Goal: Information Seeking & Learning: Learn about a topic

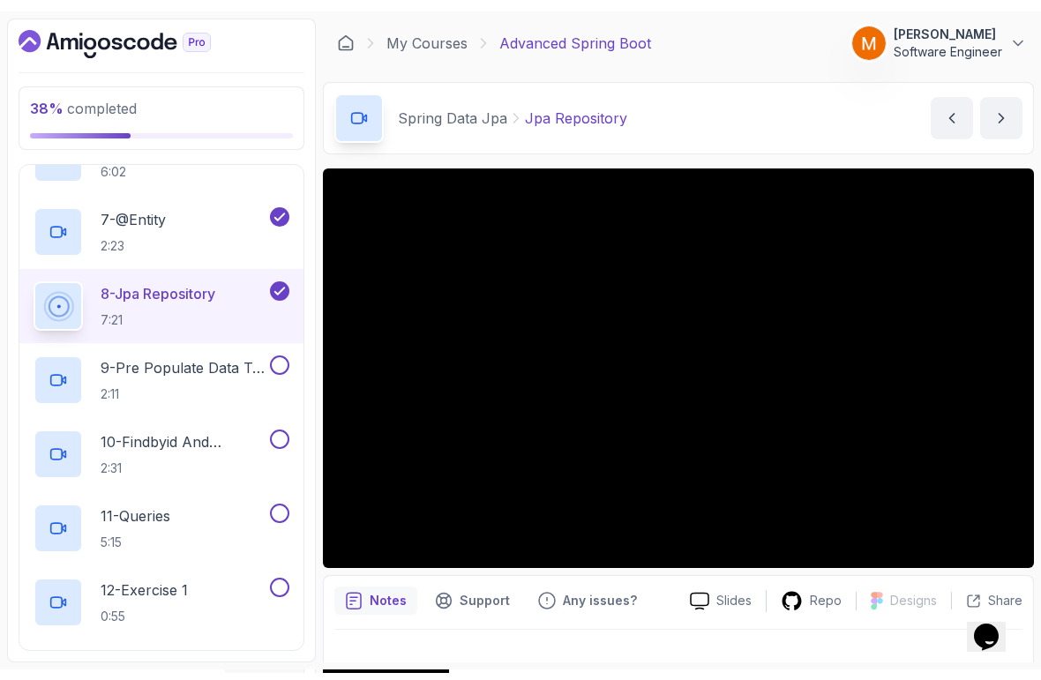
scroll to position [646, 0]
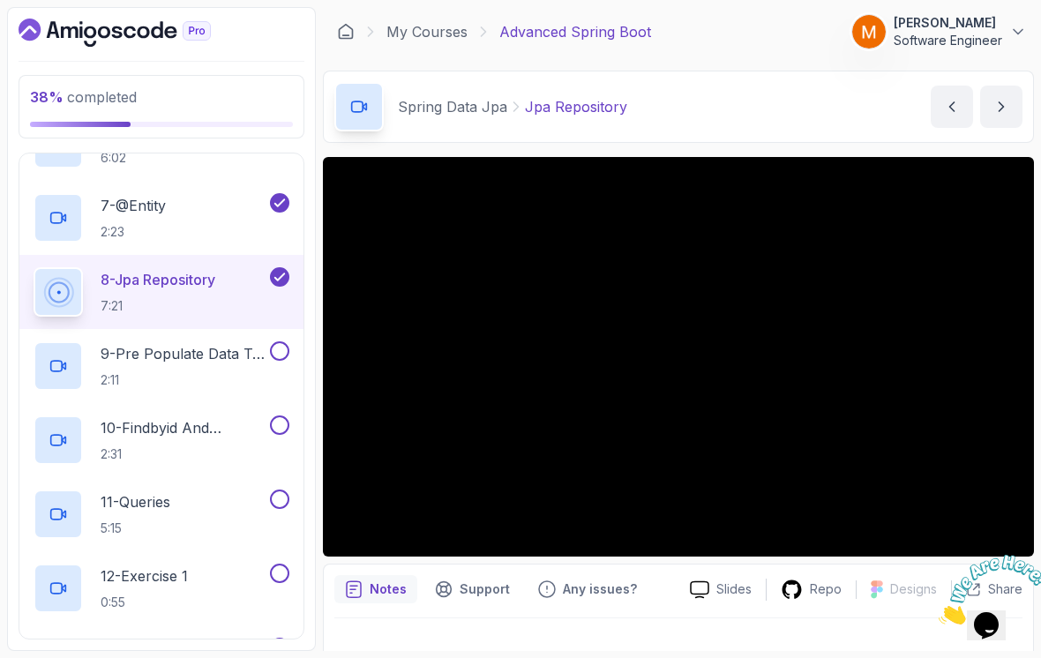
click at [194, 350] on p "9 - Pre Populate Data To H2" at bounding box center [184, 353] width 166 height 21
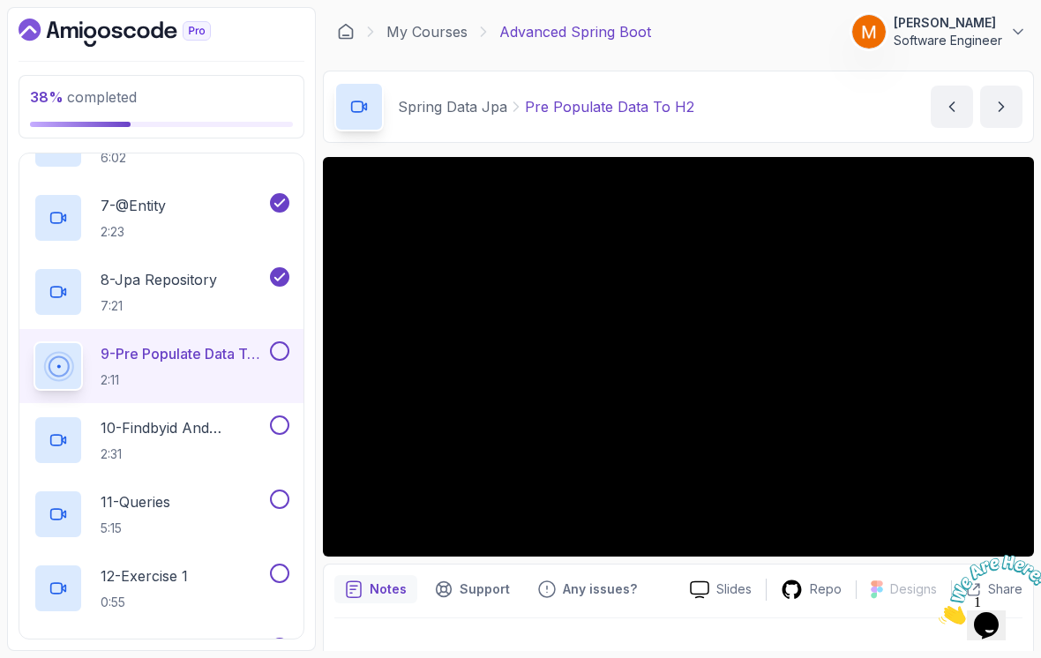
click at [1014, 570] on img at bounding box center [993, 590] width 109 height 70
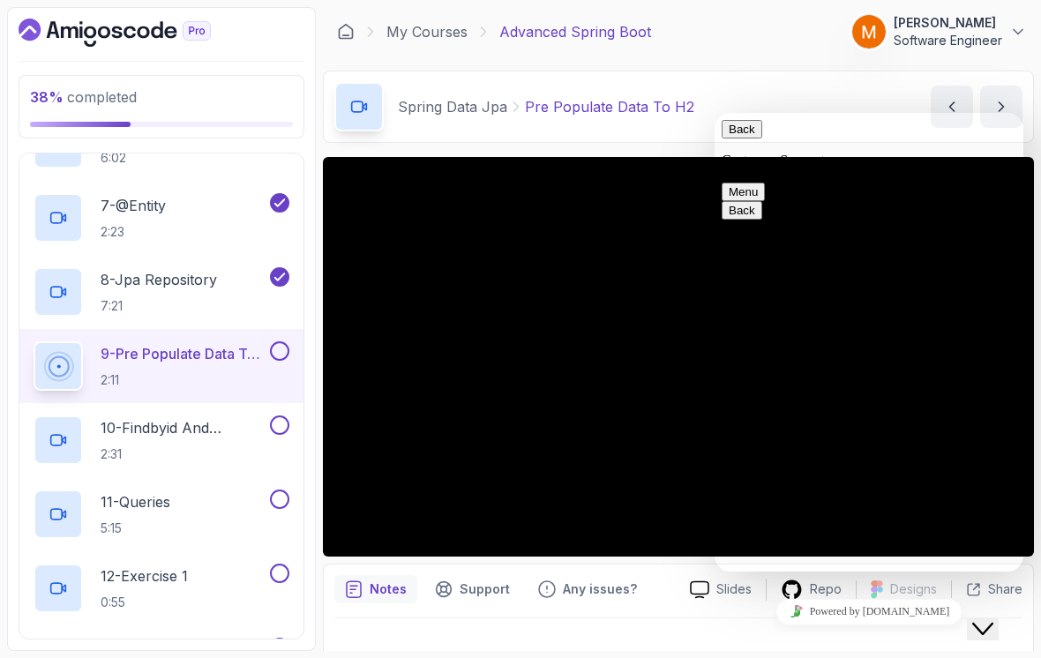
click at [1025, 564] on div "Notes Support Any issues? Slides Repo Designs Design not available Share" at bounding box center [678, 622] width 711 height 116
click at [976, 634] on button "Close Chat This icon closes the chat window." at bounding box center [983, 629] width 32 height 23
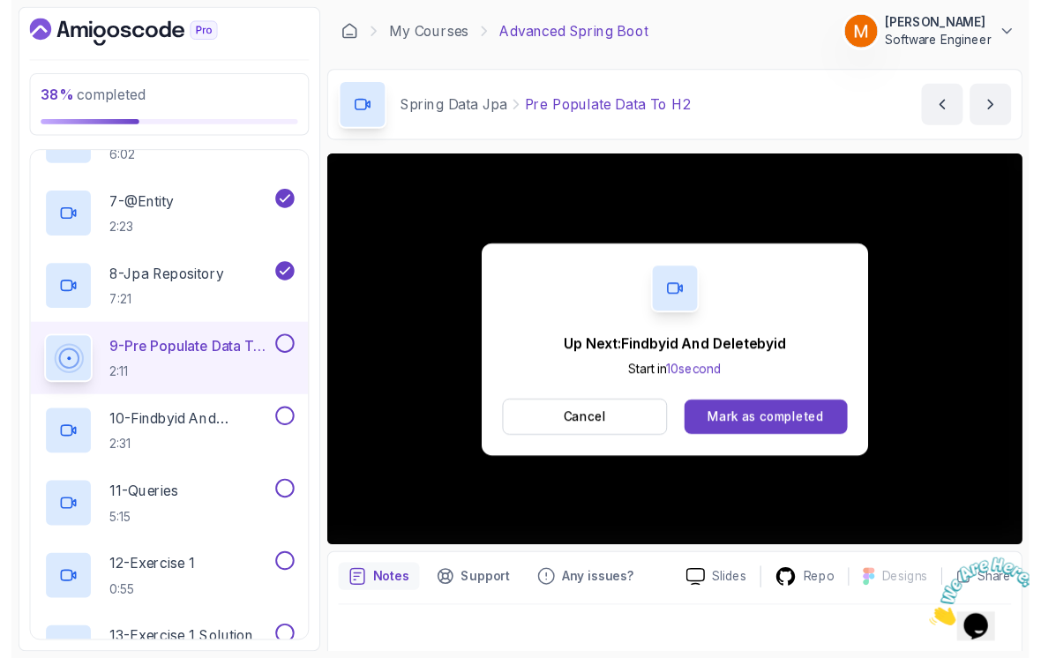
scroll to position [12, 0]
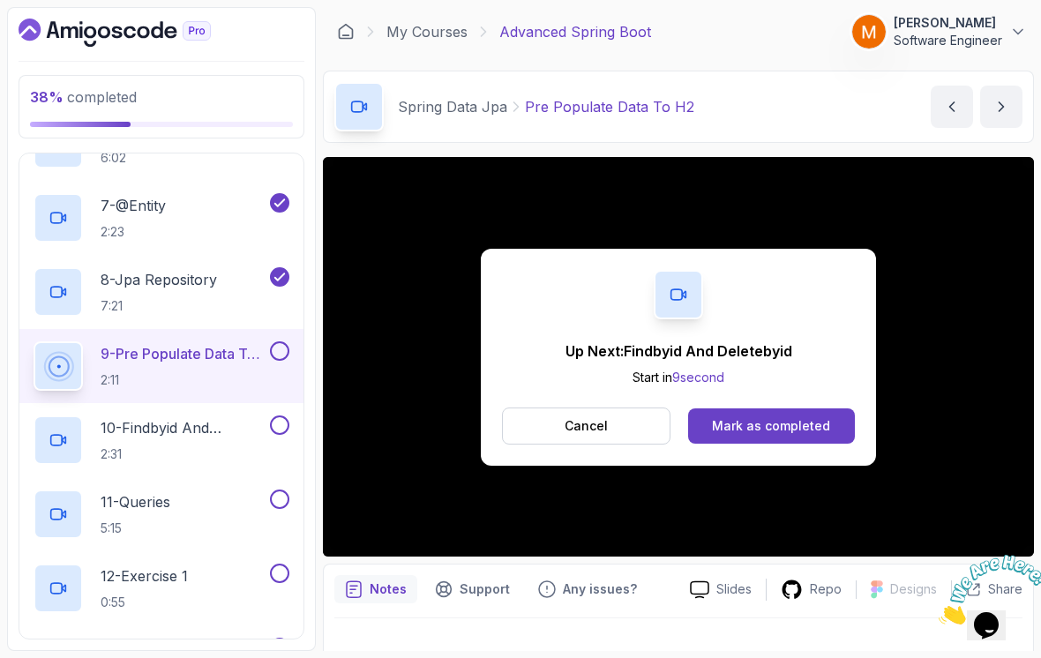
click at [594, 456] on div "Up Next: Findbyid And Deletebyid Start in 9 second Cancel Mark as completed" at bounding box center [678, 357] width 711 height 400
click at [564, 410] on button "Cancel" at bounding box center [586, 426] width 169 height 37
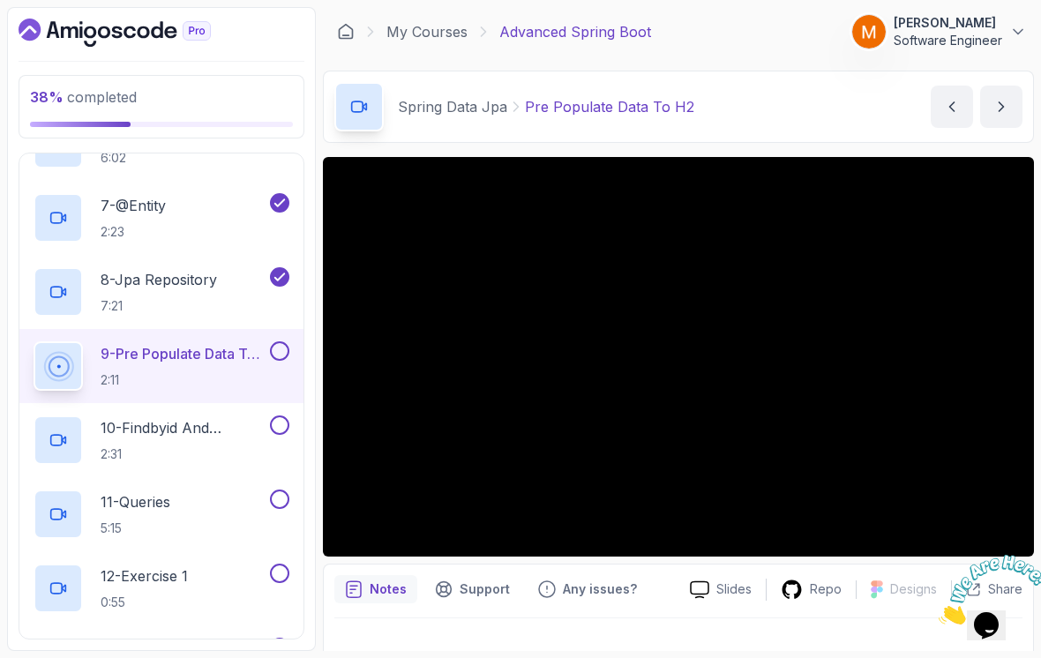
click at [282, 342] on button at bounding box center [279, 351] width 19 height 19
click at [115, 422] on p "10 - Findbyid And Deletebyid" at bounding box center [184, 427] width 166 height 21
click at [162, 417] on p "10 - Findbyid And Deletebyid" at bounding box center [184, 427] width 166 height 21
click at [188, 417] on p "10 - Findbyid And Deletebyid" at bounding box center [184, 427] width 166 height 21
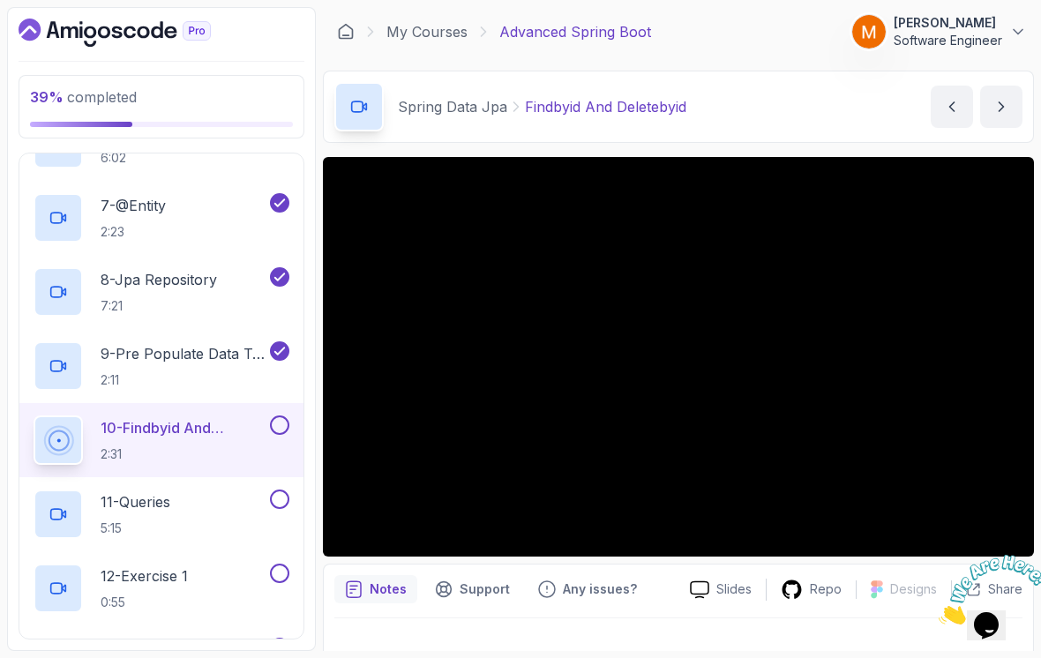
click at [220, 425] on p "10 - Findbyid And Deletebyid" at bounding box center [184, 427] width 166 height 21
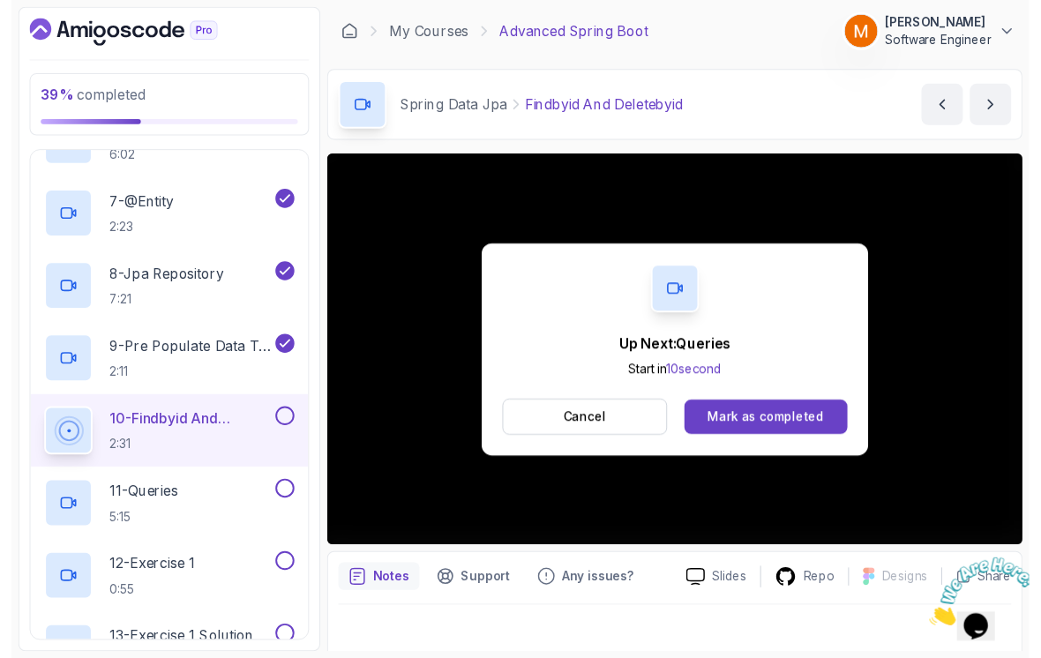
scroll to position [12, 0]
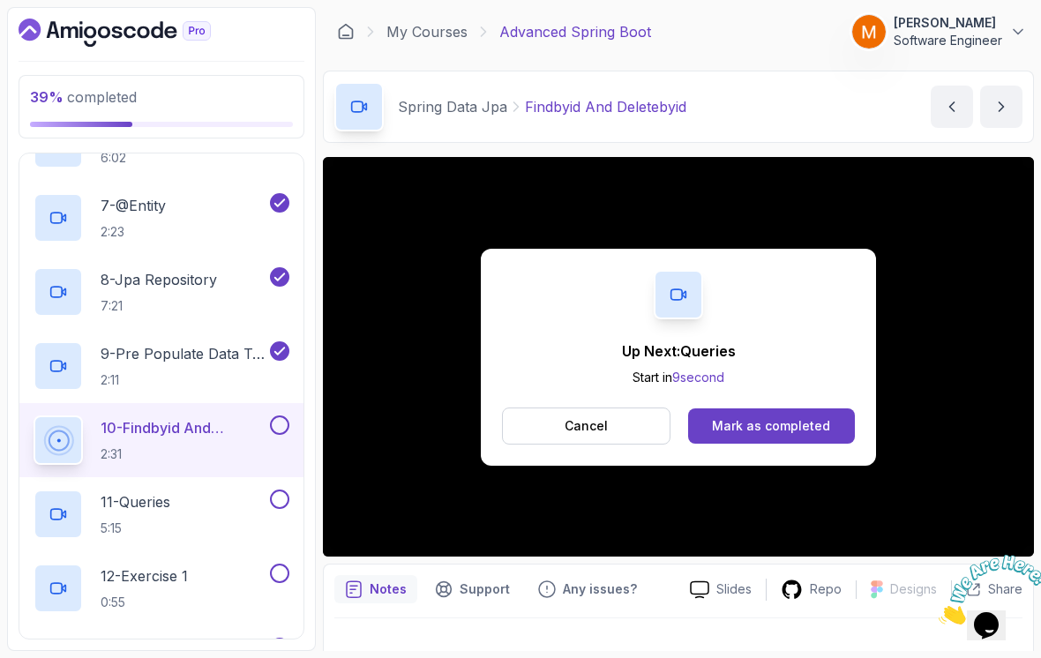
click at [806, 417] on div "Mark as completed" at bounding box center [771, 426] width 118 height 18
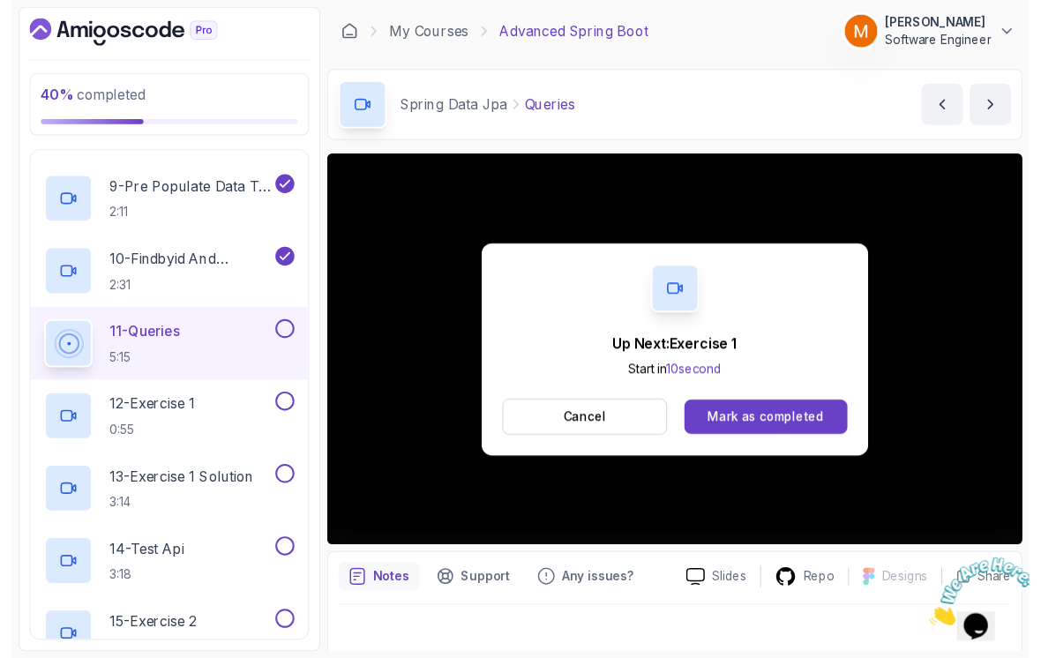
scroll to position [12, 0]
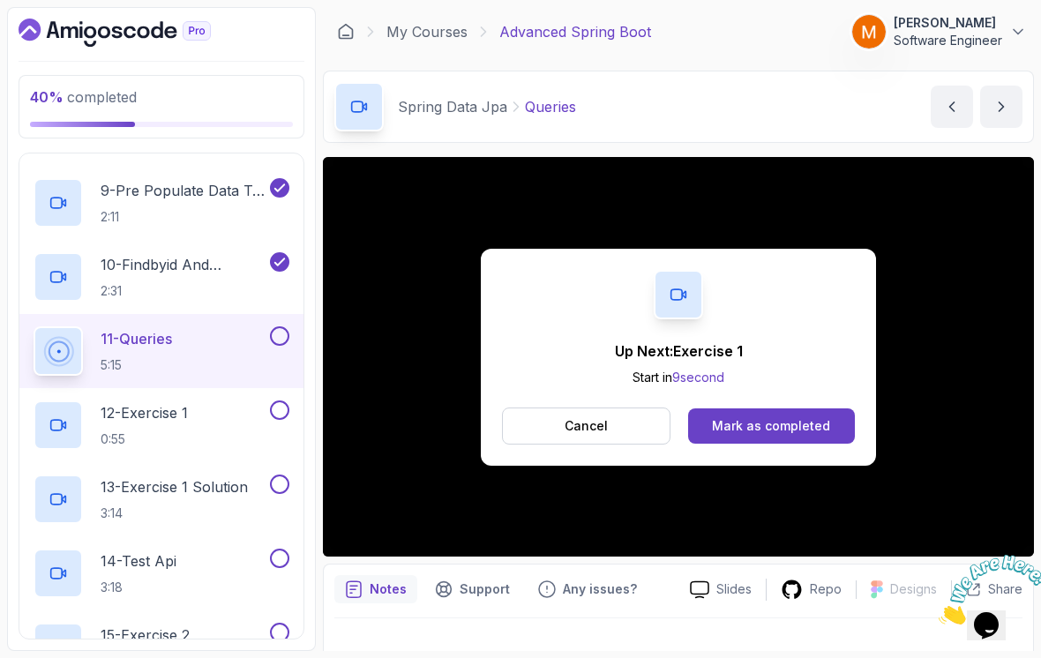
click at [280, 327] on button at bounding box center [279, 336] width 19 height 19
click at [150, 417] on h2 "12 - Exercise 1 0:55" at bounding box center [144, 425] width 87 height 46
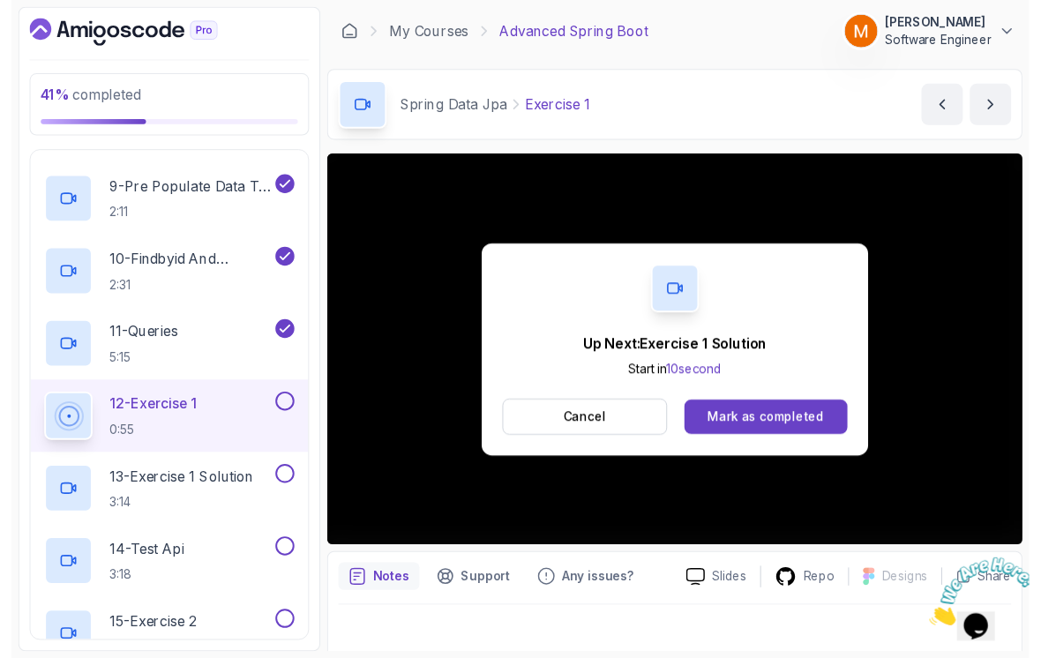
scroll to position [12, 0]
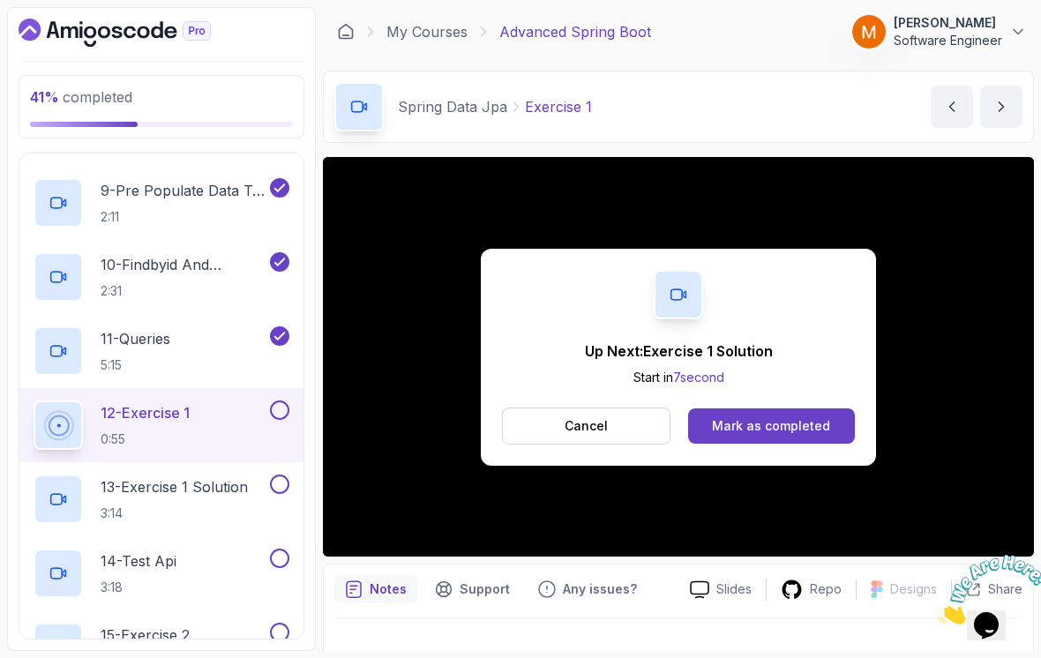
click at [279, 402] on button at bounding box center [279, 410] width 19 height 19
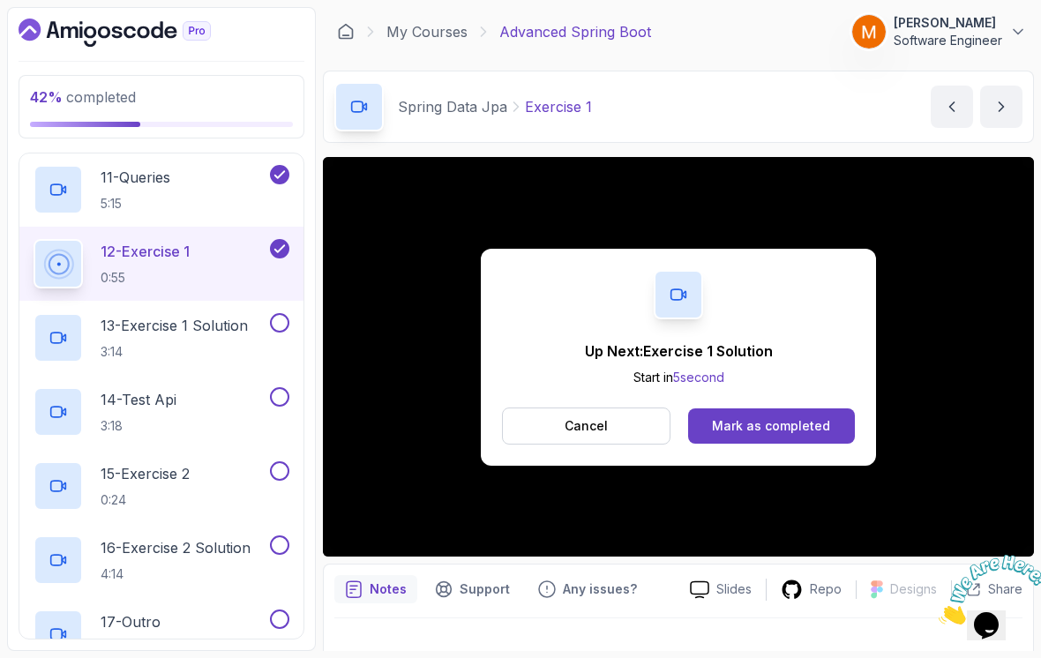
scroll to position [970, 0]
click at [229, 344] on p "3:14" at bounding box center [174, 353] width 147 height 18
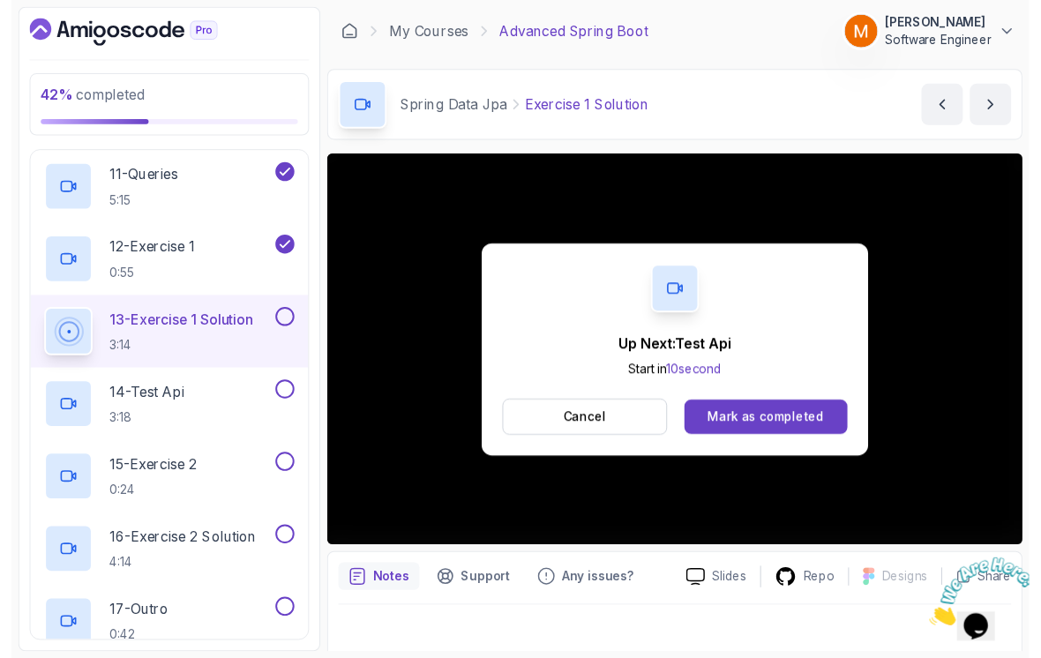
scroll to position [12, 0]
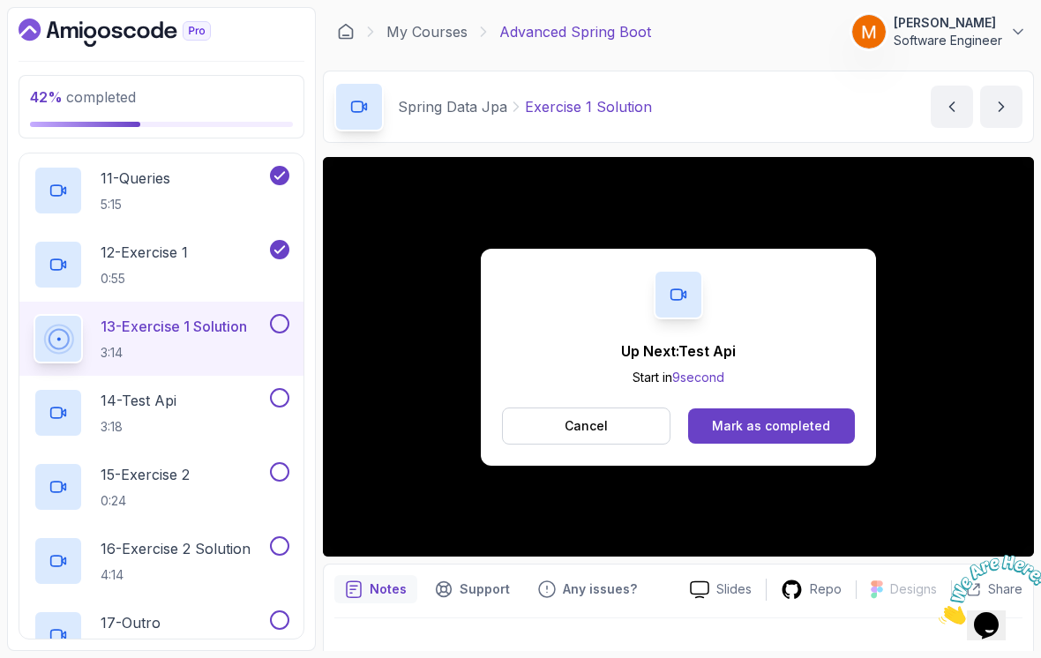
click at [274, 314] on button at bounding box center [279, 323] width 19 height 19
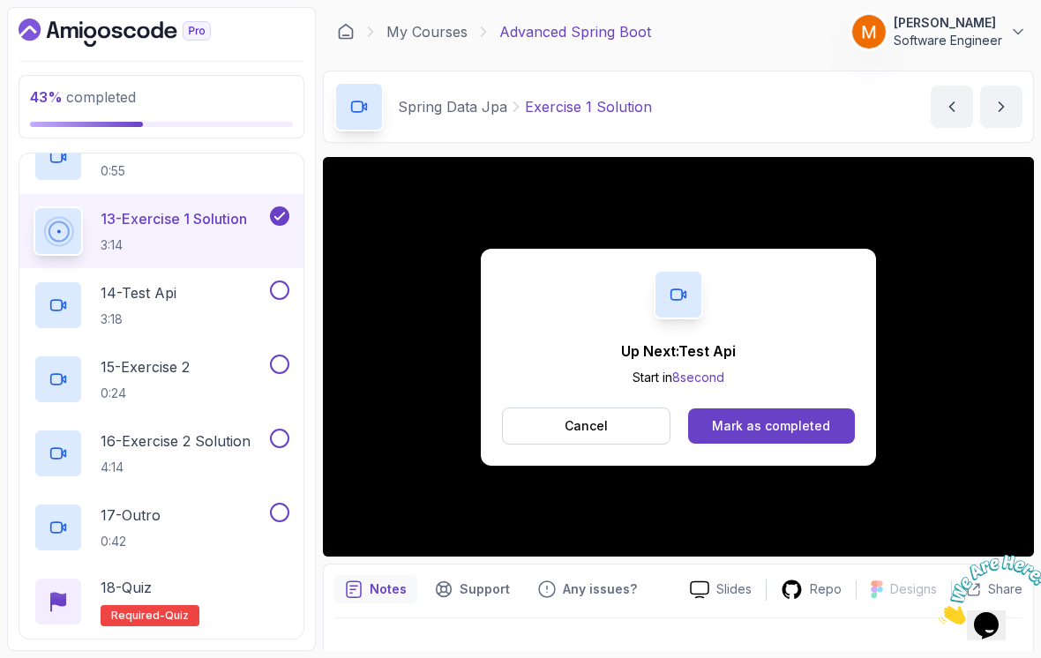
scroll to position [1087, 0]
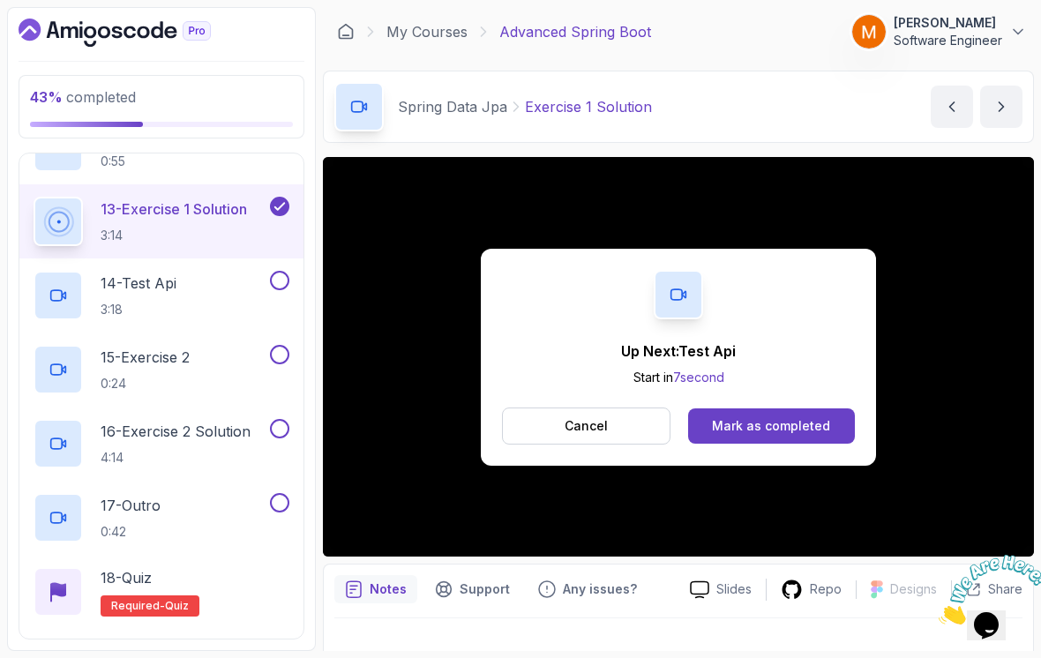
click at [142, 287] on h2 "14 - [DEMOGRAPHIC_DATA] 3:18" at bounding box center [139, 296] width 76 height 46
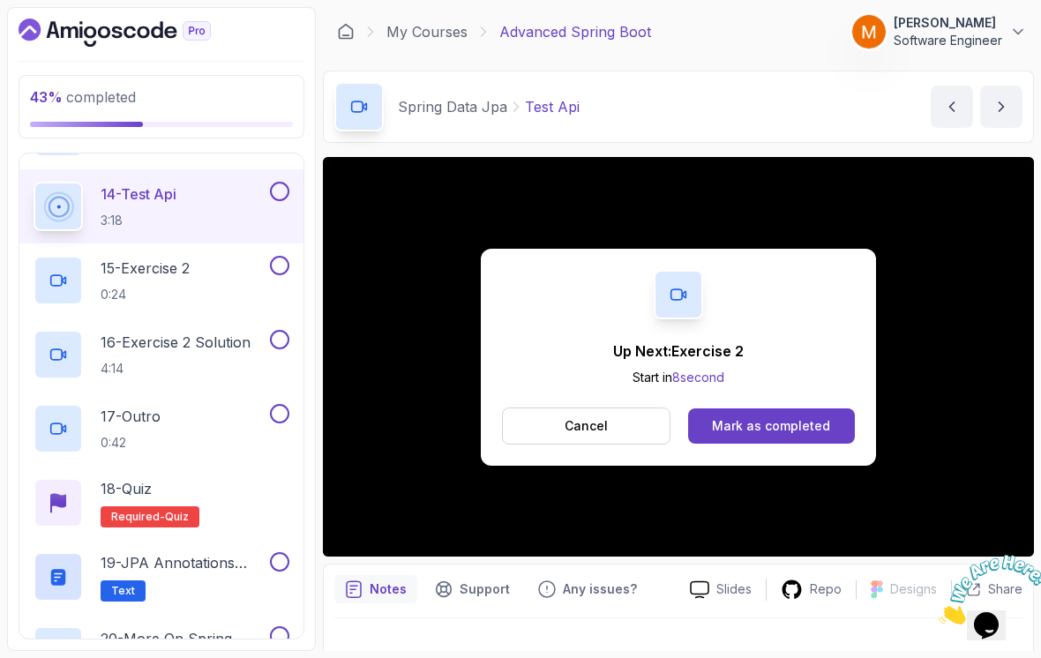
scroll to position [1174, 0]
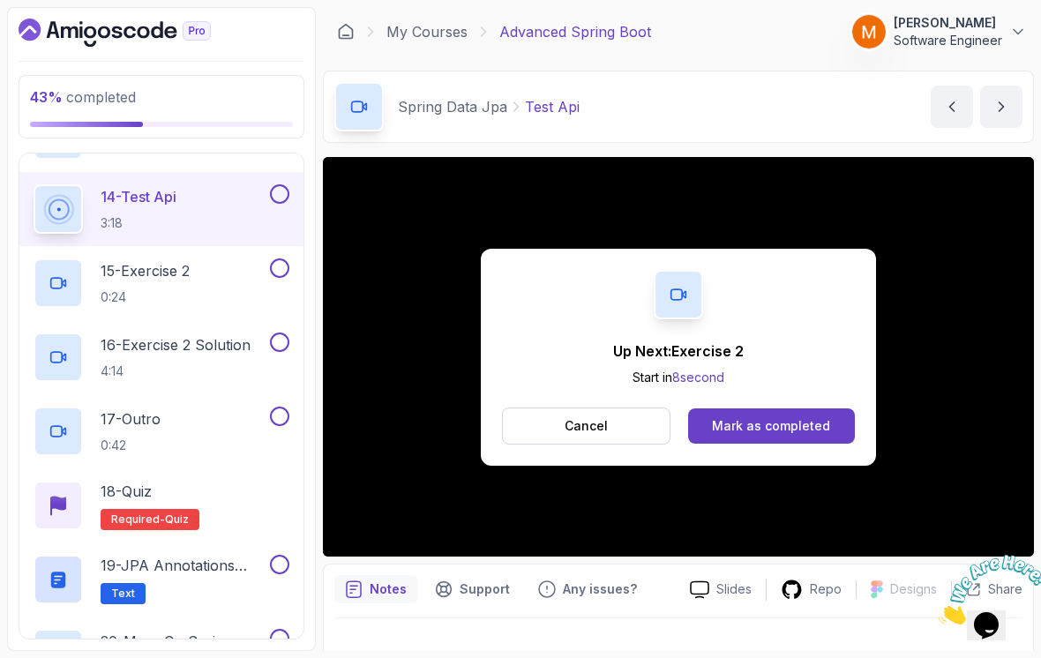
click at [275, 184] on button at bounding box center [279, 193] width 19 height 19
click at [516, 417] on button "Cancel" at bounding box center [586, 426] width 169 height 37
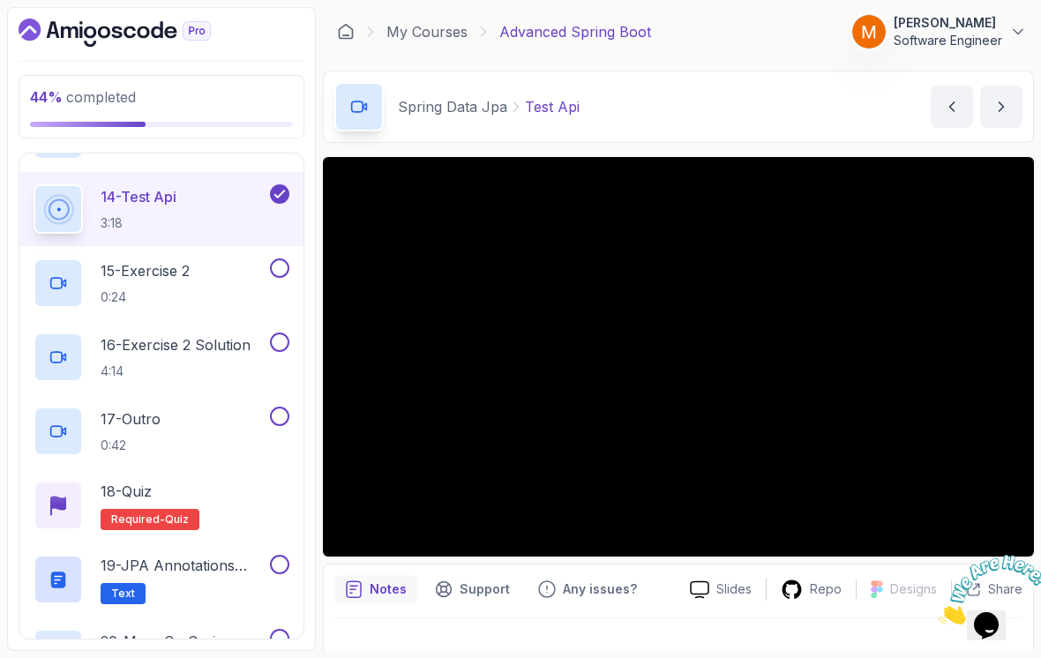
click at [171, 260] on p "15 - Exercise 2" at bounding box center [145, 270] width 89 height 21
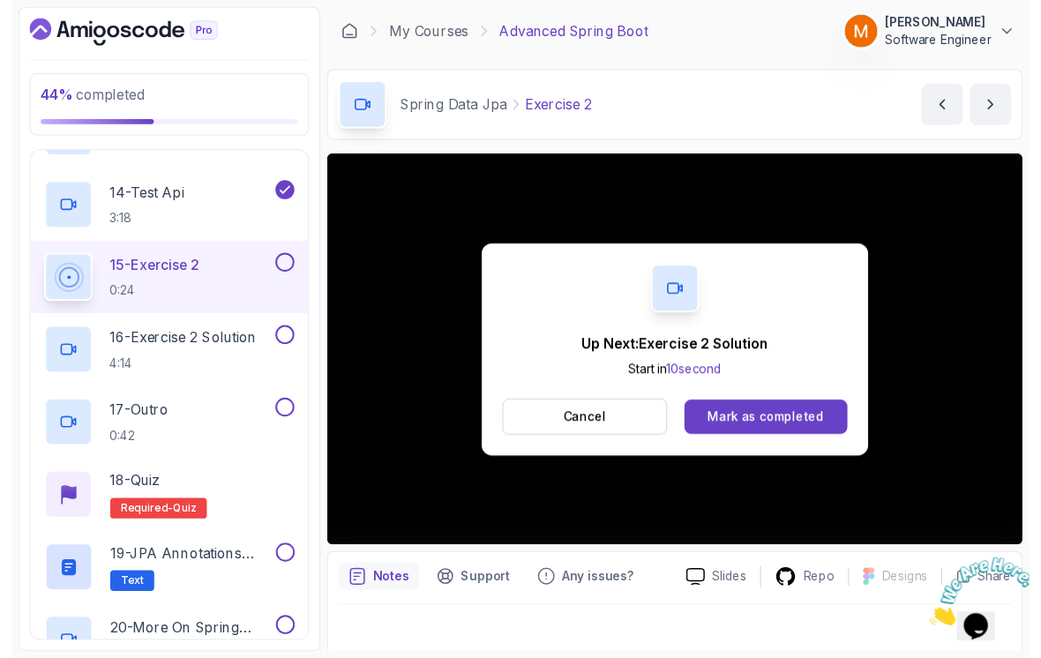
scroll to position [12, 0]
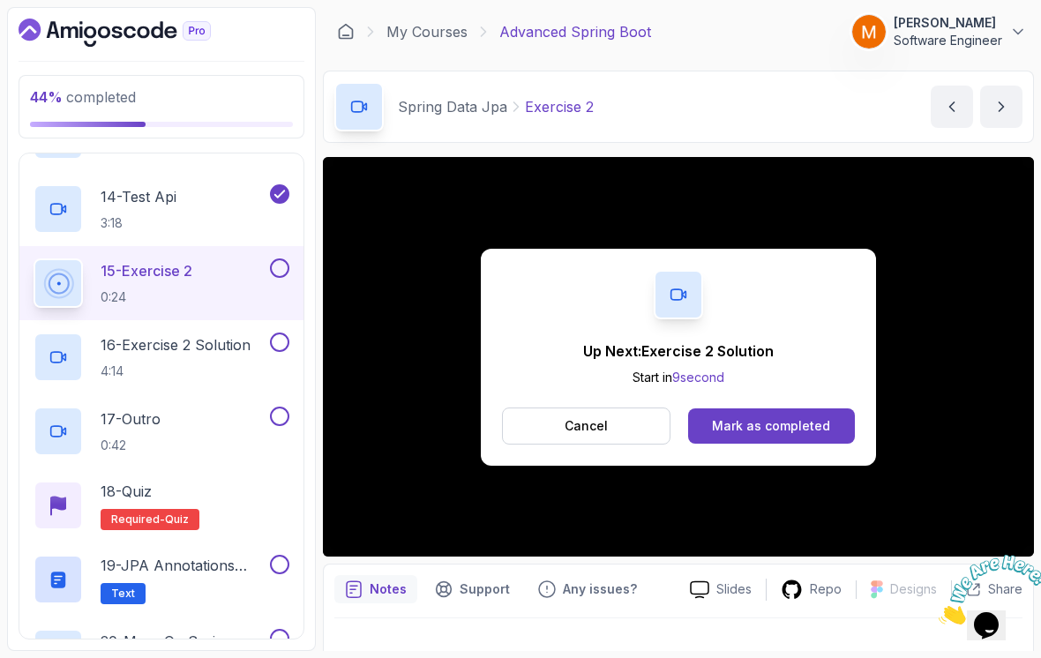
click at [289, 259] on button at bounding box center [279, 268] width 19 height 19
click at [220, 363] on p "4:14" at bounding box center [176, 372] width 150 height 18
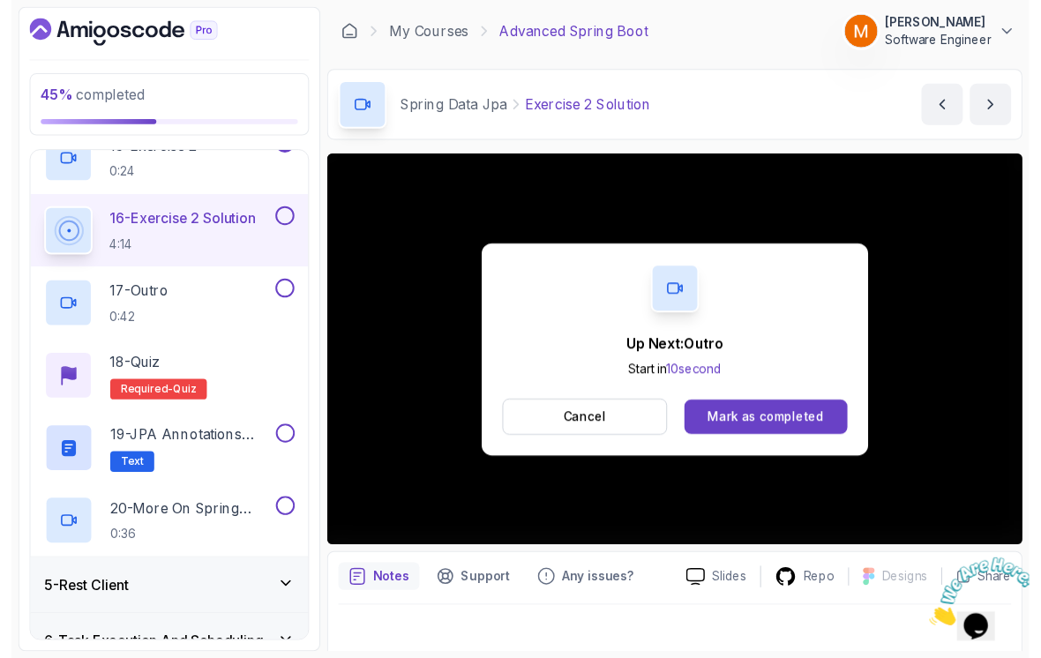
scroll to position [12, 0]
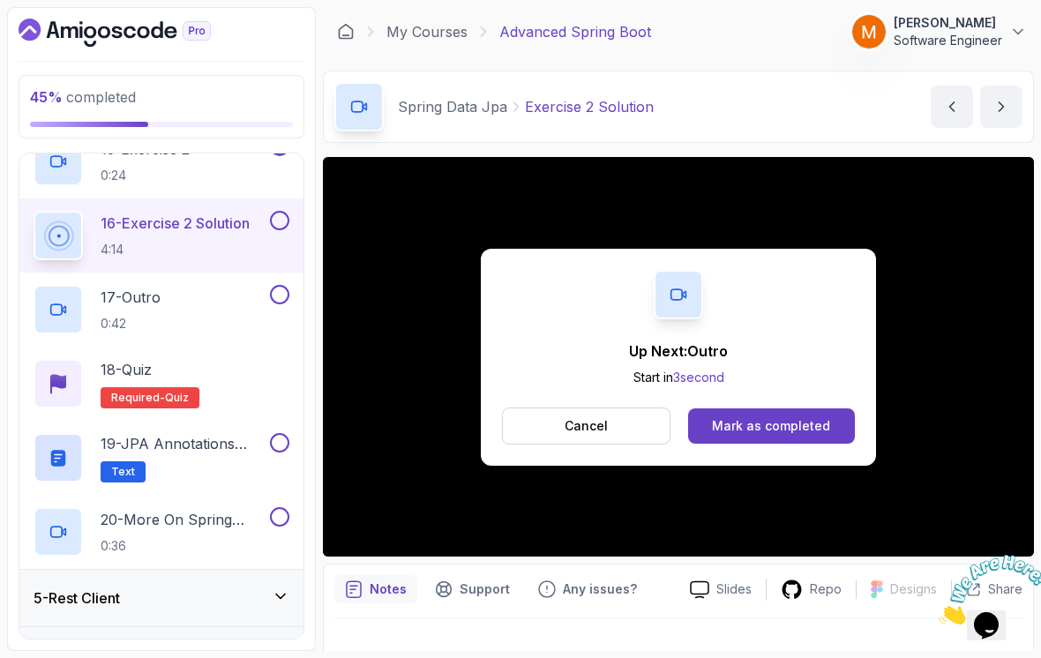
click at [145, 315] on p "0:42" at bounding box center [131, 324] width 60 height 18
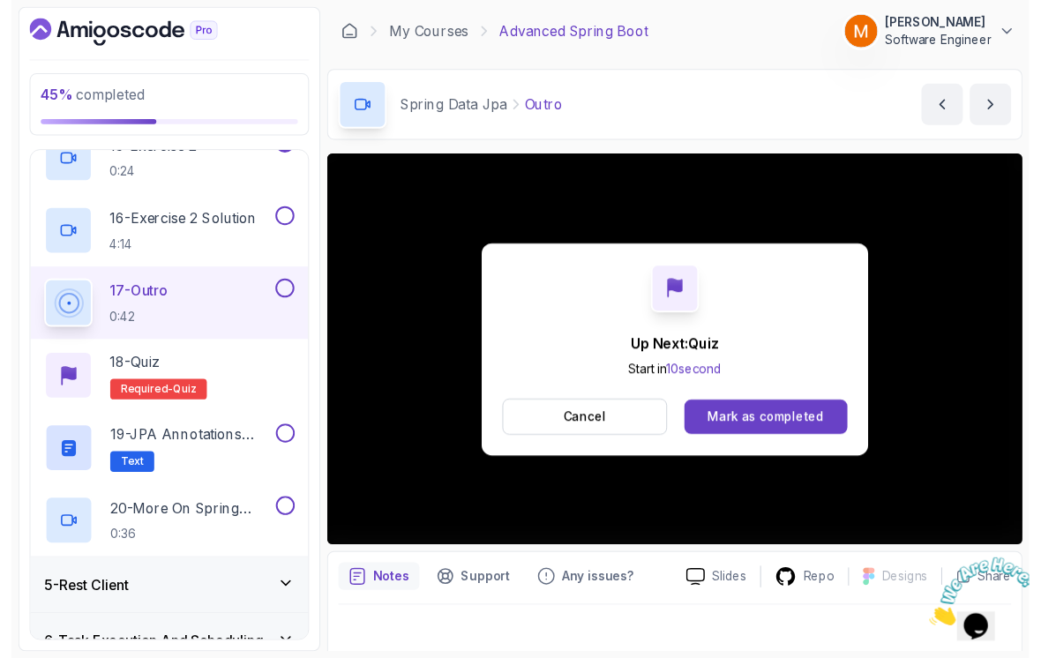
scroll to position [12, 0]
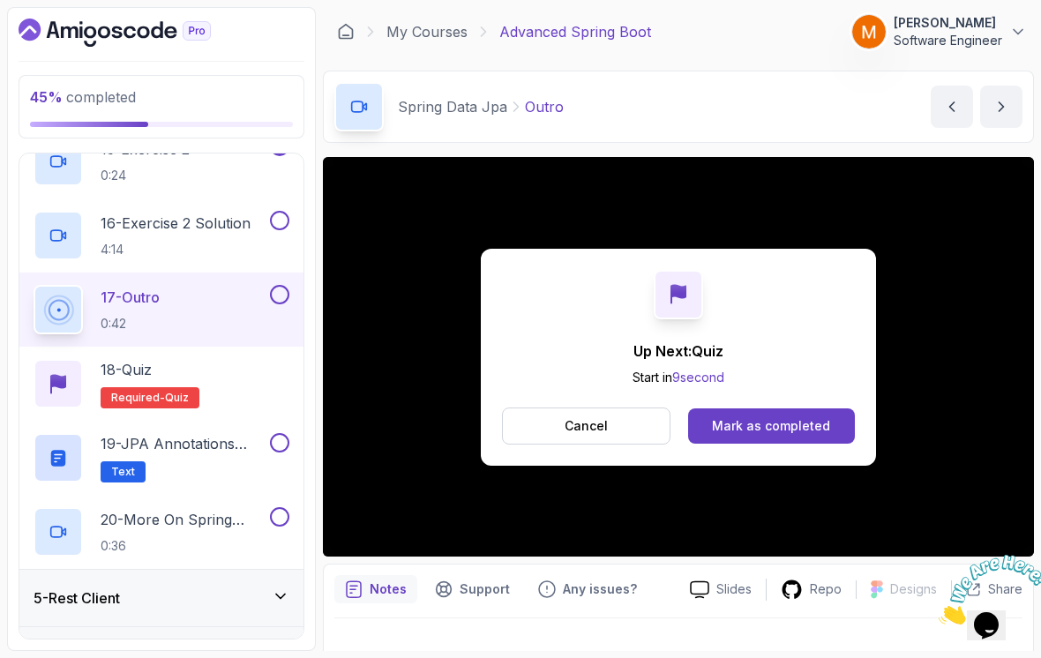
click at [282, 211] on button at bounding box center [279, 220] width 19 height 19
click at [287, 285] on button at bounding box center [279, 294] width 19 height 19
click at [223, 433] on p "19 - JPA Annotations Cheat Sheet" at bounding box center [184, 443] width 166 height 21
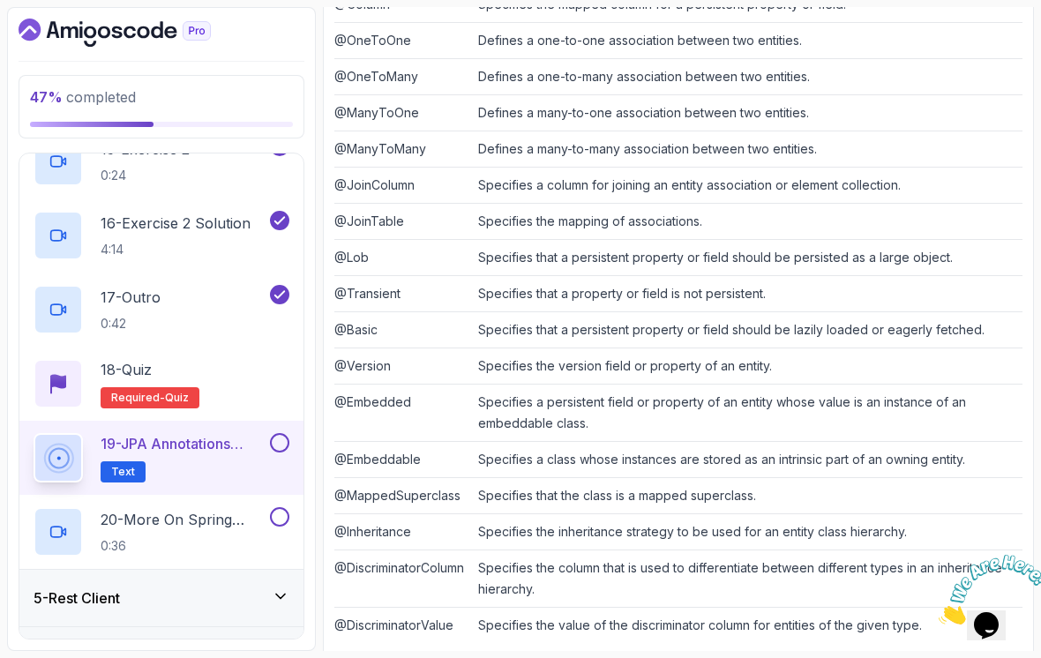
scroll to position [27, 0]
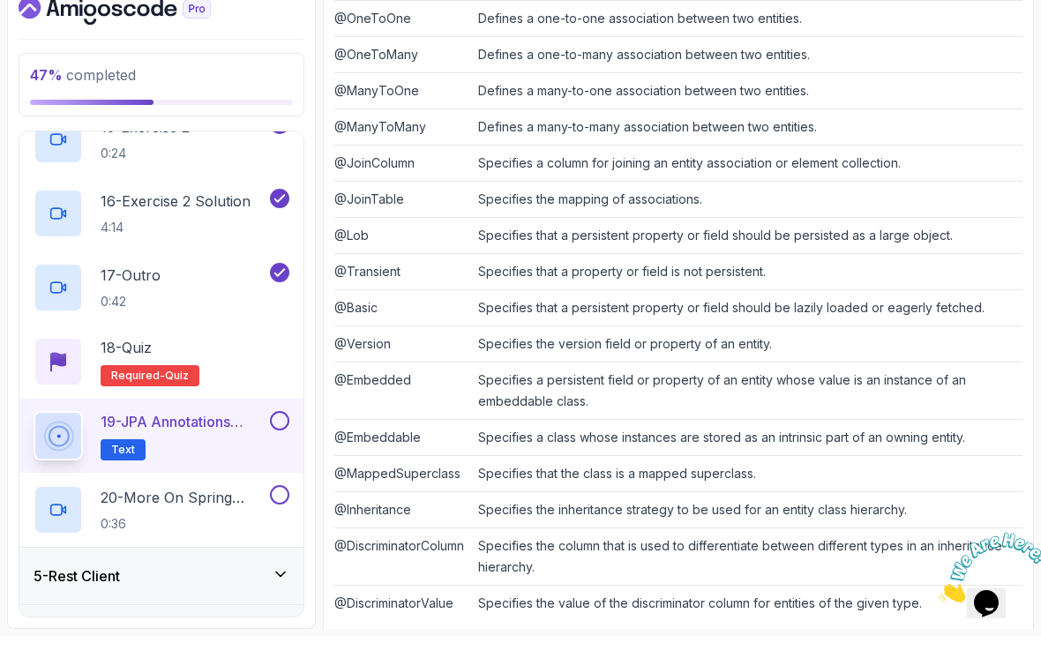
click at [279, 433] on button at bounding box center [279, 442] width 19 height 19
click at [186, 509] on h2 "20 - More On Spring Data JPA Later 0:36" at bounding box center [184, 532] width 166 height 46
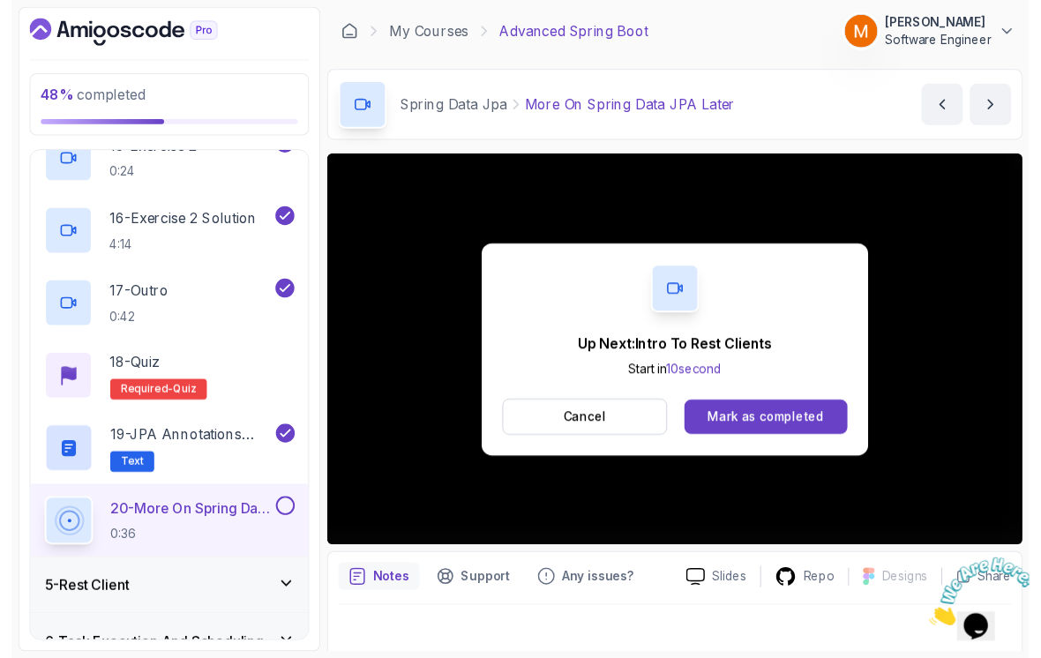
scroll to position [12, 0]
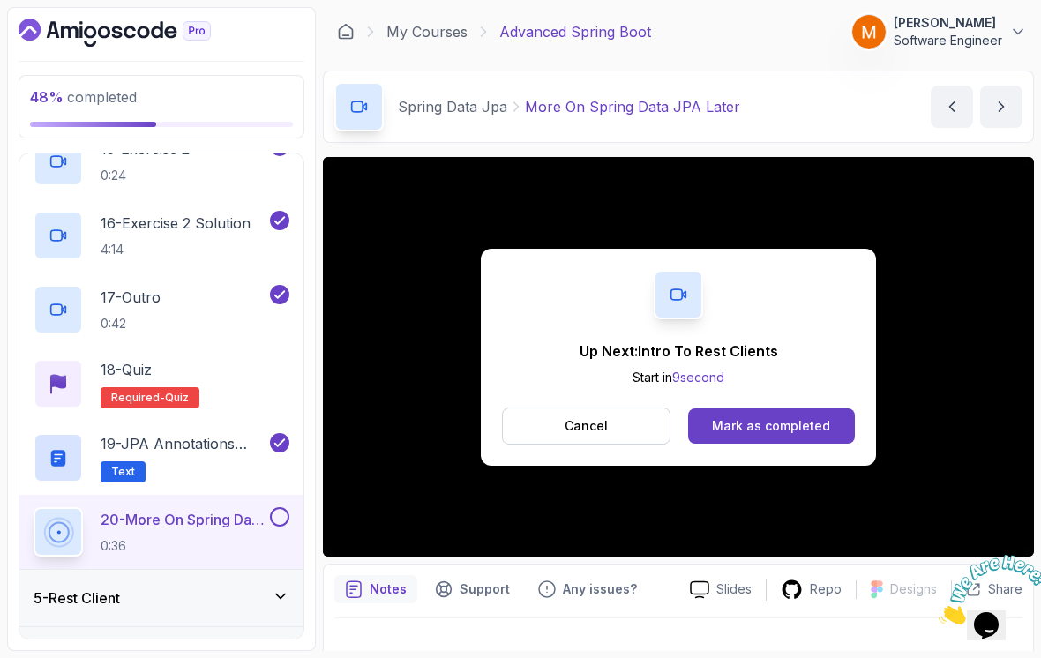
click at [276, 511] on button at bounding box center [279, 517] width 19 height 19
click at [140, 367] on p "18 - Quiz" at bounding box center [126, 369] width 51 height 21
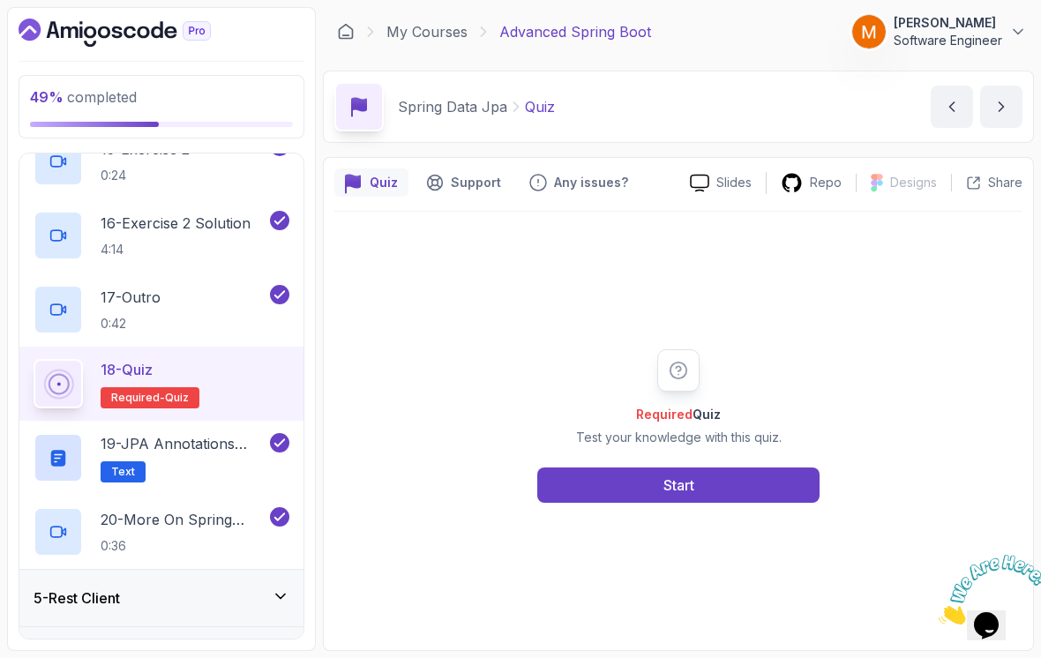
click at [761, 490] on button "Start" at bounding box center [679, 485] width 282 height 35
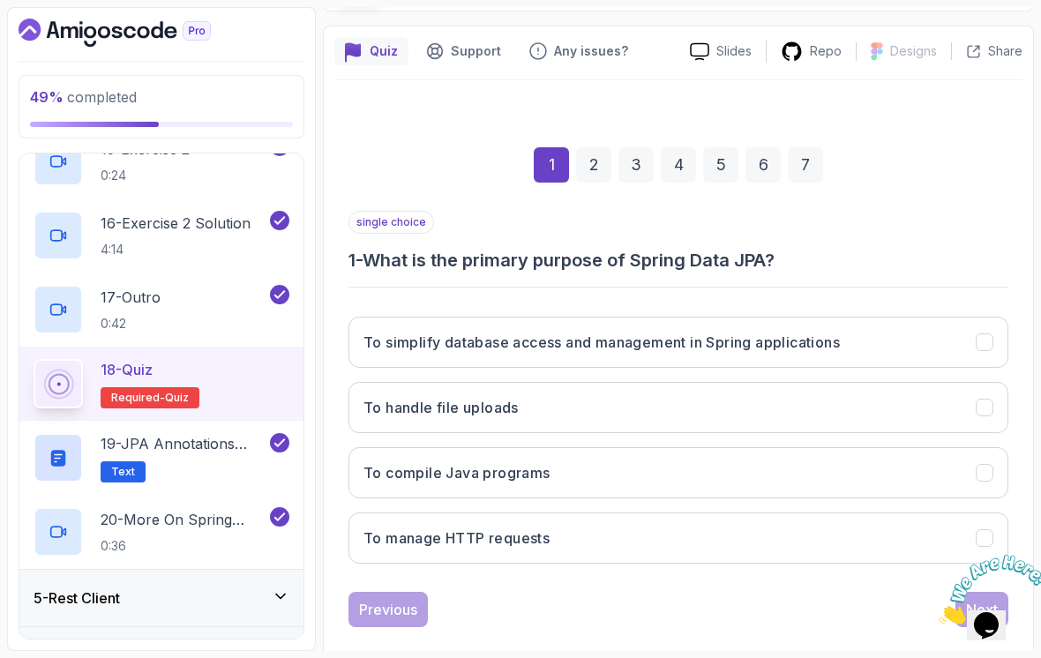
scroll to position [131, 0]
click at [928, 335] on button "To simplify database access and management in Spring applications" at bounding box center [679, 343] width 660 height 51
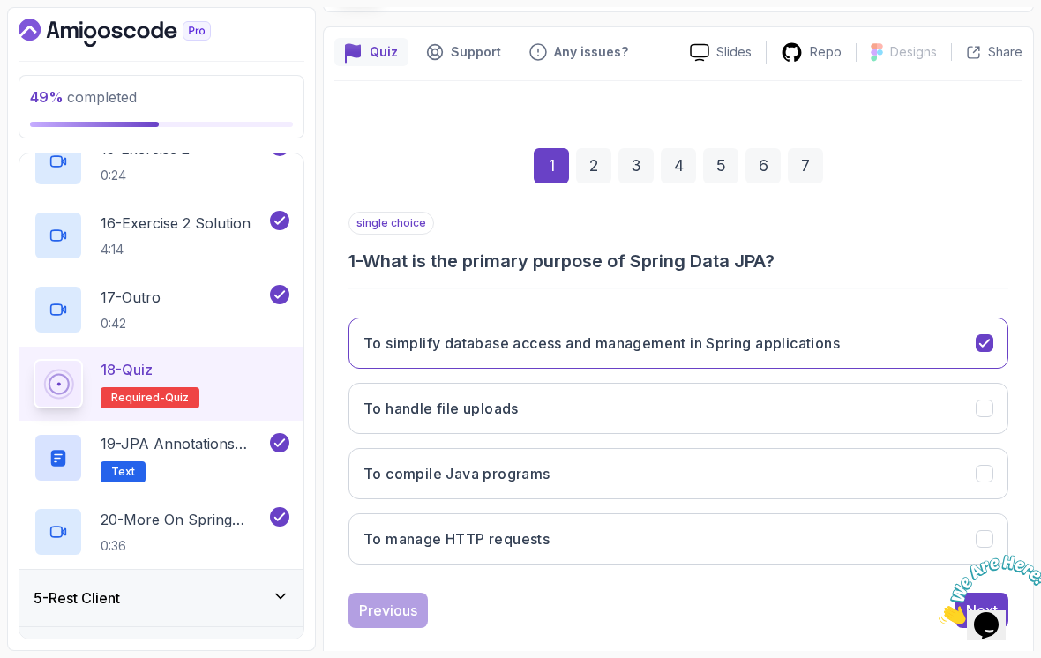
click at [939, 613] on icon "Close" at bounding box center [939, 620] width 0 height 15
click at [961, 593] on button "Next" at bounding box center [982, 610] width 53 height 35
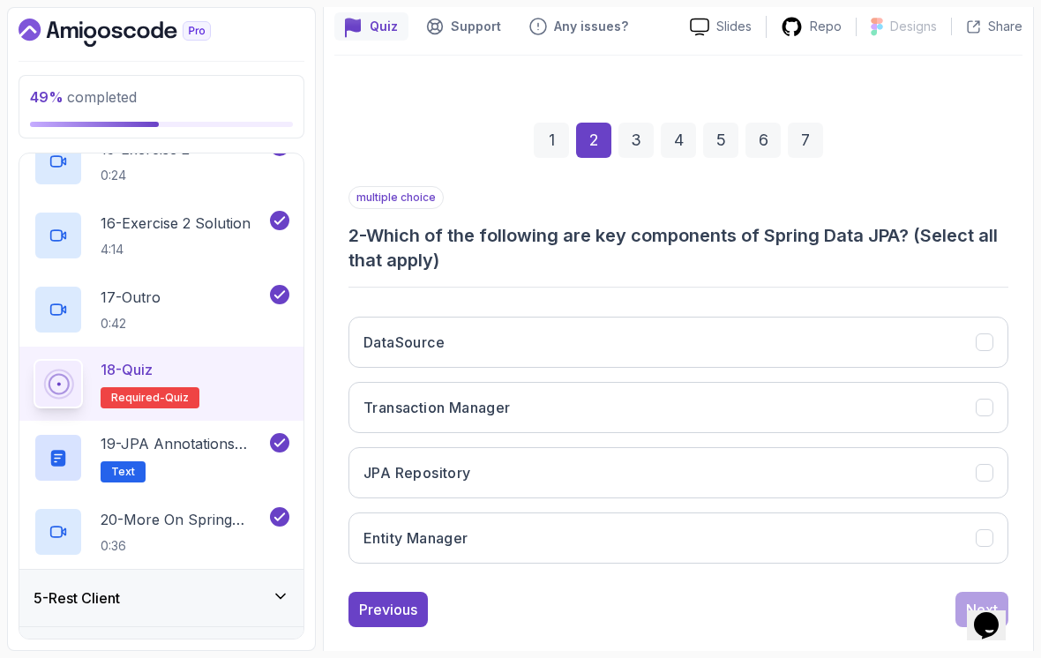
scroll to position [155, 0]
click at [979, 335] on icon "DataSource" at bounding box center [985, 343] width 16 height 16
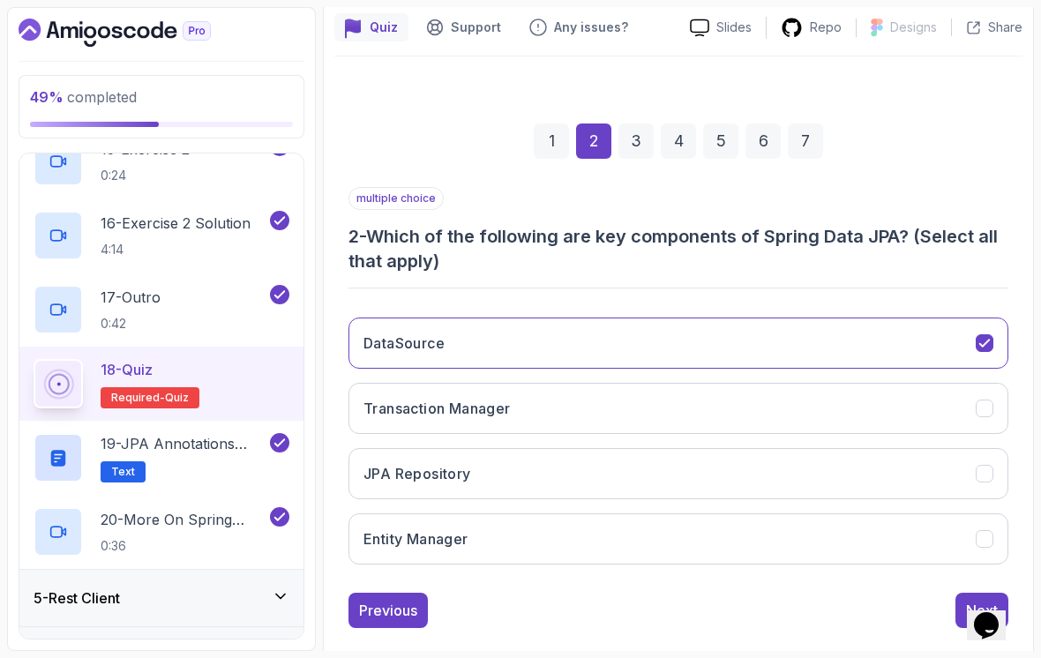
click at [898, 462] on button "JPA Repository" at bounding box center [679, 473] width 660 height 51
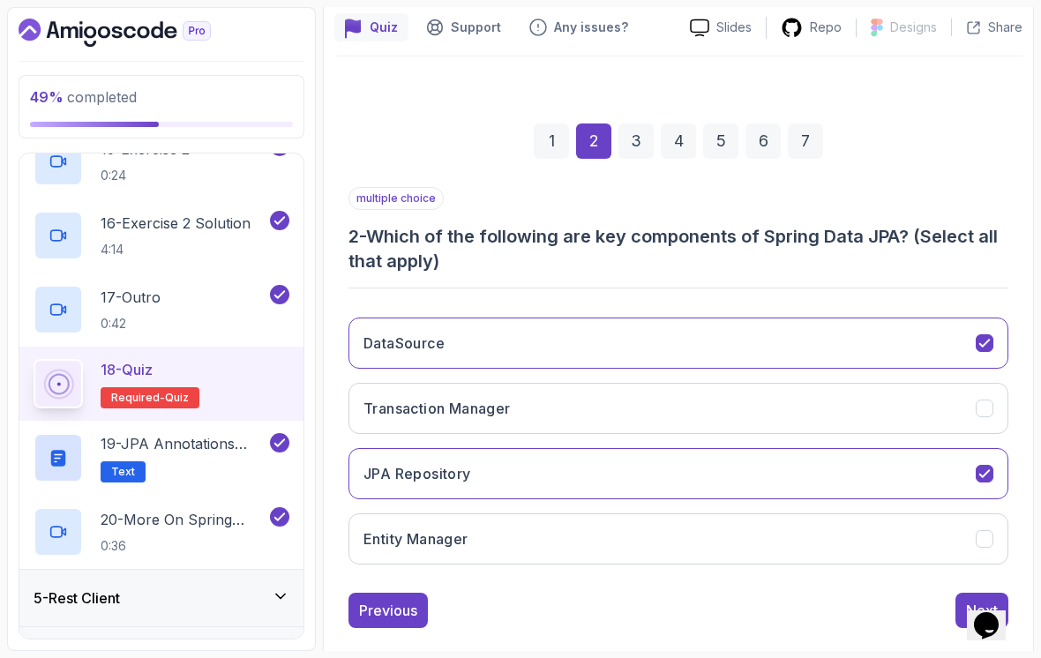
click at [882, 518] on button "Entity Manager" at bounding box center [679, 539] width 660 height 51
click at [958, 593] on button "Next" at bounding box center [982, 610] width 53 height 35
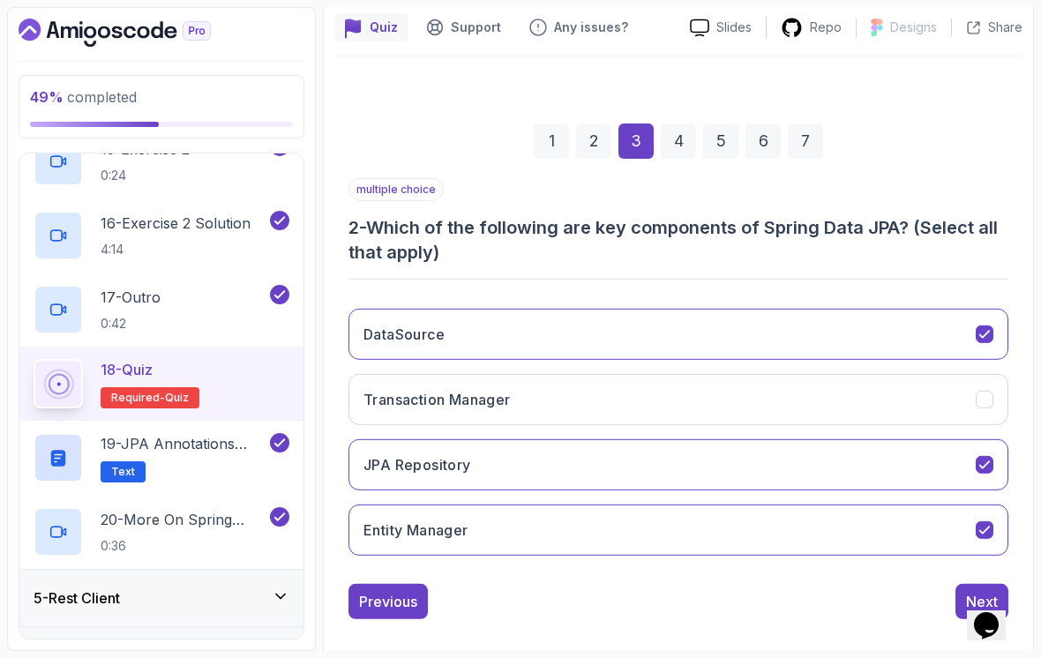
scroll to position [131, 0]
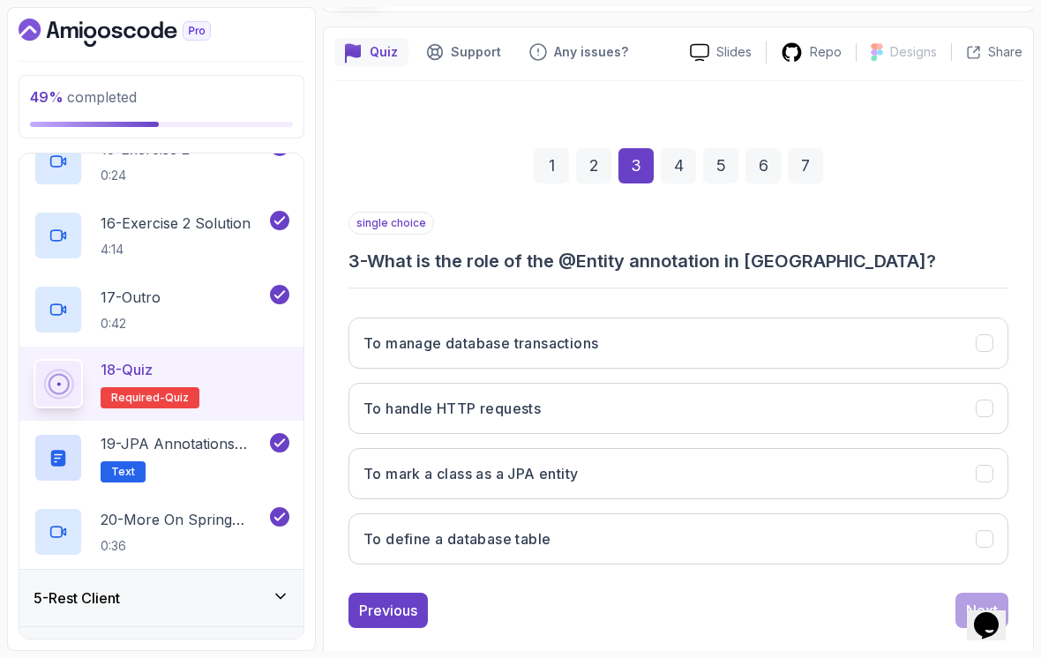
click at [822, 532] on button "To define a database table" at bounding box center [679, 539] width 660 height 51
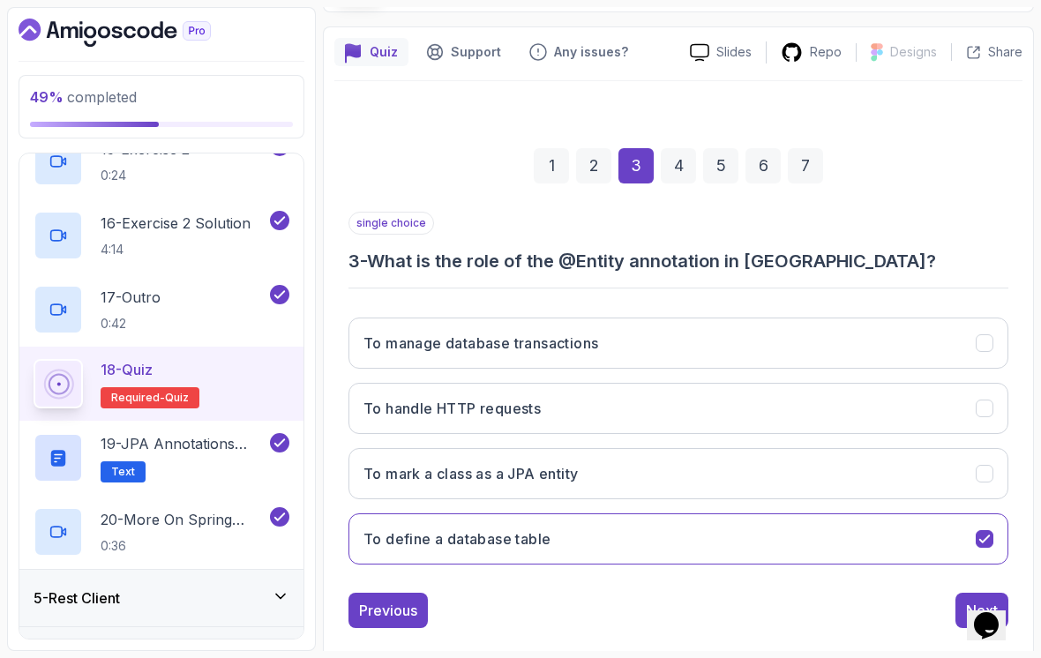
click at [958, 595] on button "Next" at bounding box center [982, 610] width 53 height 35
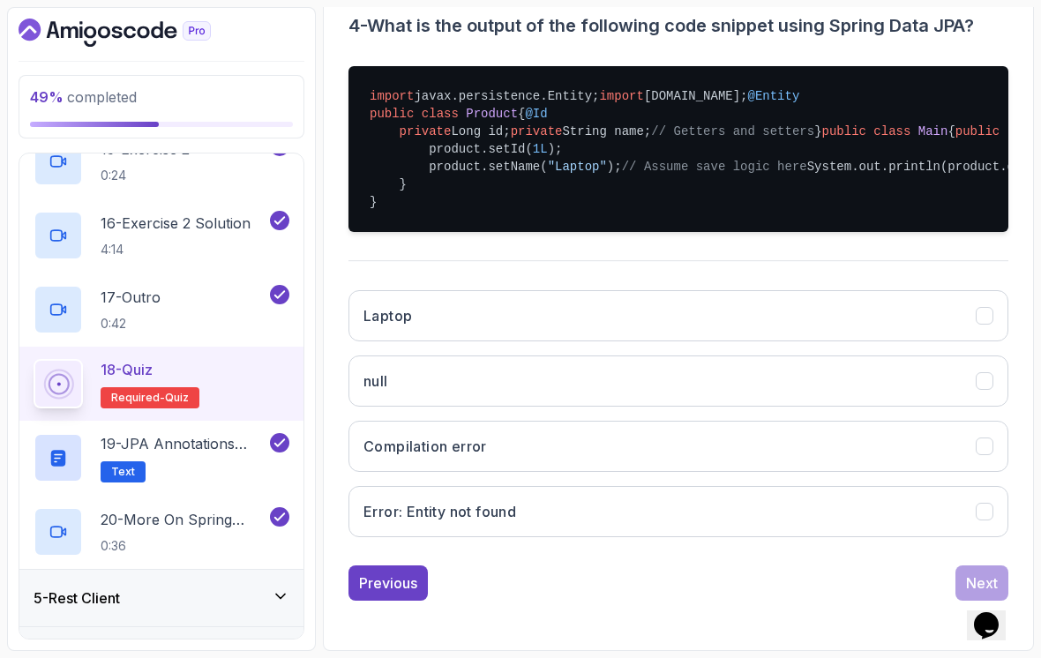
scroll to position [556, 0]
click at [903, 341] on button "Laptop" at bounding box center [679, 315] width 660 height 51
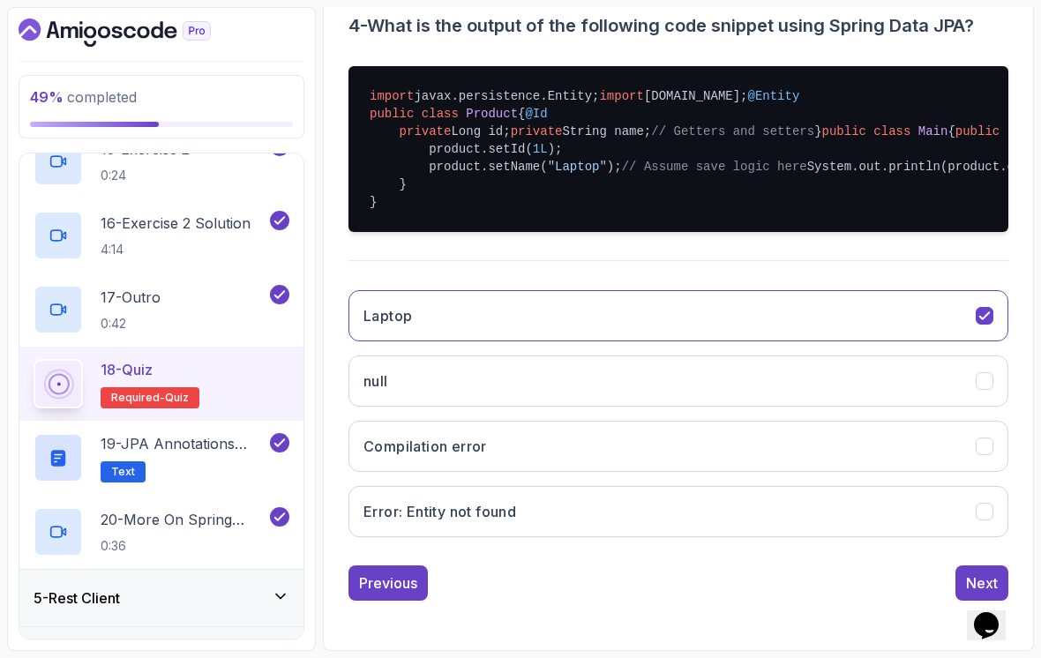
click at [966, 586] on button "Next" at bounding box center [982, 583] width 53 height 35
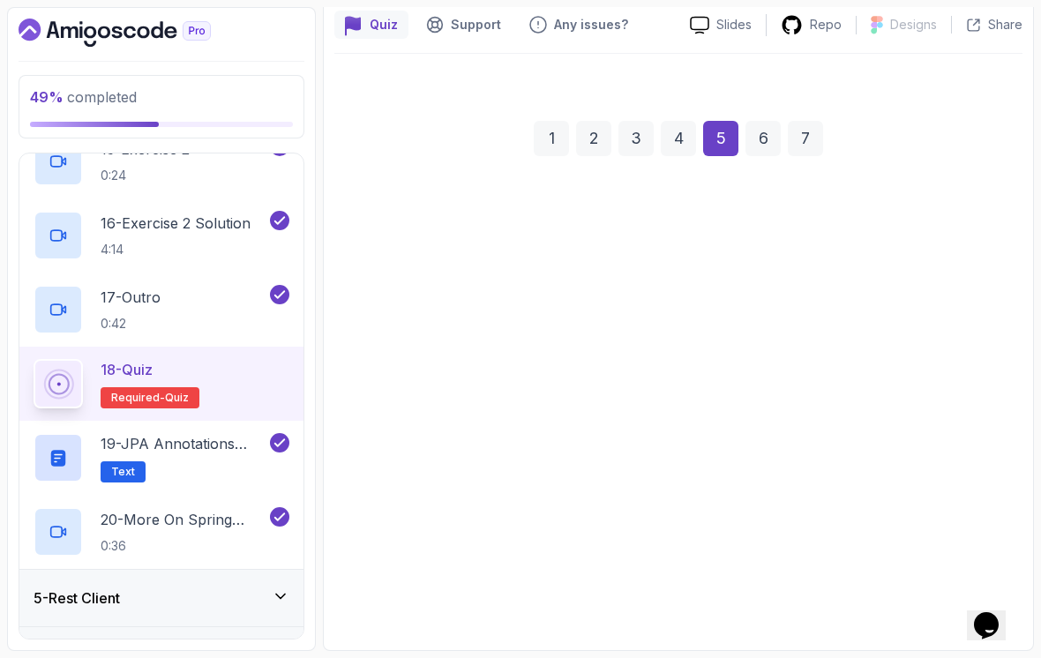
scroll to position [155, 0]
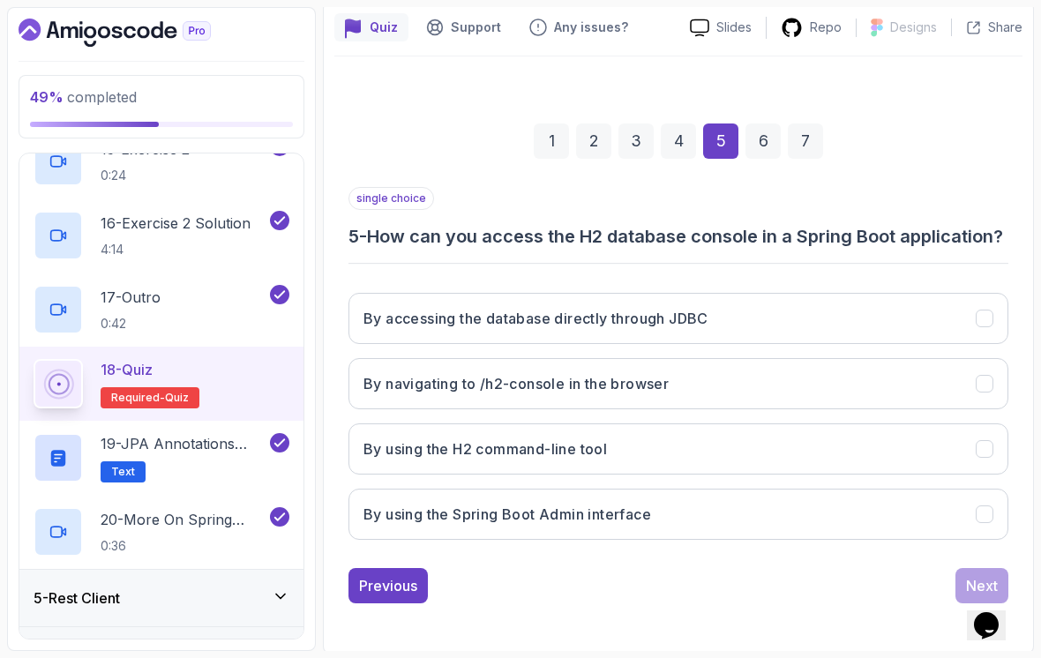
click at [907, 386] on button "By navigating to /h2-console in the browser" at bounding box center [679, 383] width 660 height 51
click at [958, 589] on button "Next" at bounding box center [982, 585] width 53 height 35
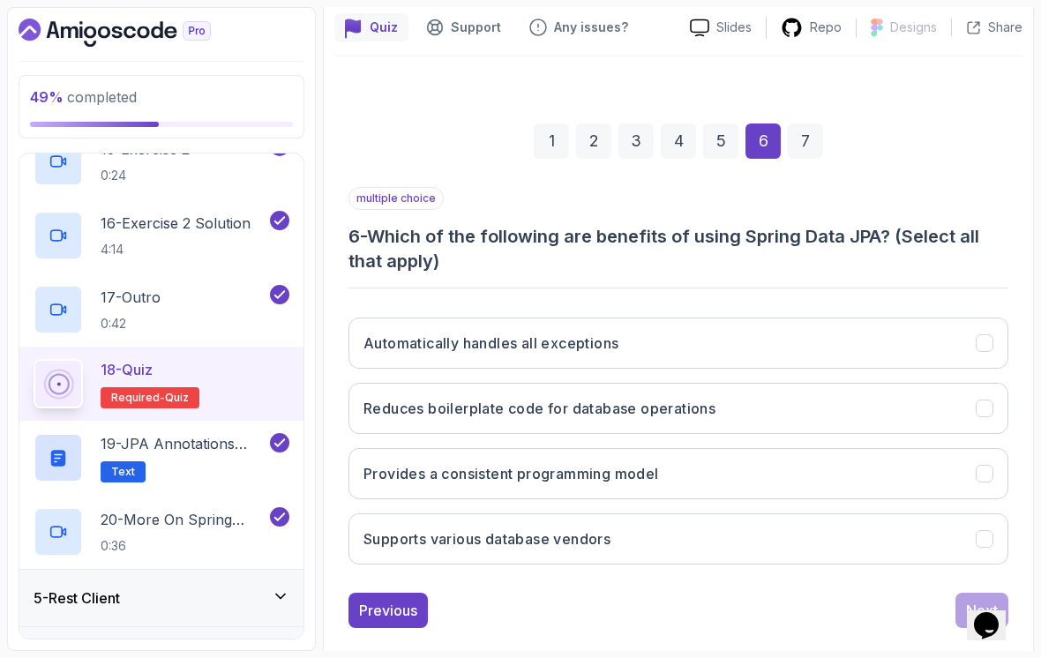
click at [902, 388] on button "Reduces boilerplate code for database operations" at bounding box center [679, 408] width 660 height 51
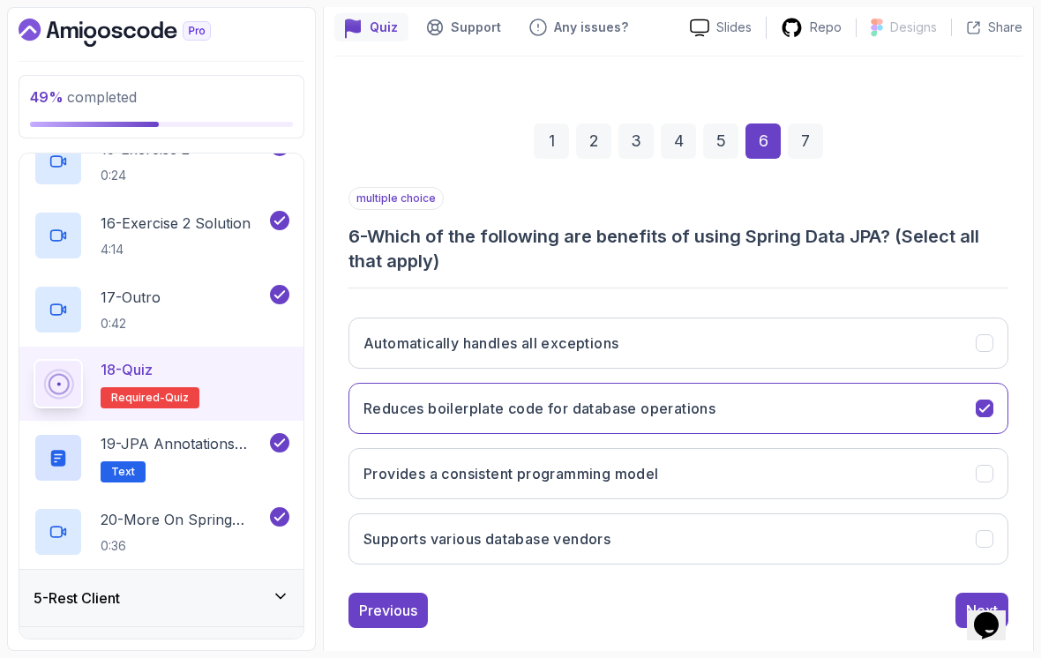
click at [906, 470] on button "Provides a consistent programming model" at bounding box center [679, 473] width 660 height 51
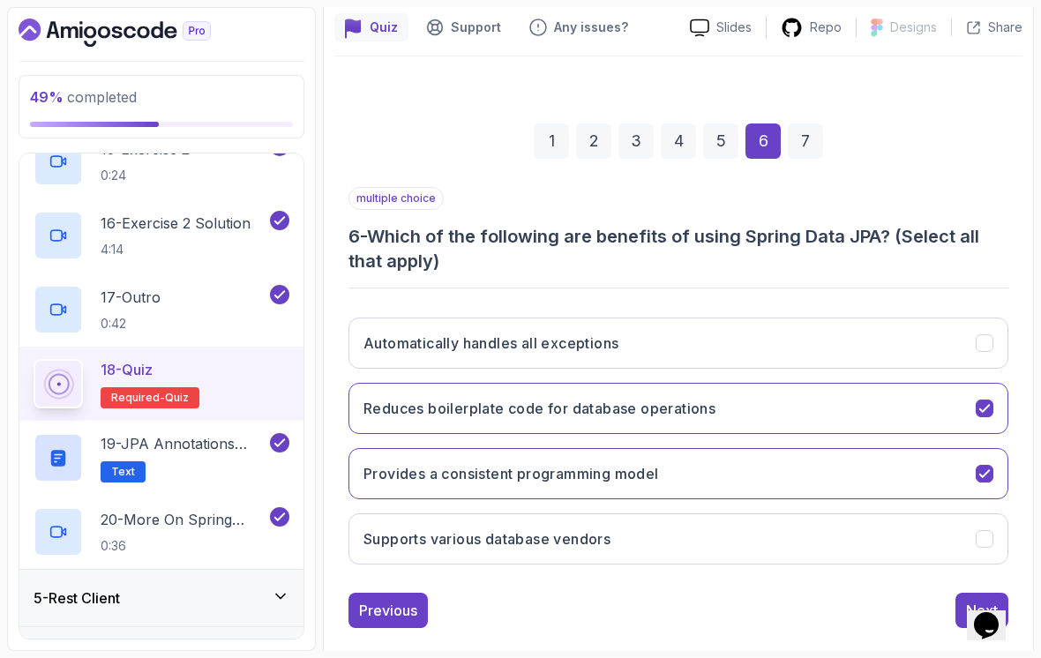
click at [878, 542] on button "Supports various database vendors" at bounding box center [679, 539] width 660 height 51
click at [959, 593] on button "Next" at bounding box center [982, 610] width 53 height 35
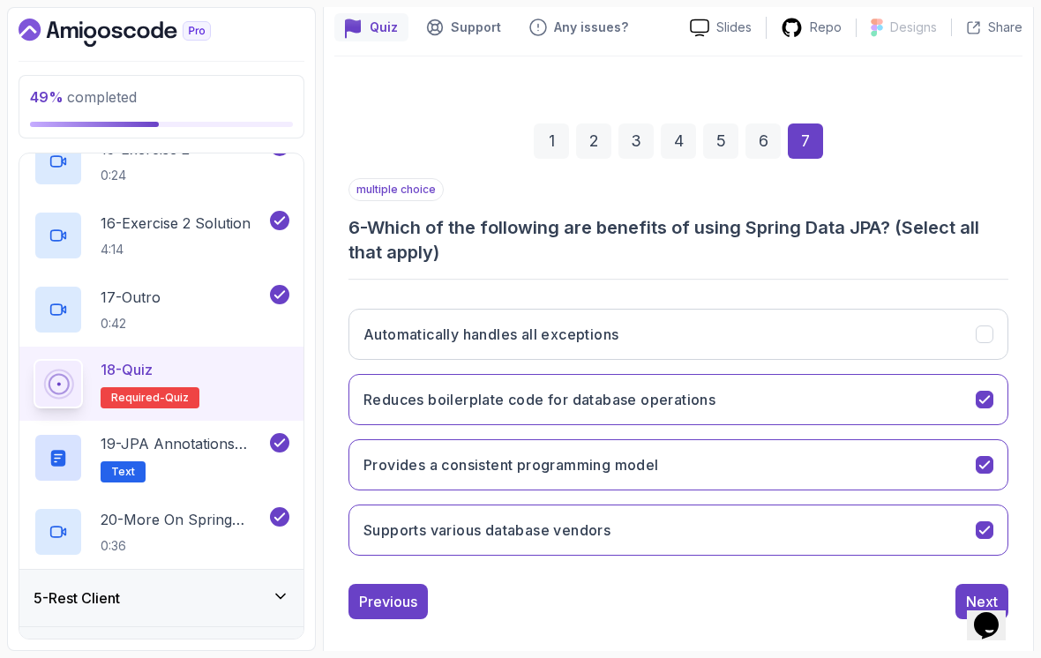
scroll to position [131, 0]
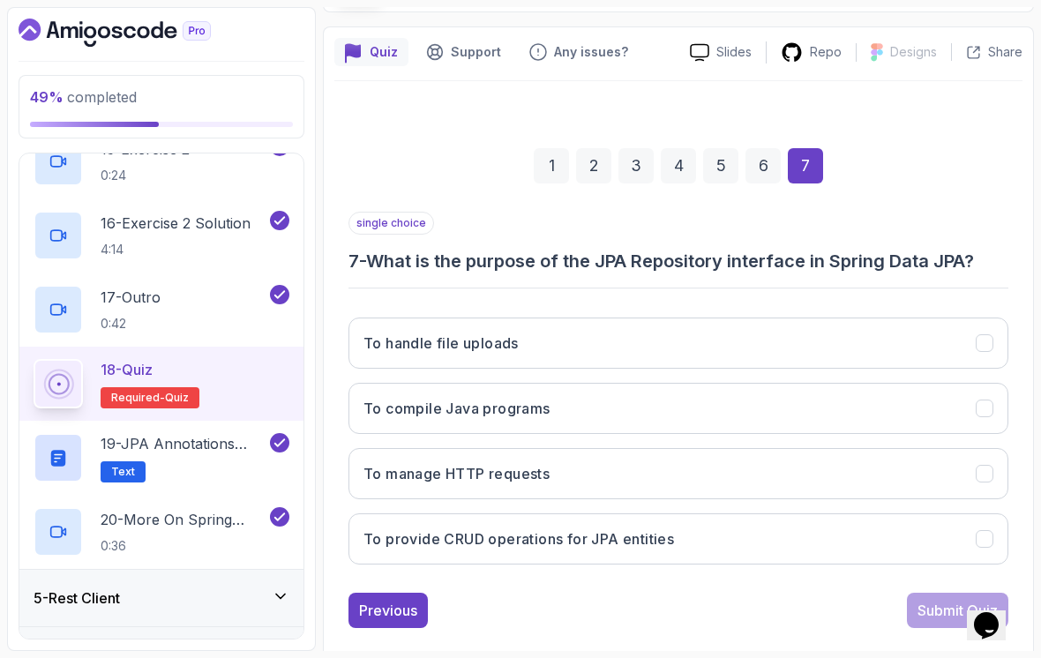
click at [799, 522] on button "To provide CRUD operations for JPA entities" at bounding box center [679, 539] width 660 height 51
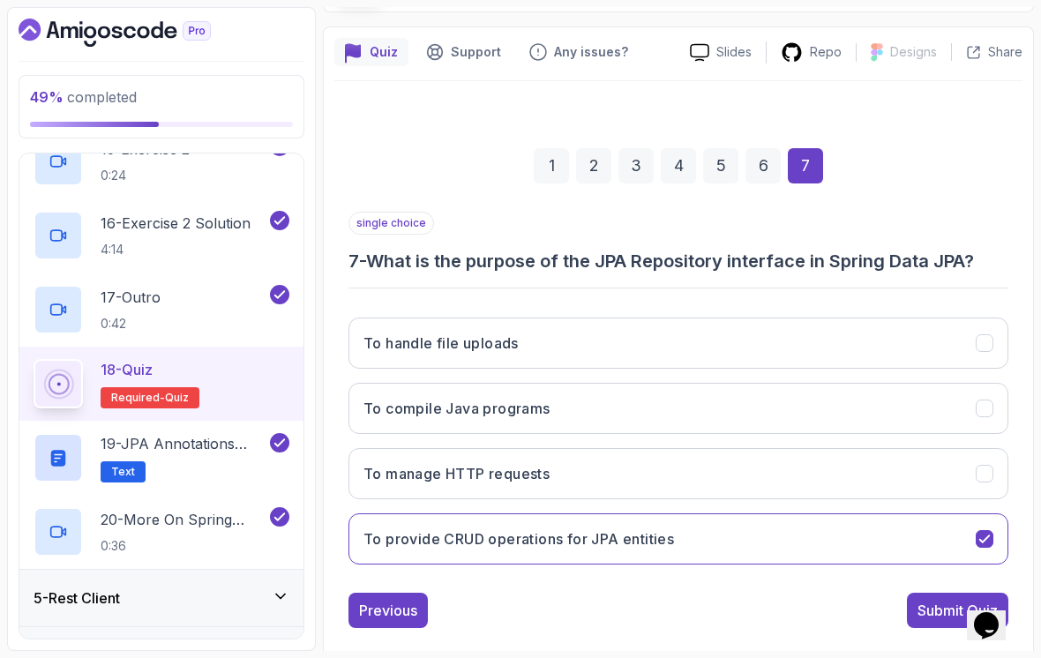
click at [929, 600] on div "Submit Quiz" at bounding box center [958, 610] width 80 height 21
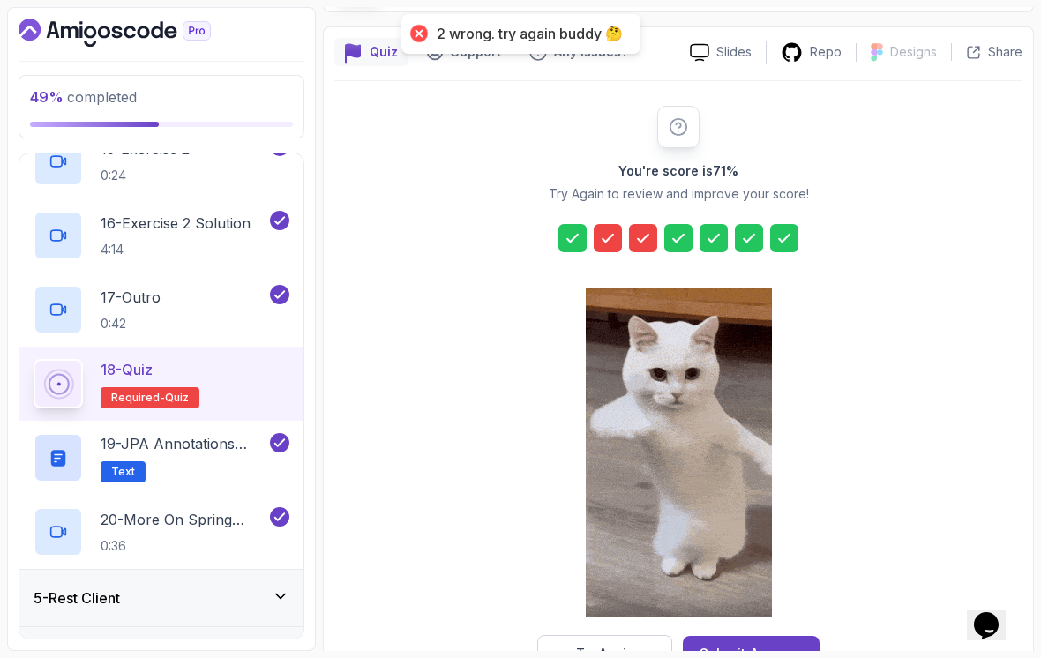
click at [618, 224] on div at bounding box center [608, 238] width 28 height 28
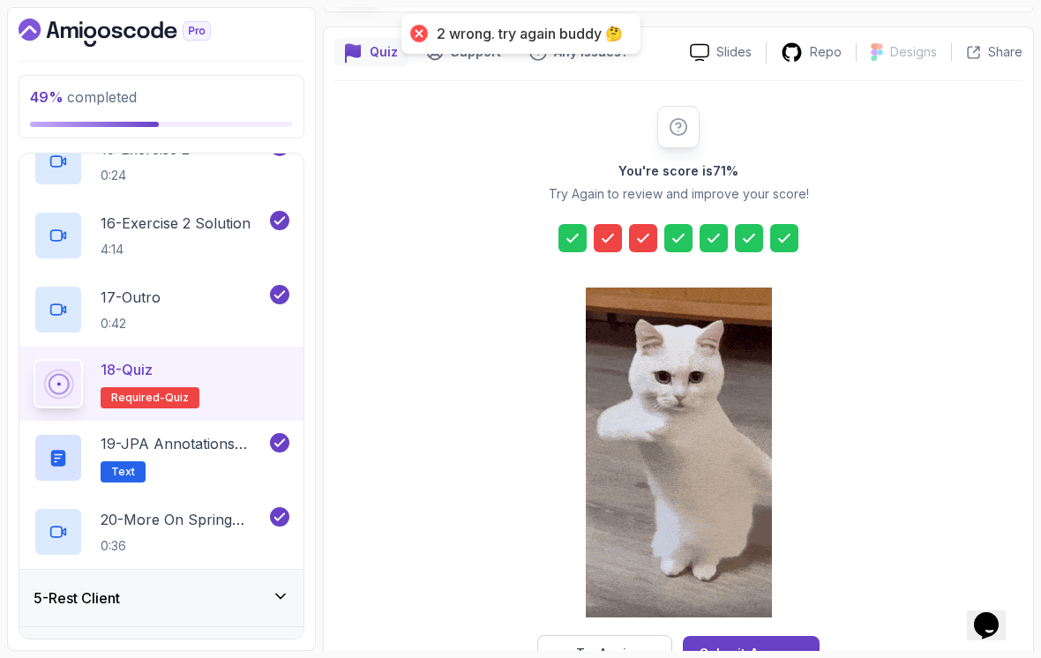
click at [754, 643] on div "Submit Anyway" at bounding box center [751, 653] width 103 height 21
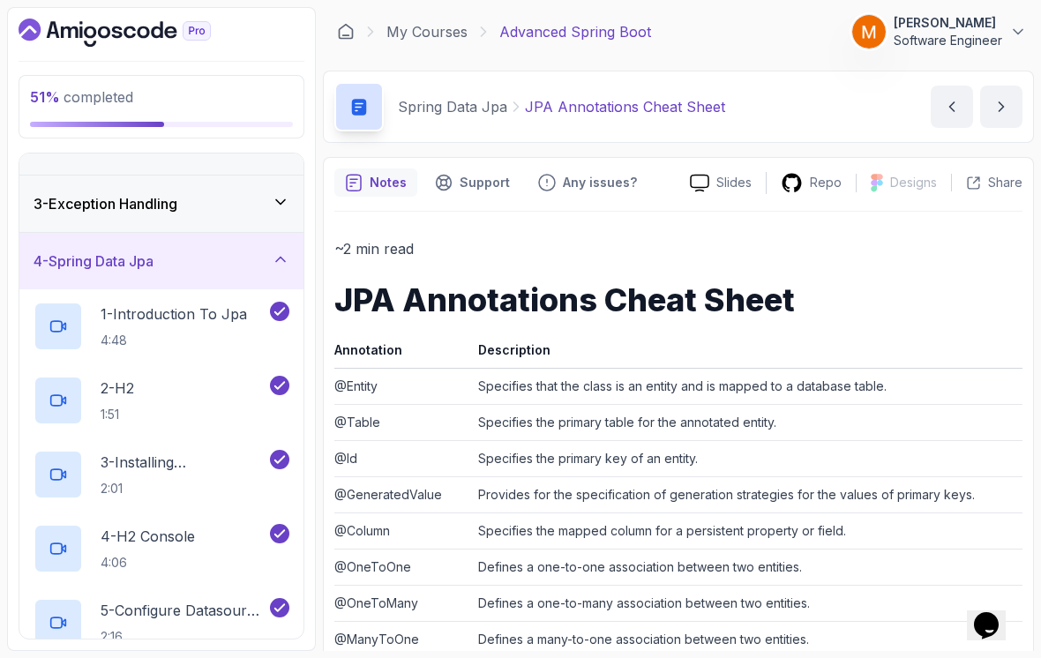
scroll to position [92, 0]
click at [109, 252] on h3 "4 - Spring Data Jpa" at bounding box center [94, 262] width 120 height 21
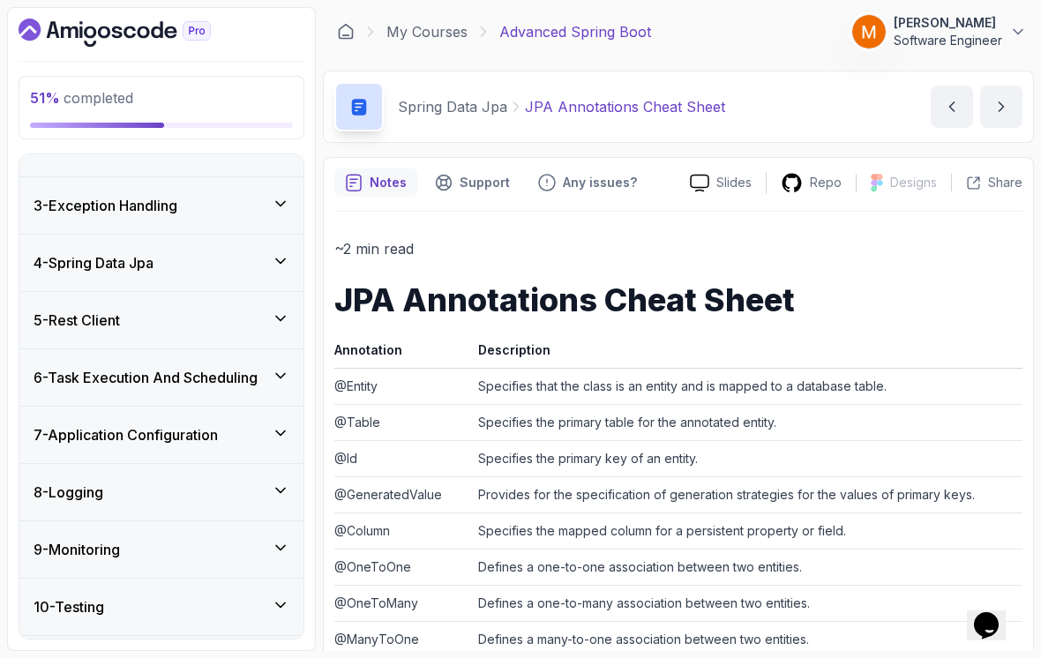
click at [86, 327] on div "5 - Rest Client" at bounding box center [161, 320] width 284 height 56
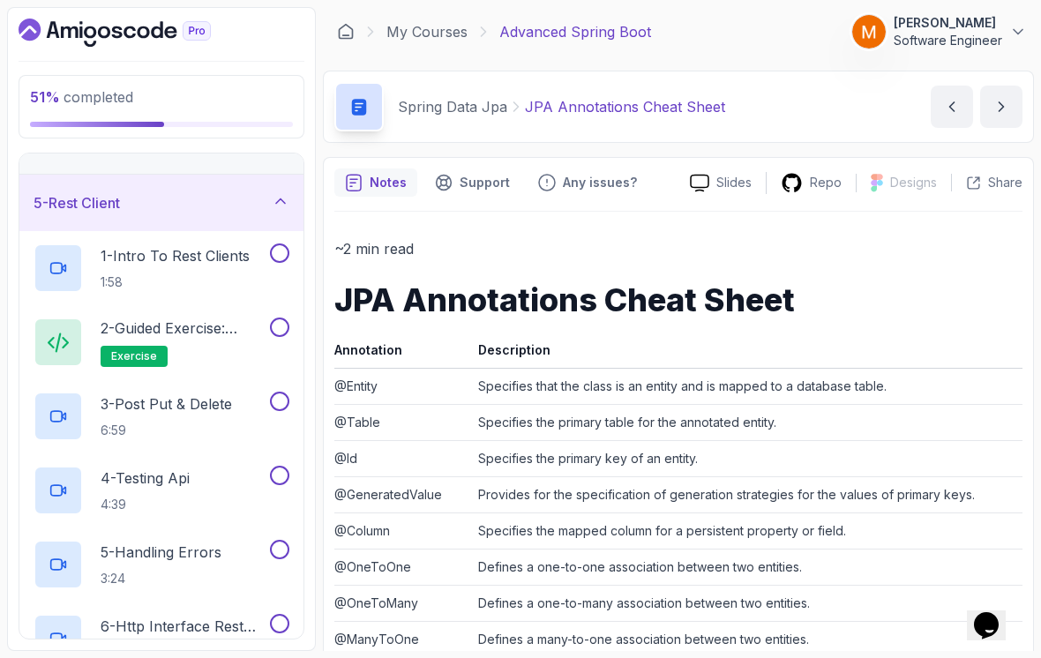
scroll to position [201, 0]
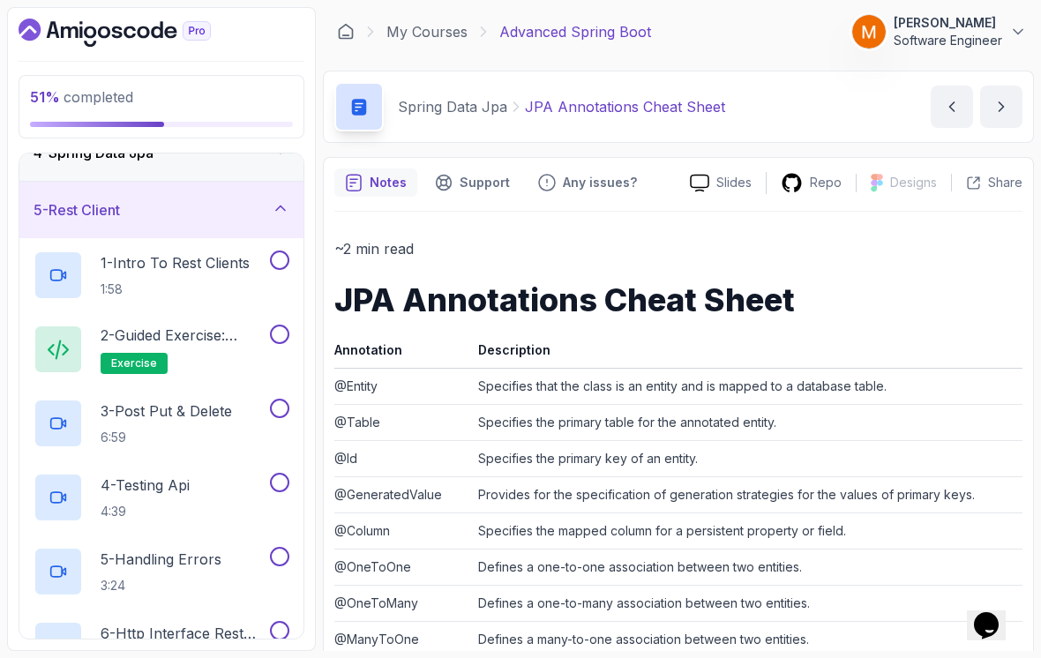
click at [117, 281] on p "1:58" at bounding box center [175, 290] width 149 height 18
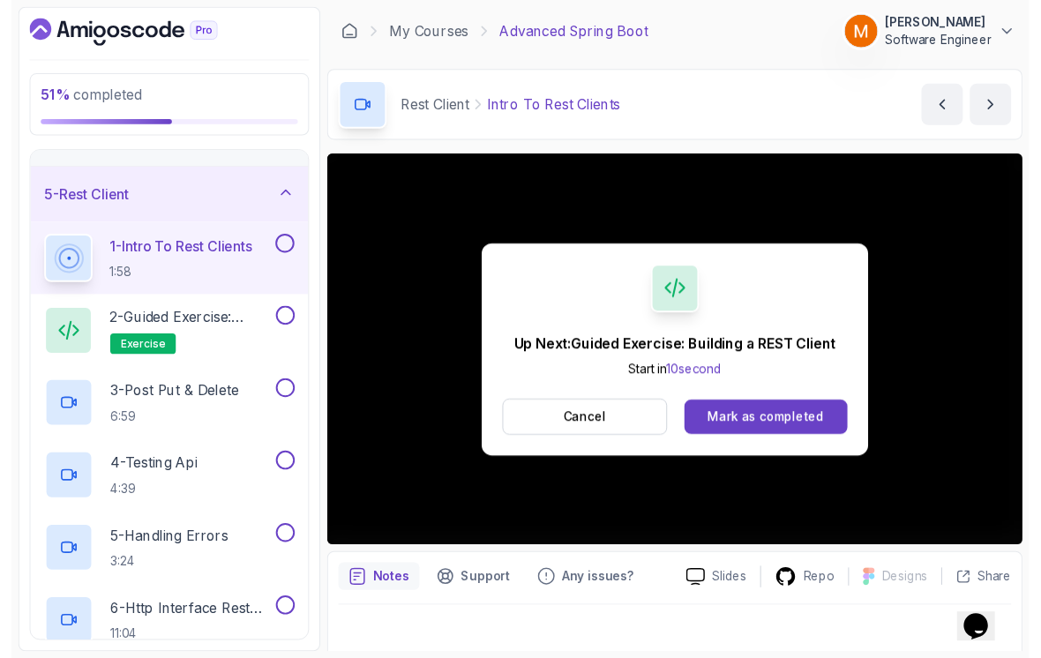
scroll to position [12, 0]
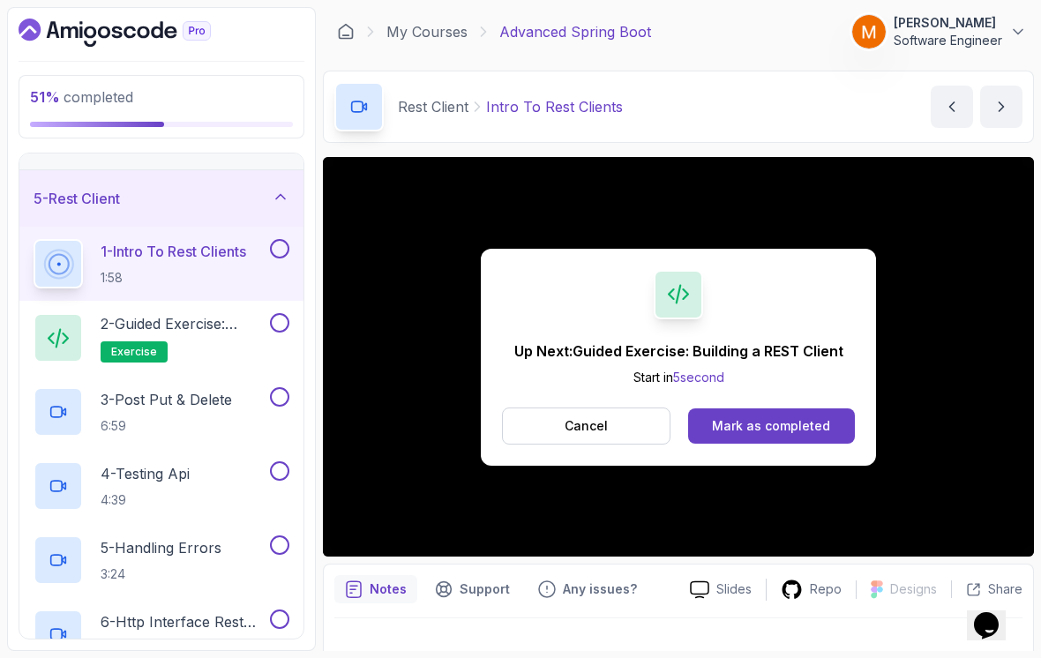
click at [274, 244] on button at bounding box center [279, 248] width 19 height 19
click at [211, 322] on p "2 - Guided Exercise: Building a REST Client" at bounding box center [184, 323] width 166 height 21
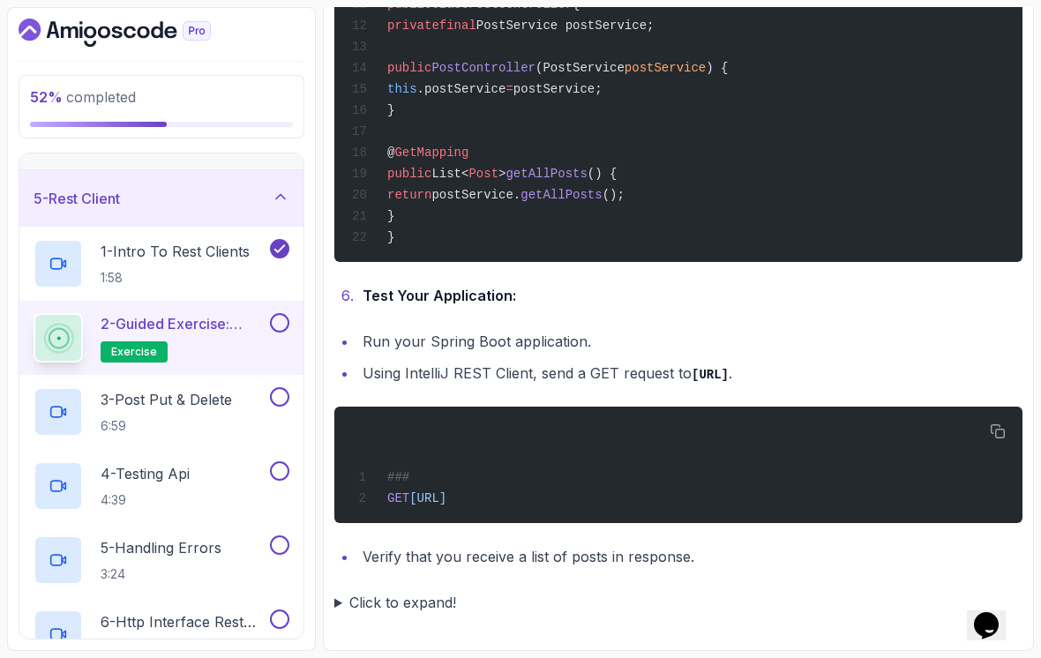
scroll to position [2350, 0]
click at [343, 615] on summary "Click to expand!" at bounding box center [679, 602] width 688 height 25
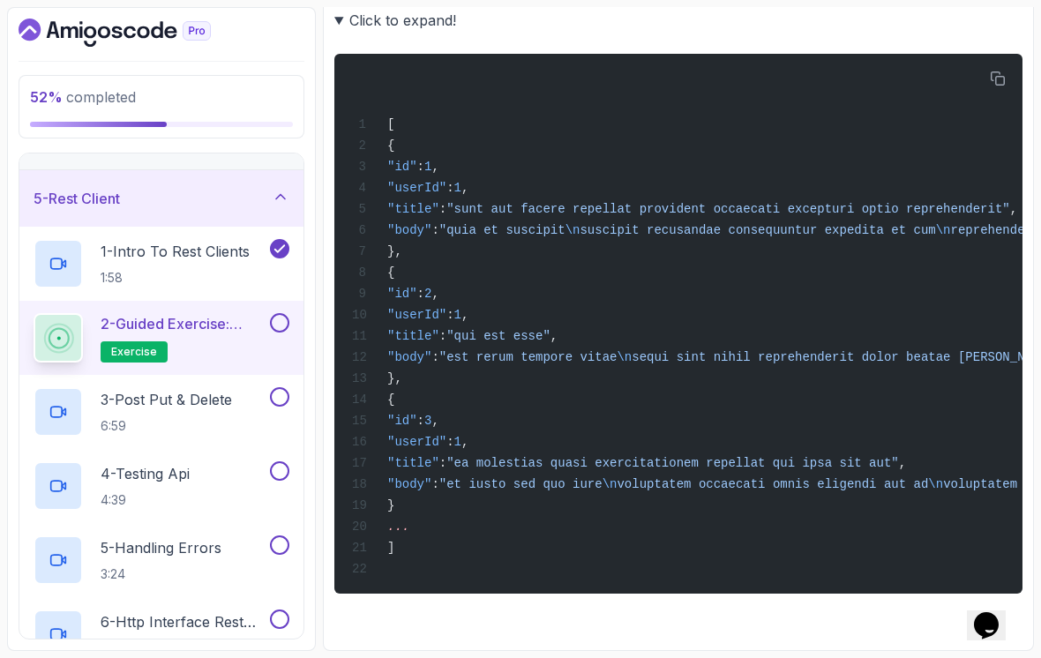
scroll to position [2951, 0]
click at [279, 314] on button at bounding box center [279, 322] width 19 height 19
click at [151, 398] on p "3 - Post Put & Delete" at bounding box center [167, 399] width 132 height 21
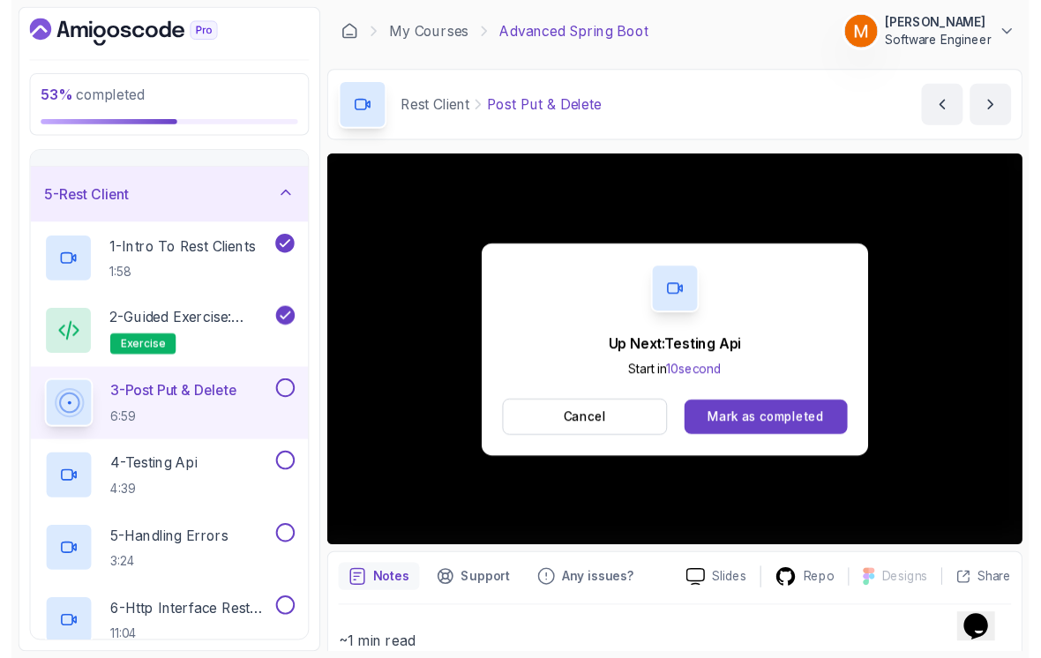
scroll to position [12, 0]
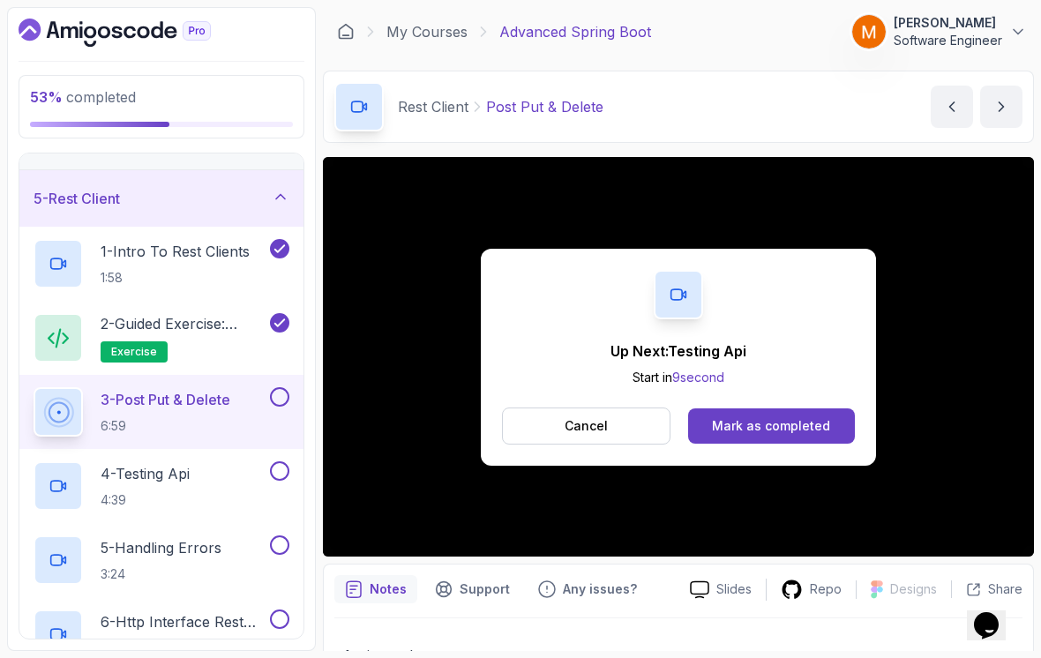
click at [279, 393] on button at bounding box center [279, 396] width 19 height 19
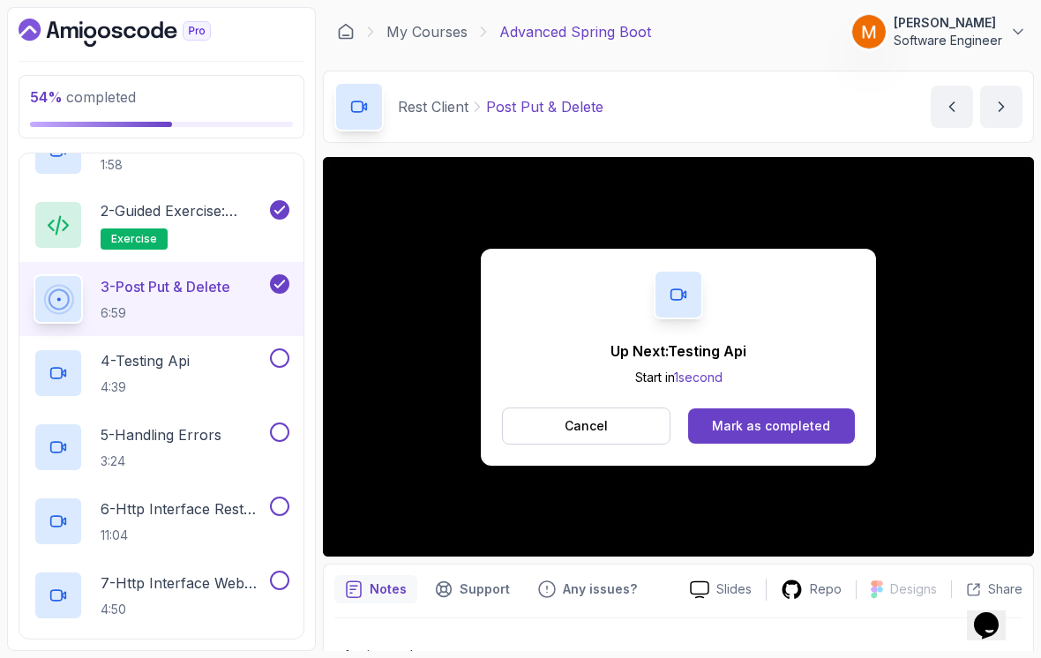
scroll to position [346, 0]
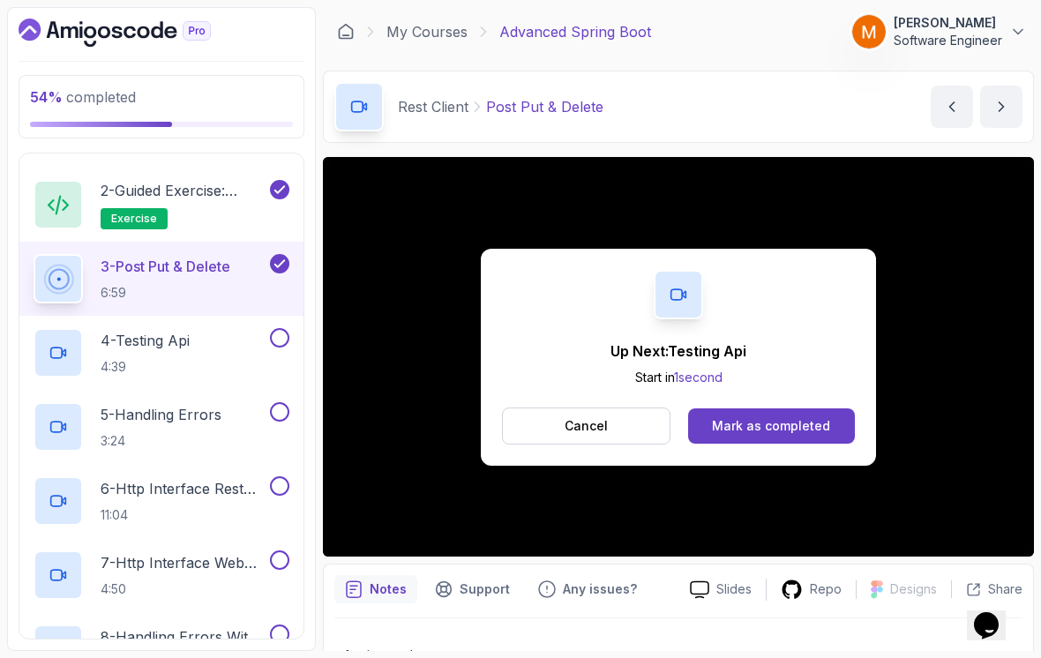
click at [119, 330] on p "4 - Testing Api" at bounding box center [145, 340] width 89 height 21
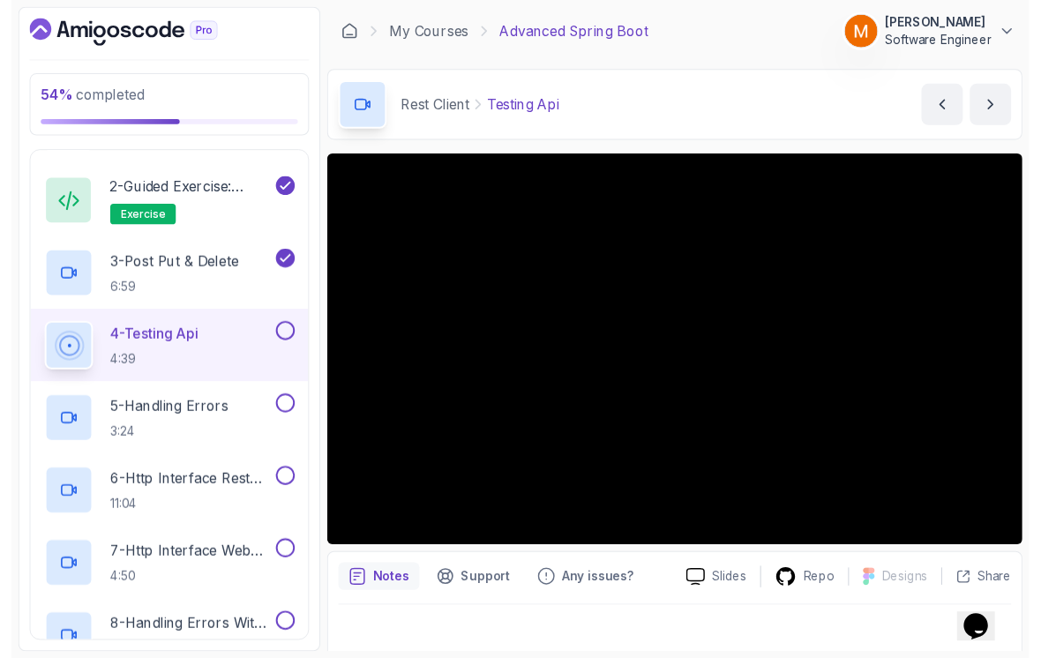
scroll to position [12, 0]
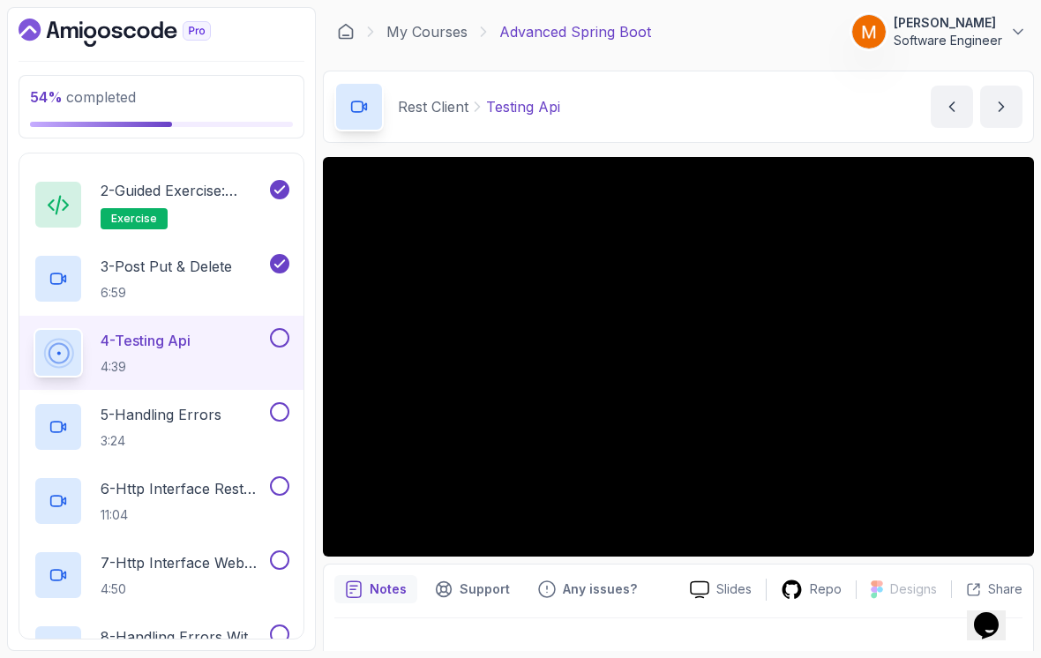
click at [282, 328] on button at bounding box center [279, 337] width 19 height 19
click at [152, 413] on p "5 - Handling Errors" at bounding box center [161, 414] width 121 height 21
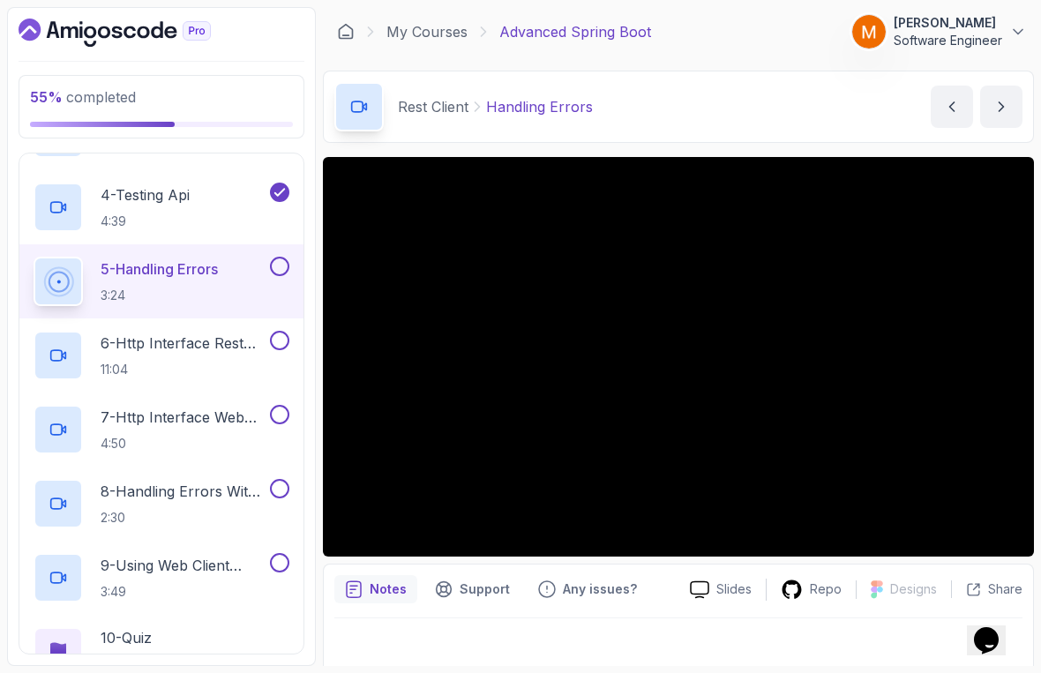
click at [37, 658] on html "55 % completed 1 - Intro 2 - Java Bean Validation 3 - Exception Handling 4 - Sp…" at bounding box center [520, 336] width 1041 height 673
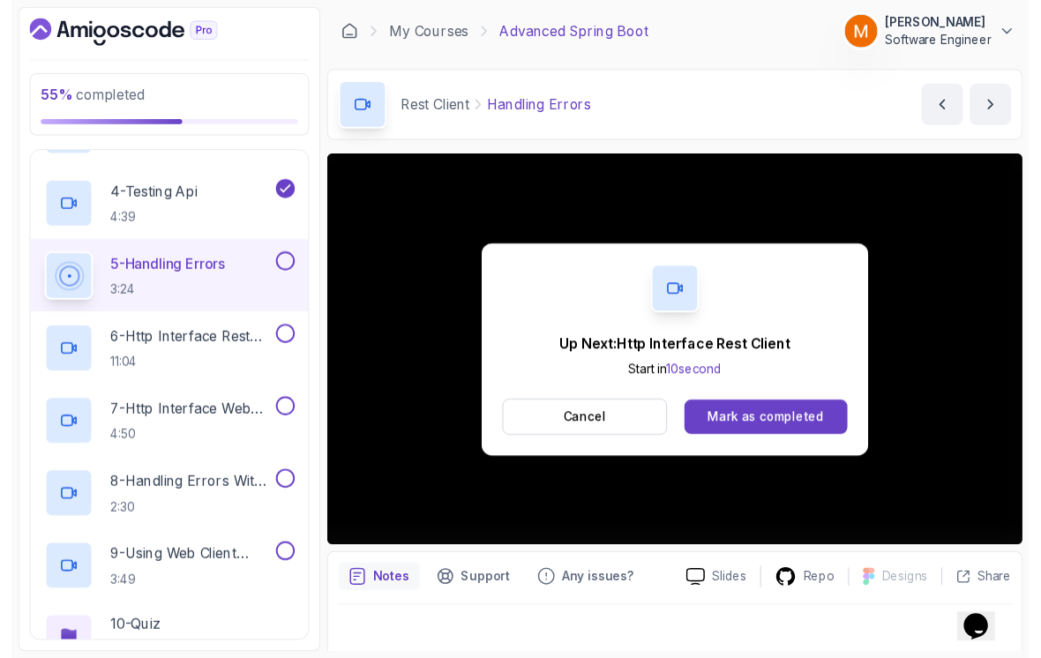
scroll to position [12, 0]
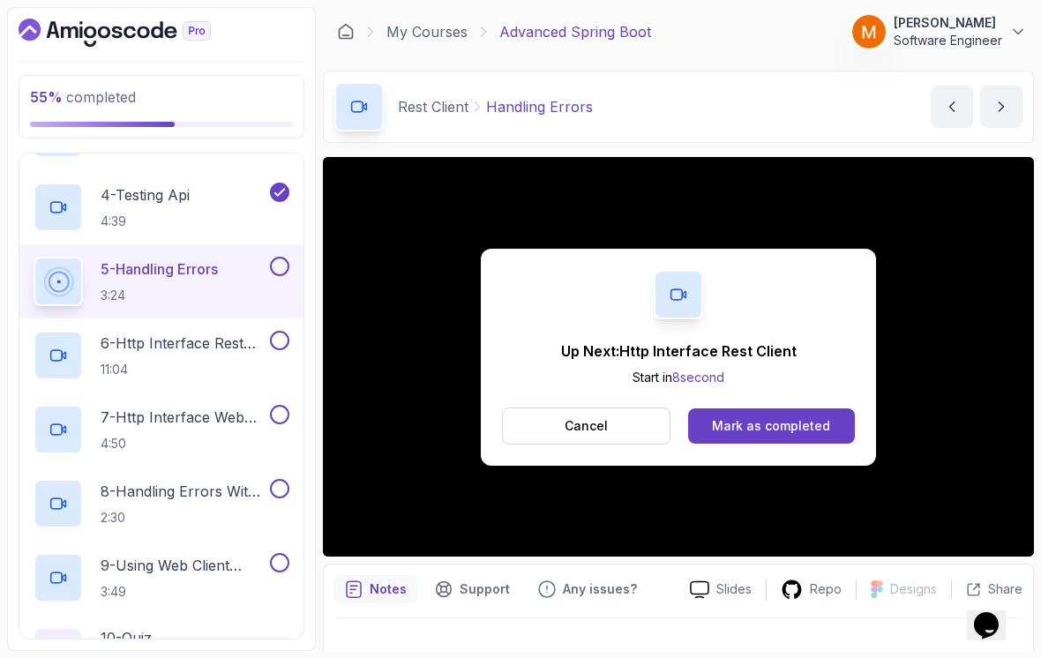
click at [283, 260] on button at bounding box center [279, 266] width 19 height 19
click at [175, 335] on p "6 - Http Interface Rest Client" at bounding box center [184, 343] width 166 height 21
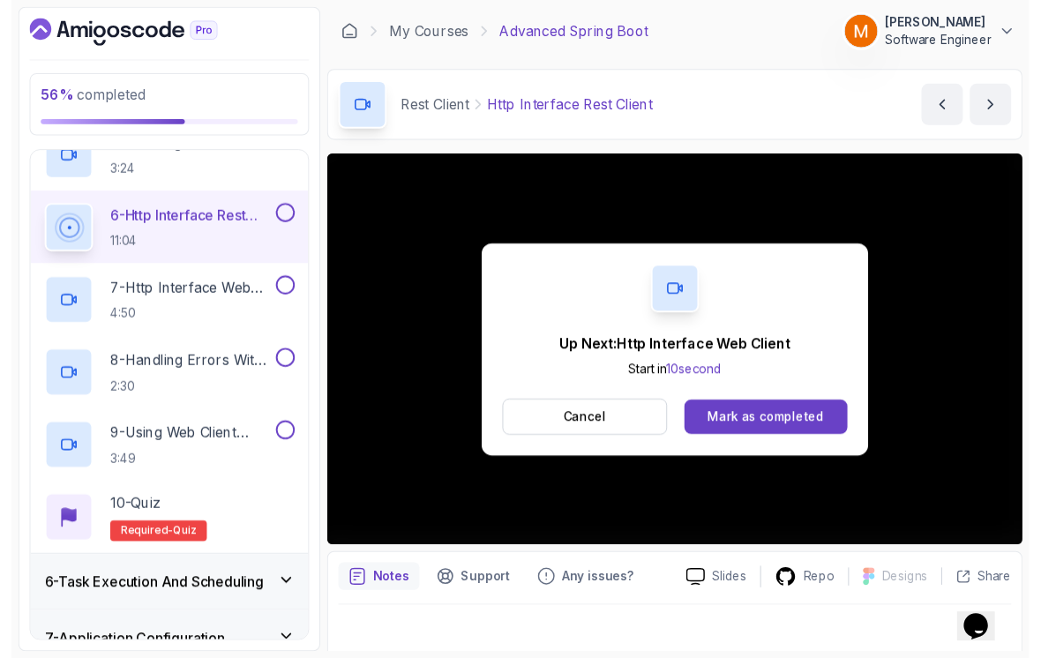
scroll to position [12, 0]
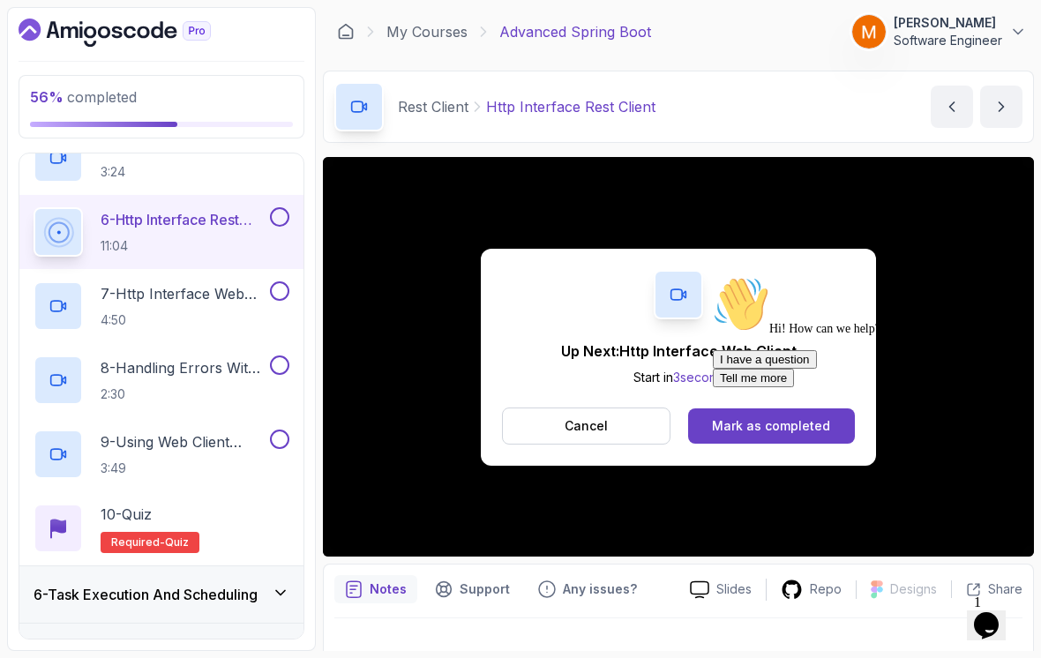
click at [275, 207] on button at bounding box center [279, 216] width 19 height 19
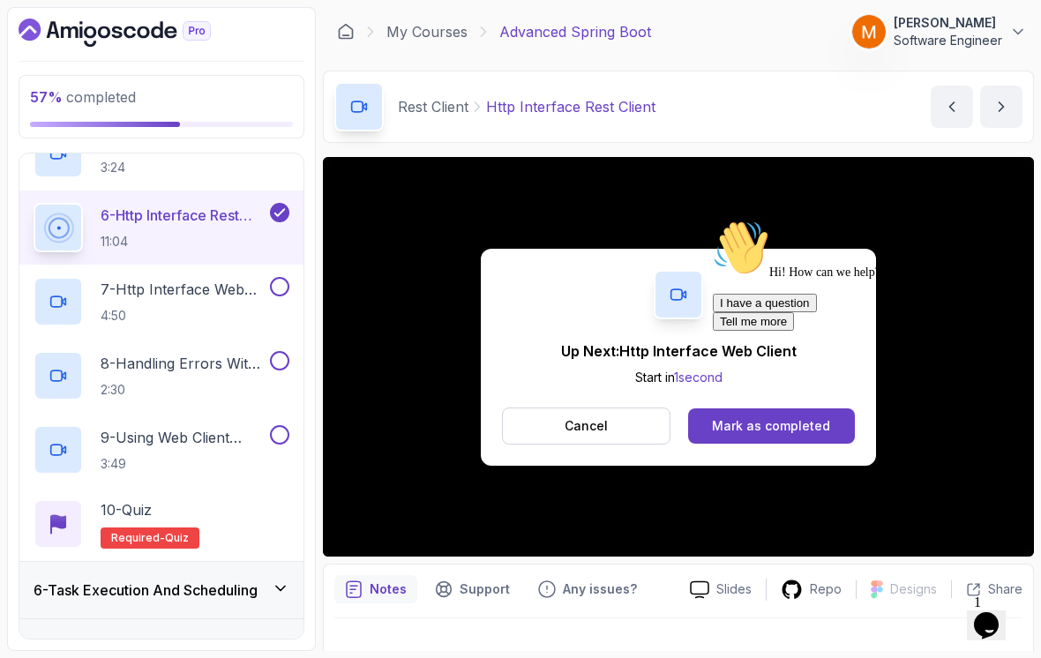
scroll to position [618, 0]
click at [282, 206] on icon at bounding box center [280, 215] width 16 height 18
click at [273, 205] on button at bounding box center [279, 214] width 19 height 19
click at [165, 281] on p "7 - Http Interface Web Client" at bounding box center [184, 291] width 166 height 21
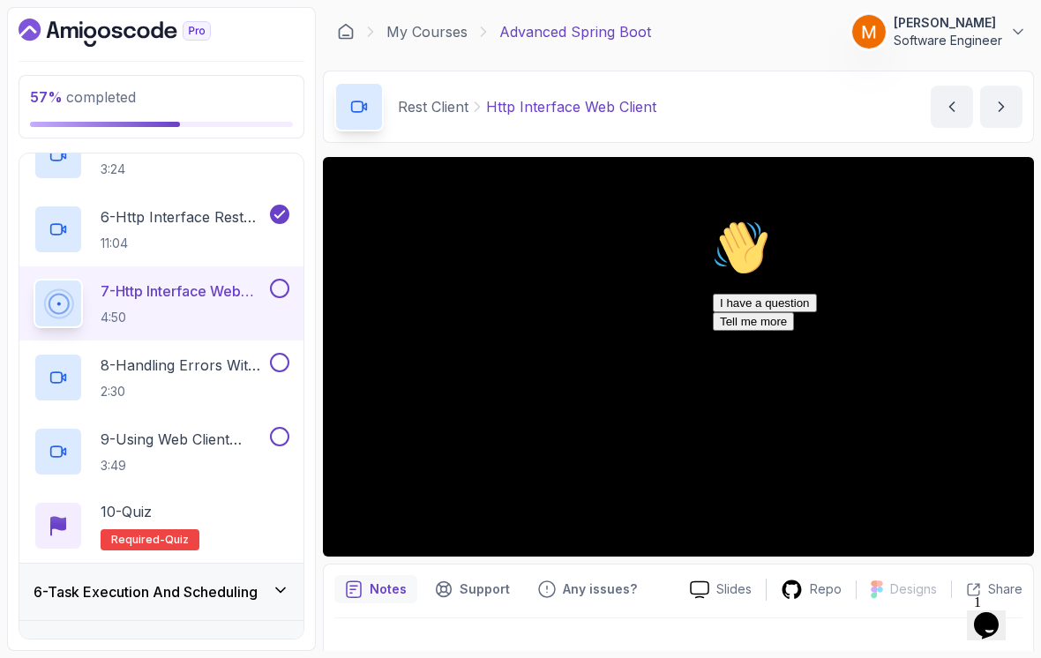
click at [993, 220] on div "Chat attention grabber" at bounding box center [872, 220] width 318 height 0
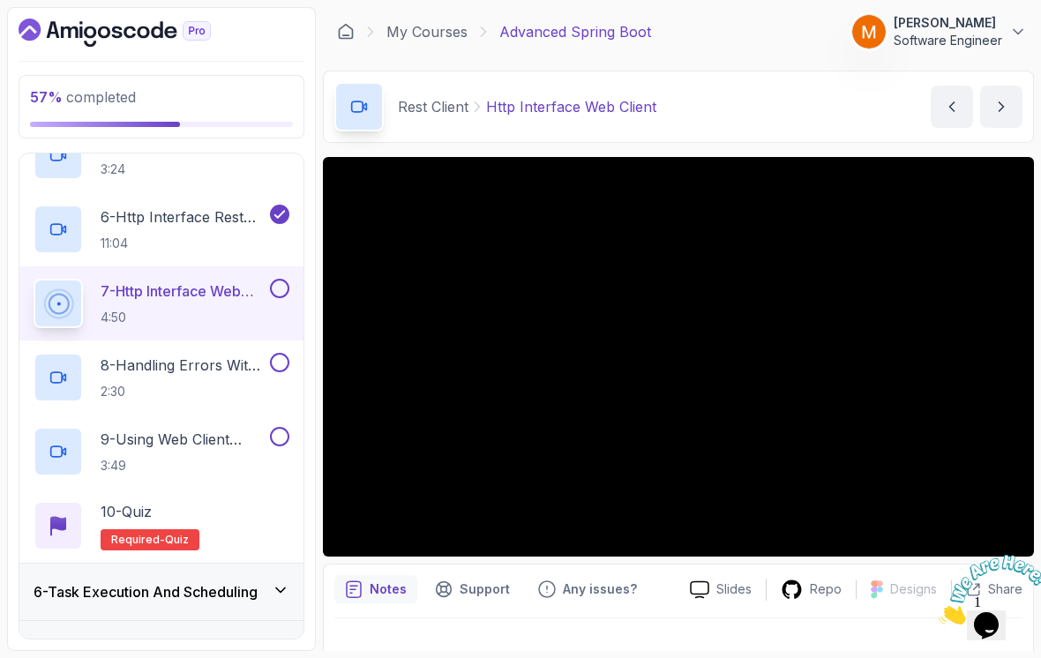
click at [1011, 558] on div at bounding box center [986, 590] width 95 height 70
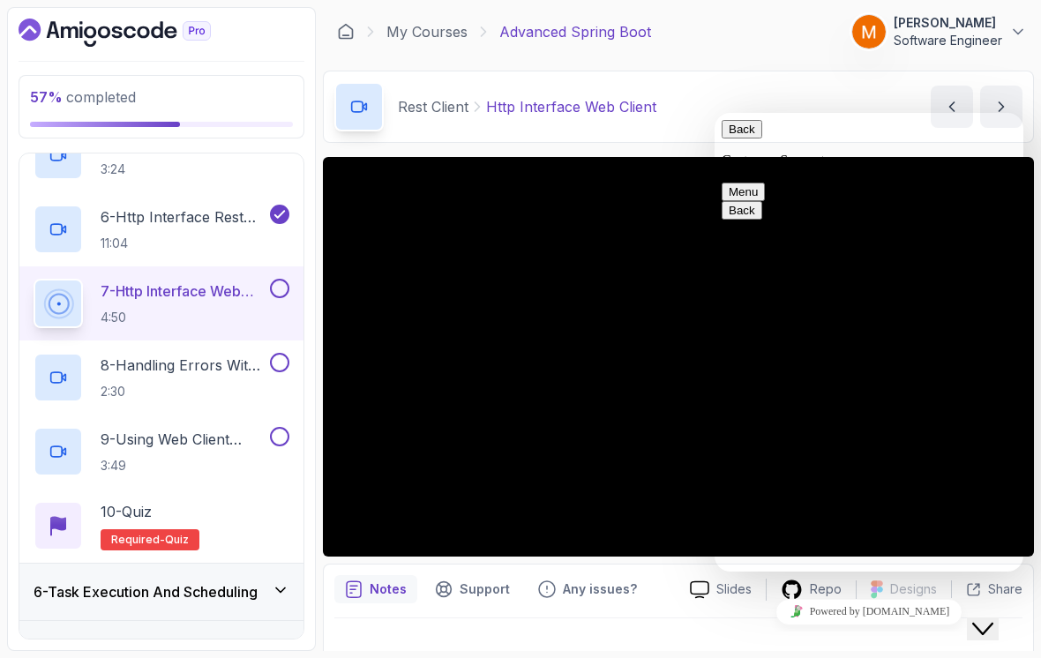
click at [984, 621] on icon "Close Chat This icon closes the chat window." at bounding box center [983, 629] width 21 height 21
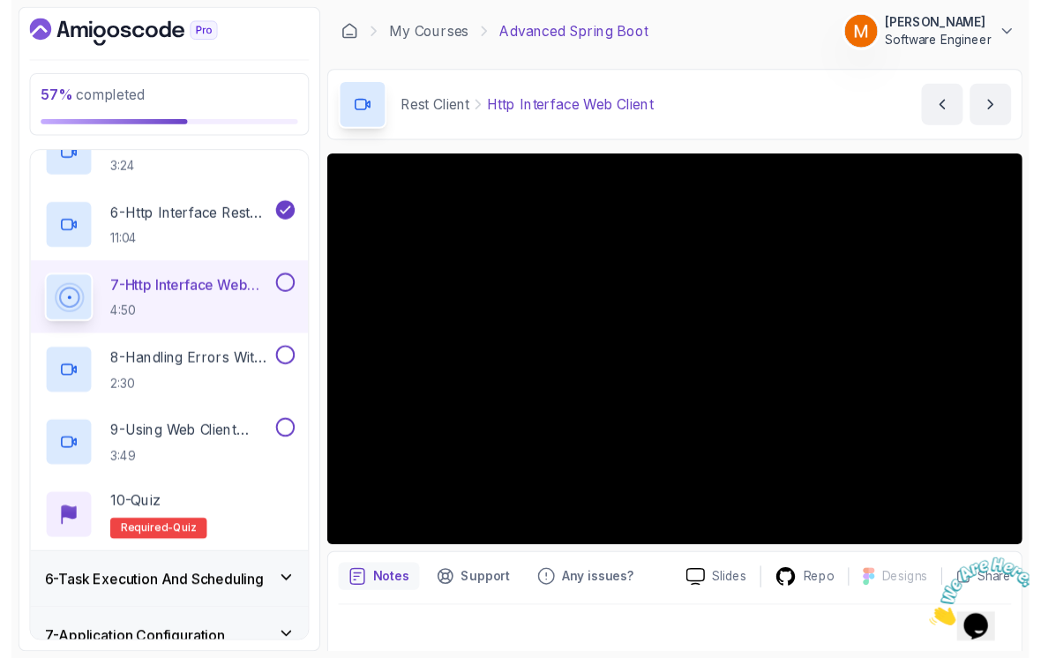
scroll to position [12, 0]
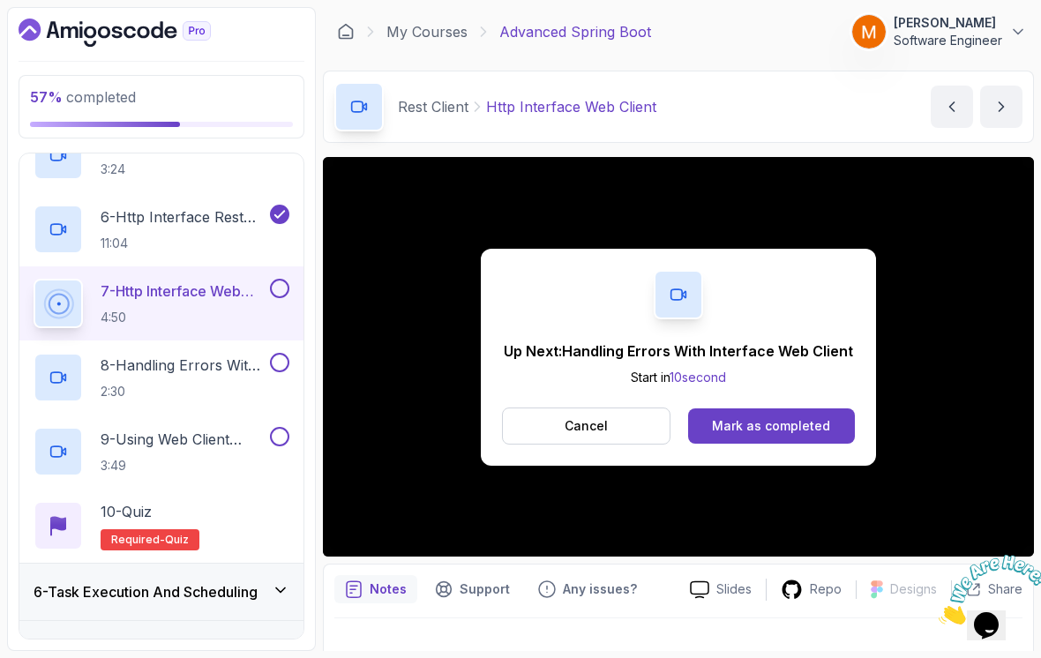
click at [273, 283] on button at bounding box center [279, 288] width 19 height 19
click at [211, 355] on p "8 - Handling Errors With Interface Web Client" at bounding box center [184, 365] width 166 height 21
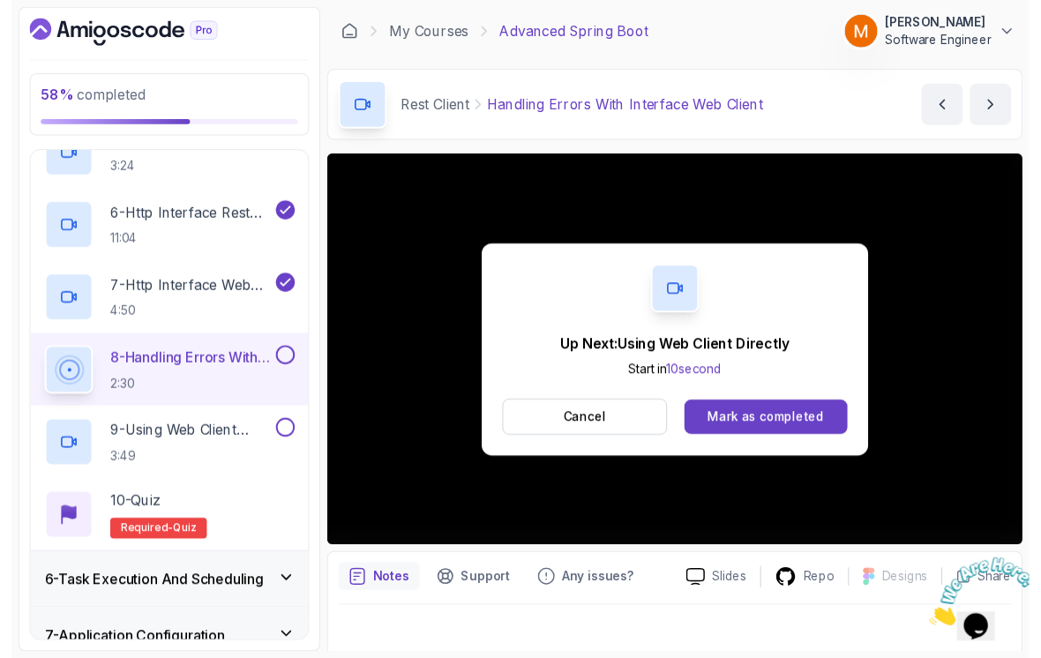
scroll to position [12, 0]
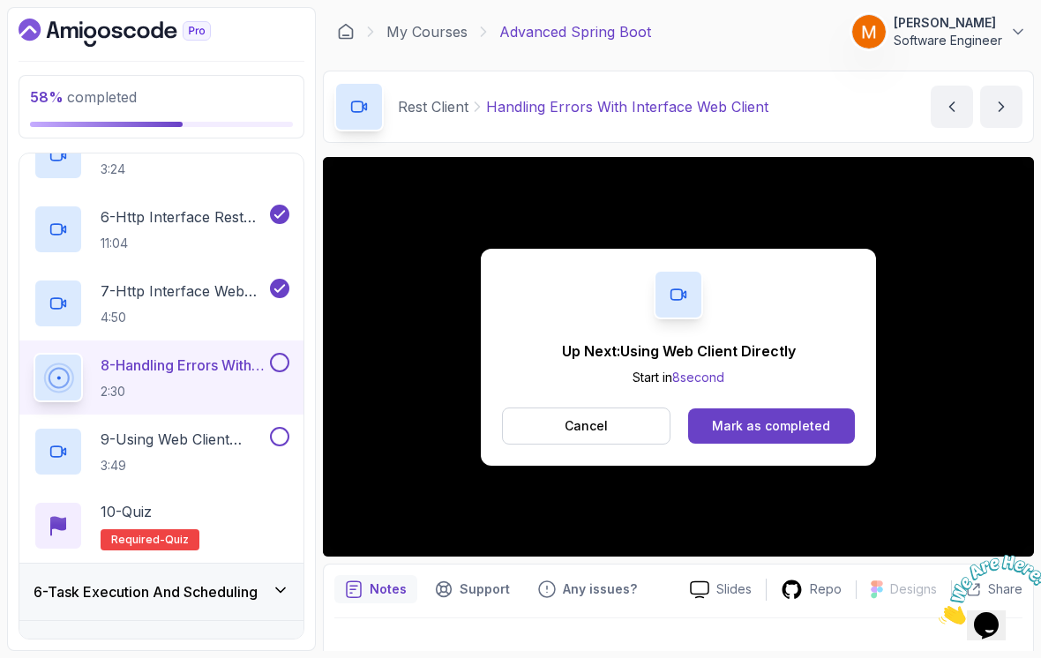
click at [168, 464] on div "9 - Using Web Client Directly 3:49" at bounding box center [150, 451] width 233 height 49
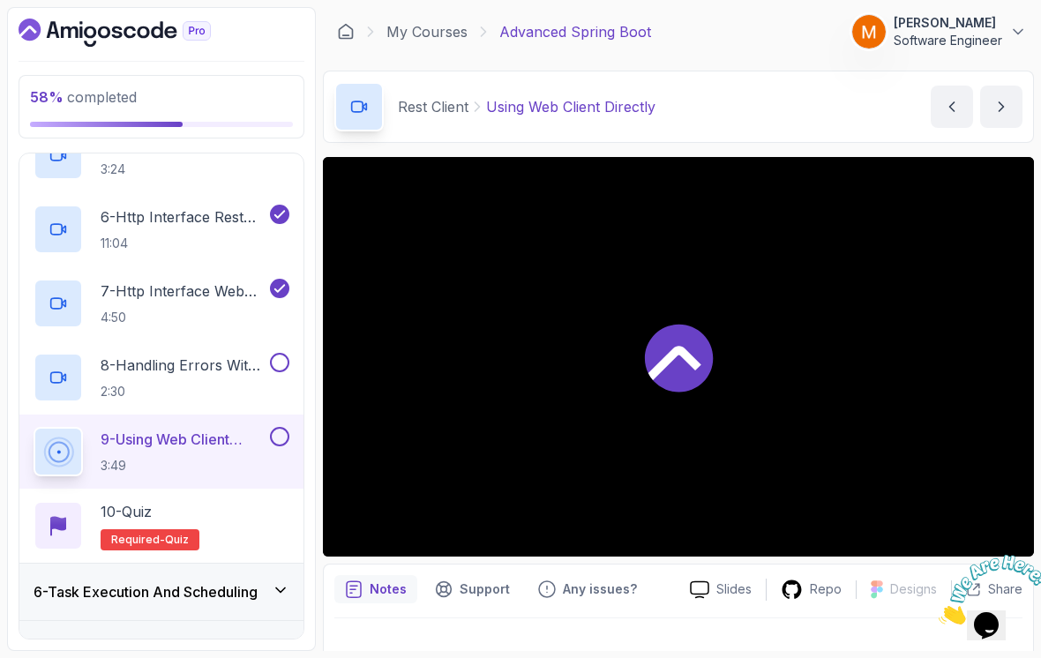
click at [284, 357] on button at bounding box center [279, 362] width 19 height 19
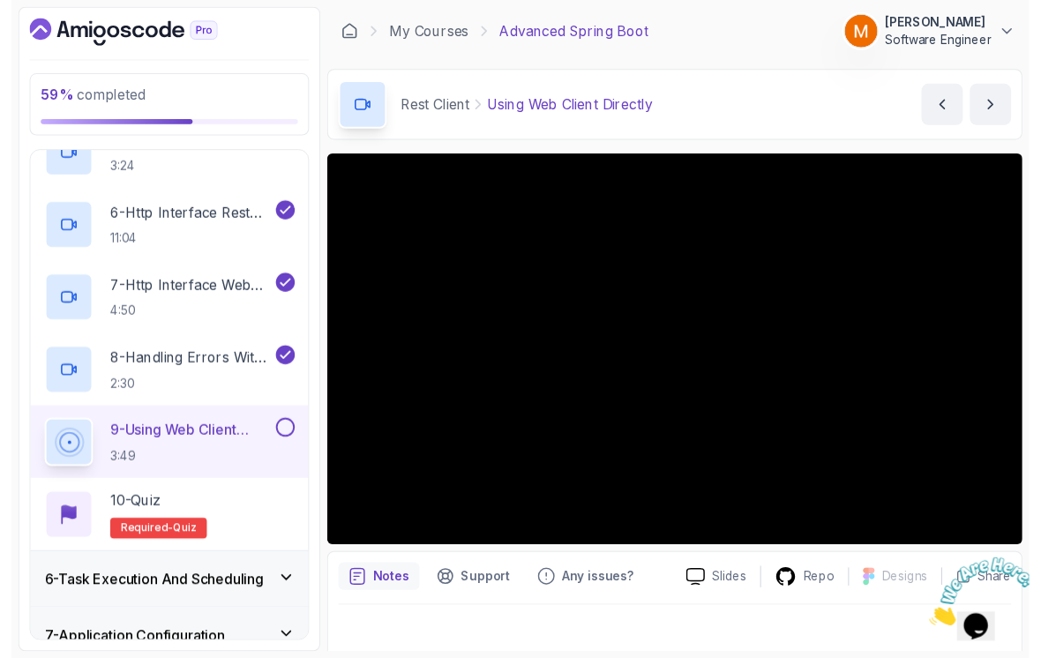
scroll to position [12, 0]
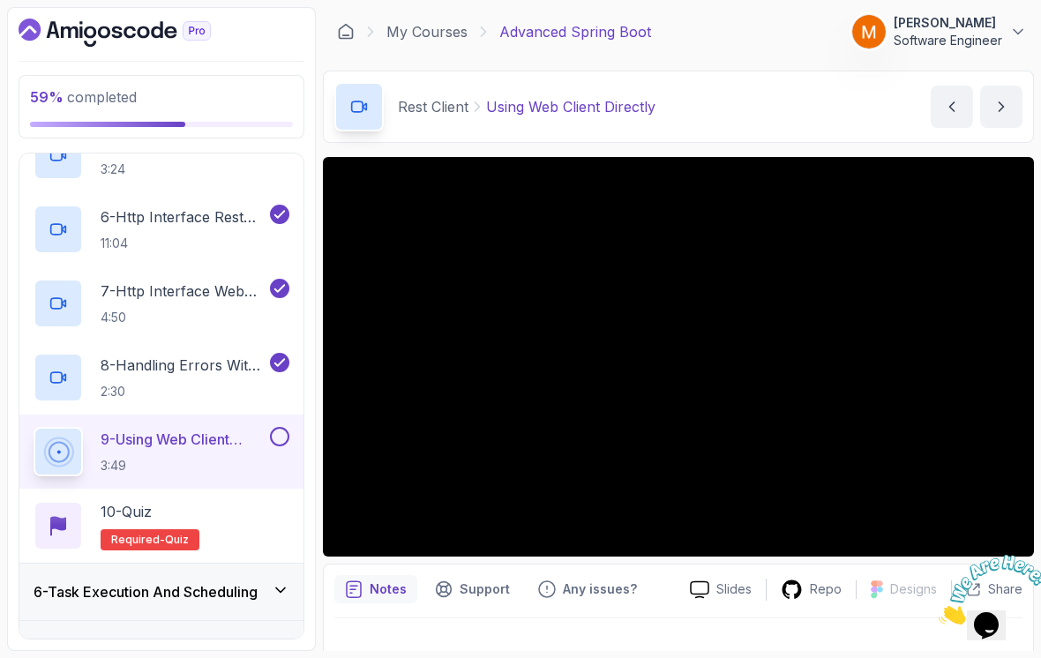
click at [279, 427] on button at bounding box center [279, 436] width 19 height 19
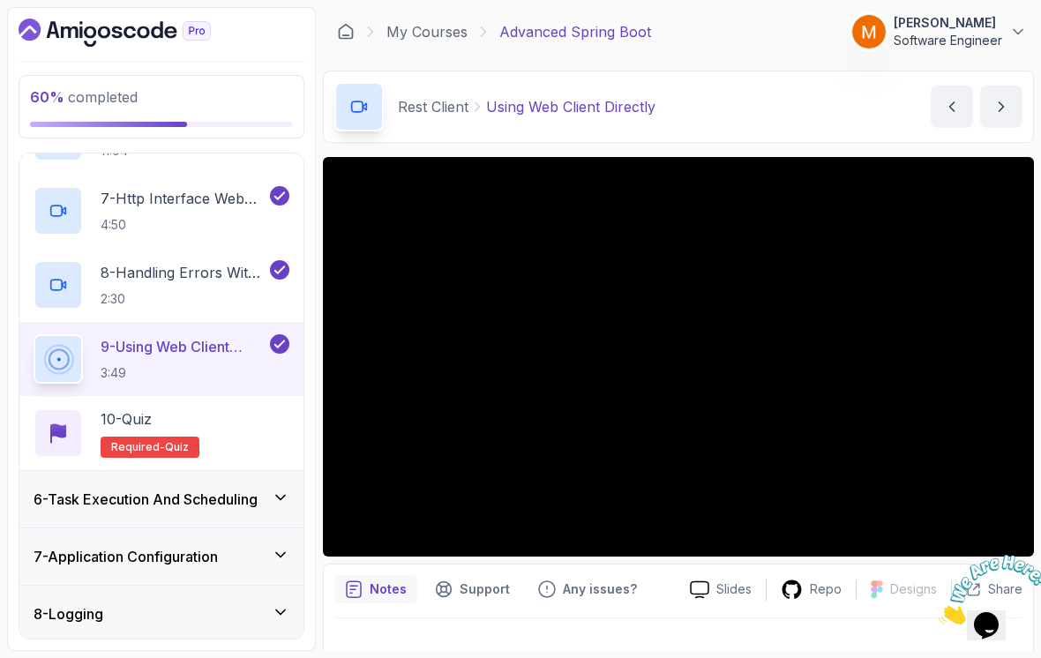
scroll to position [745, 0]
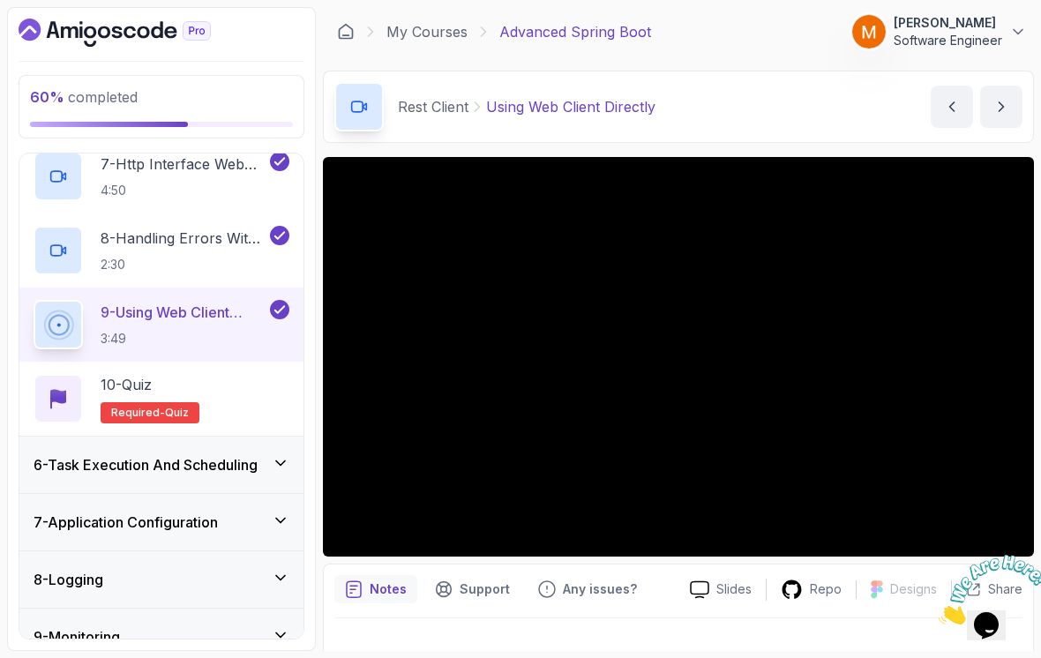
click at [78, 391] on div at bounding box center [58, 398] width 49 height 49
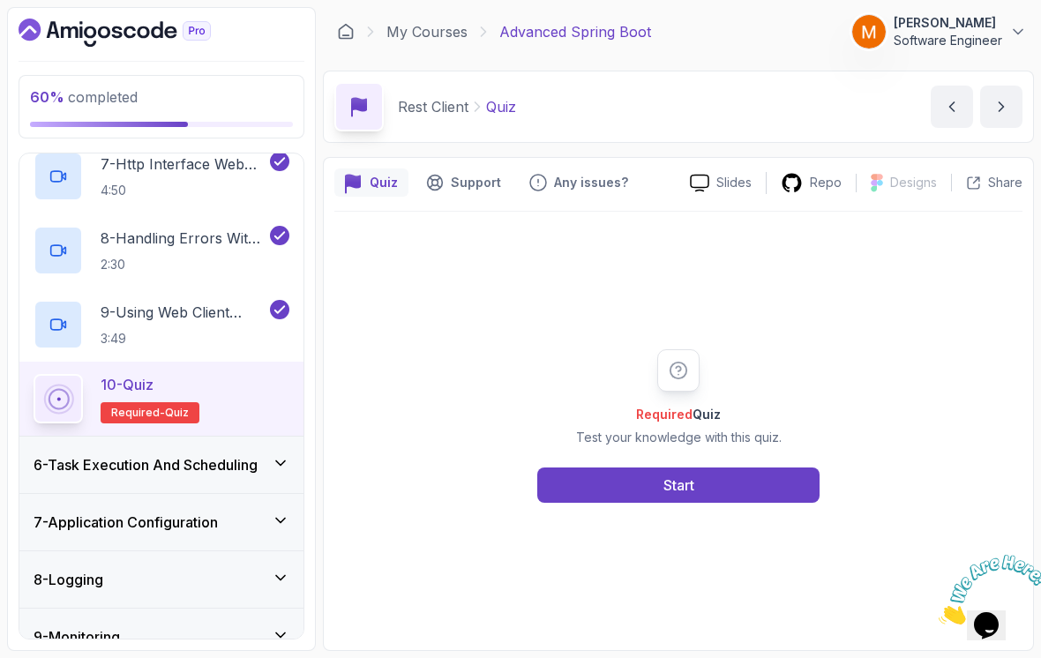
click at [777, 487] on button "Start" at bounding box center [679, 485] width 282 height 35
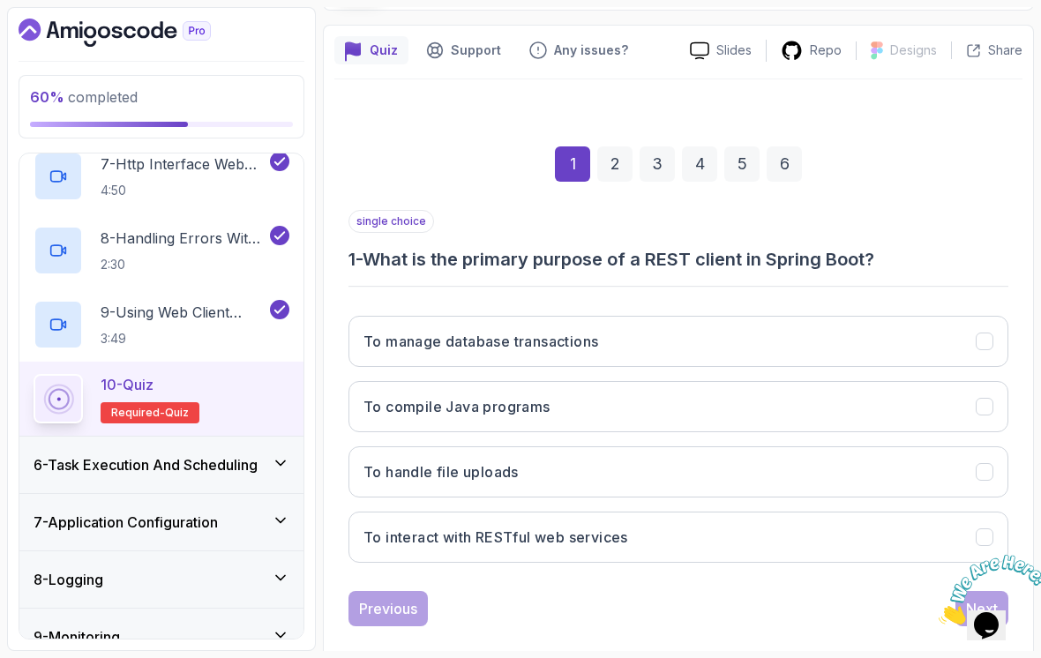
scroll to position [131, 0]
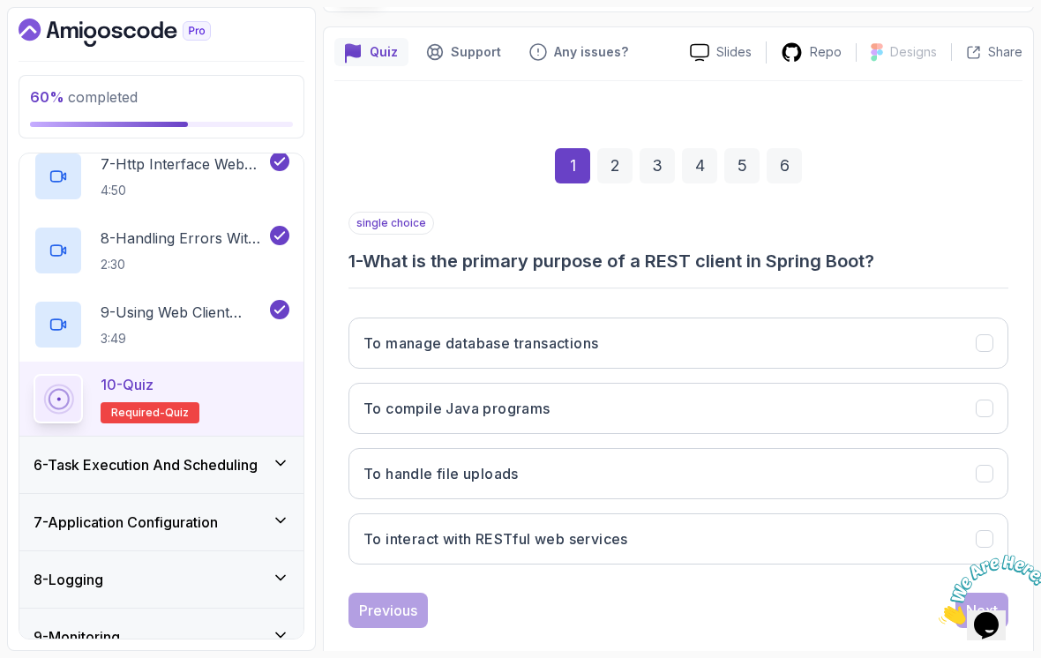
click at [870, 535] on button "To interact with RESTful web services" at bounding box center [679, 539] width 660 height 51
click at [939, 613] on icon "Close" at bounding box center [939, 620] width 0 height 15
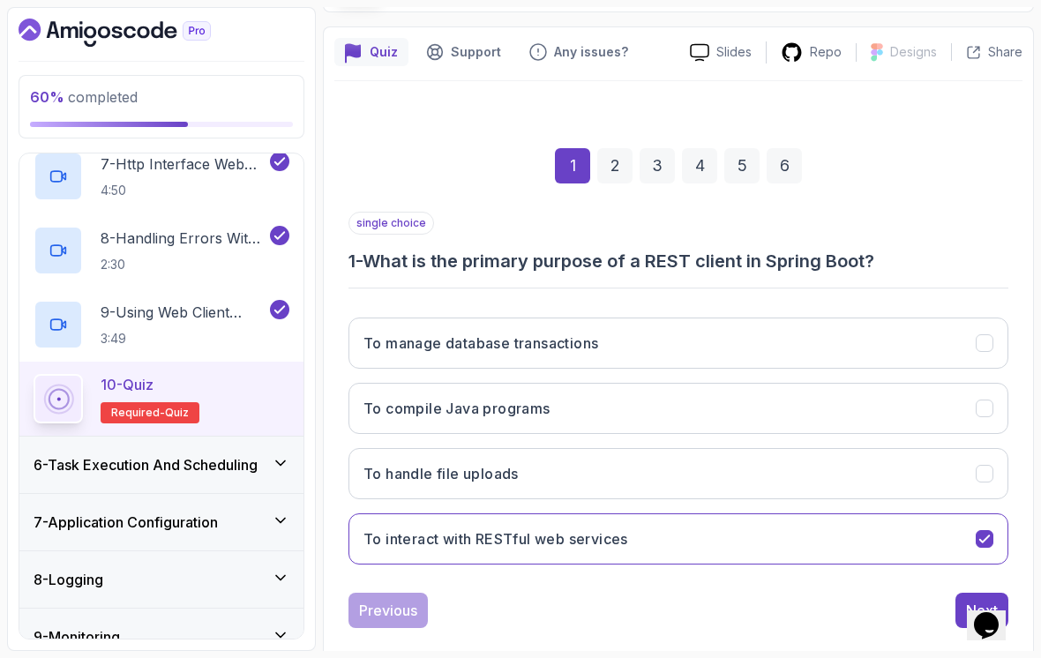
click at [952, 594] on div "Previous Next" at bounding box center [679, 610] width 660 height 35
click at [965, 593] on button "Next" at bounding box center [982, 610] width 53 height 35
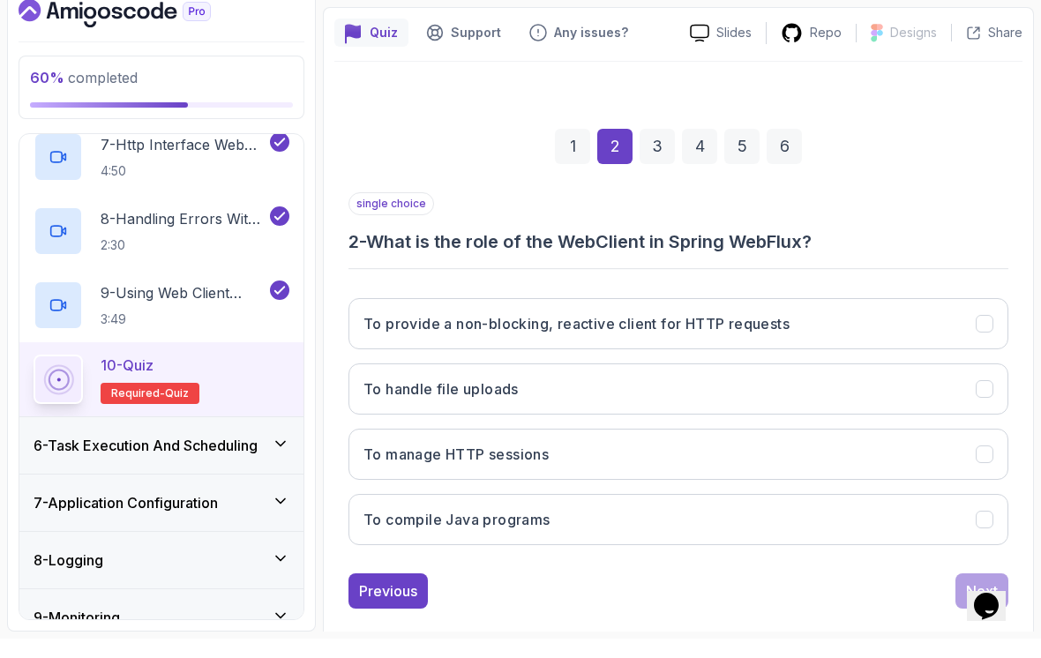
scroll to position [27, 0]
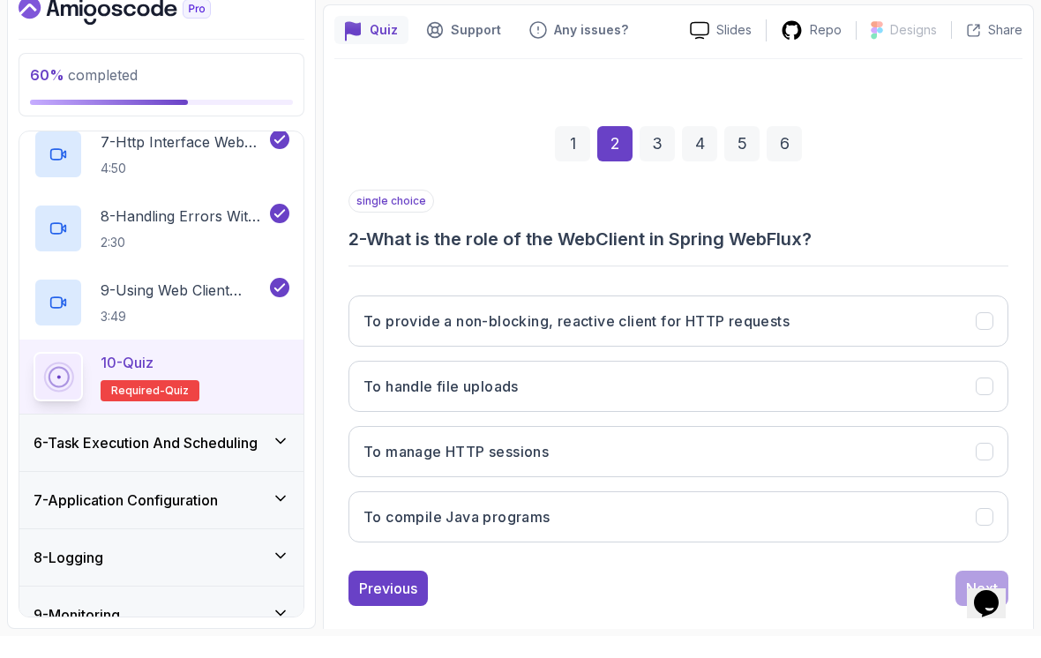
click at [961, 318] on button "To provide a non-blocking, reactive client for HTTP requests" at bounding box center [679, 343] width 660 height 51
click at [971, 593] on button "Next" at bounding box center [982, 610] width 53 height 35
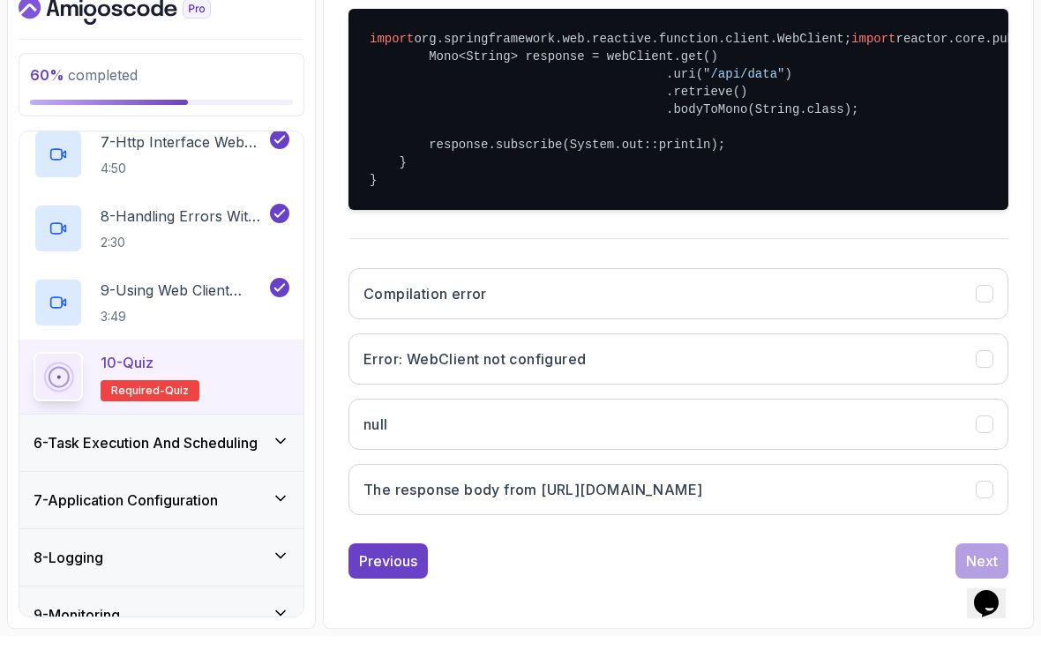
scroll to position [459, 0]
click at [894, 490] on button "The response body from [URL][DOMAIN_NAME]" at bounding box center [679, 511] width 660 height 51
click at [965, 566] on button "Next" at bounding box center [982, 583] width 53 height 35
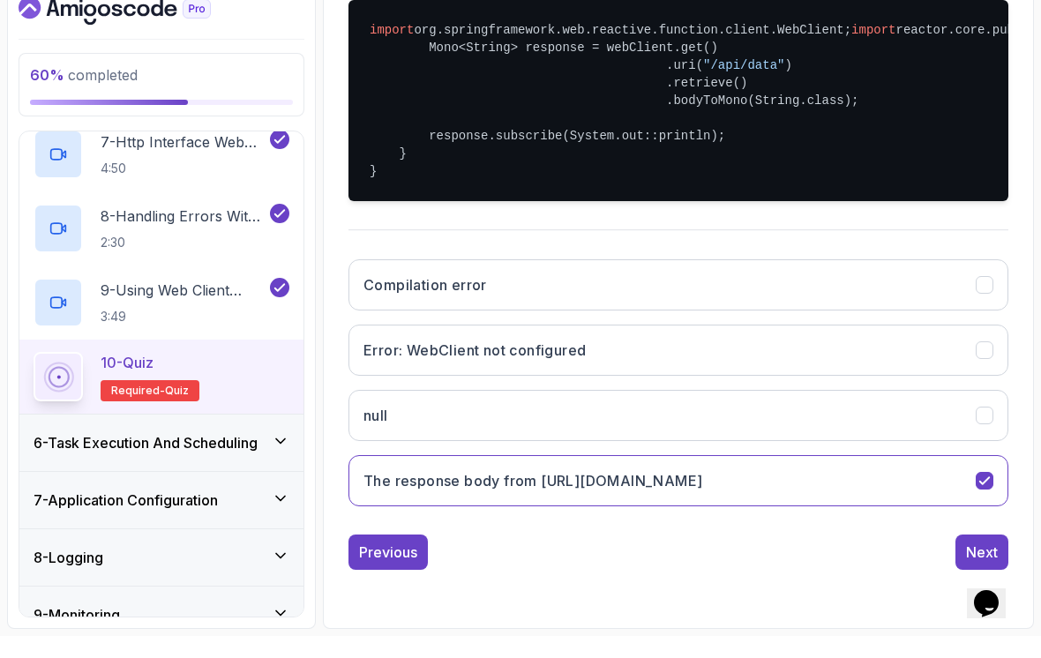
scroll to position [131, 0]
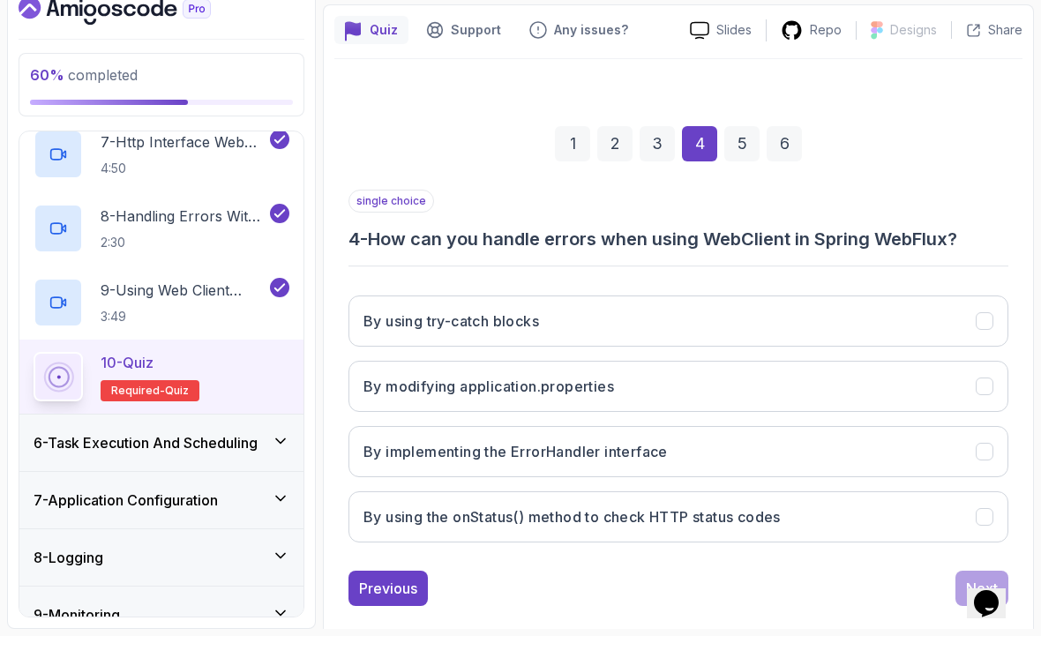
click at [906, 514] on button "By using the onStatus() method to check HTTP status codes" at bounding box center [679, 539] width 660 height 51
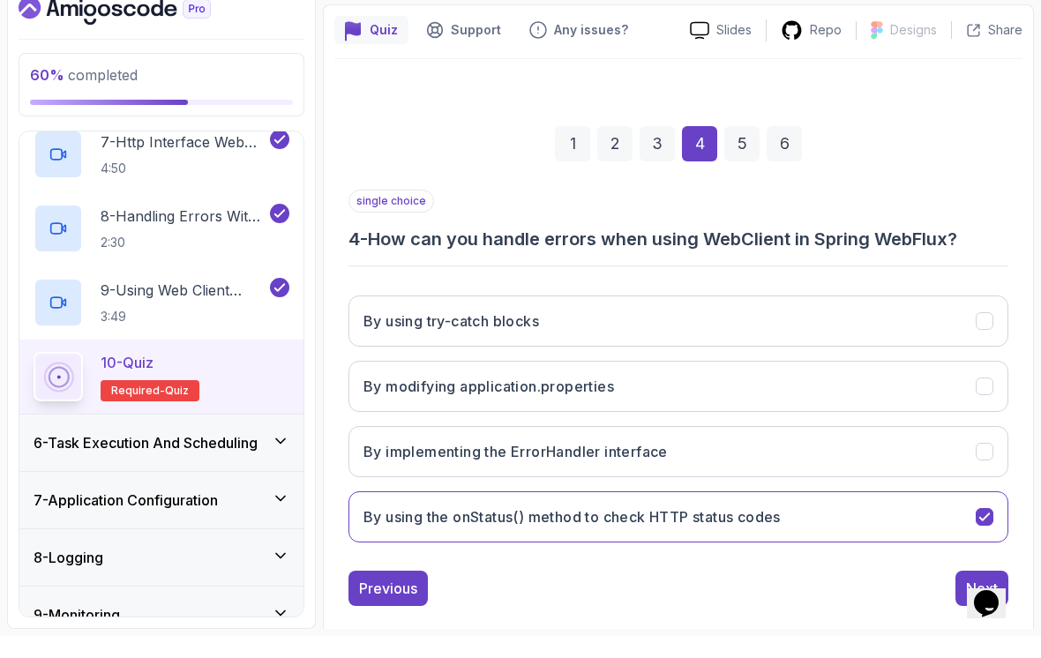
click at [966, 593] on button "Next" at bounding box center [982, 610] width 53 height 35
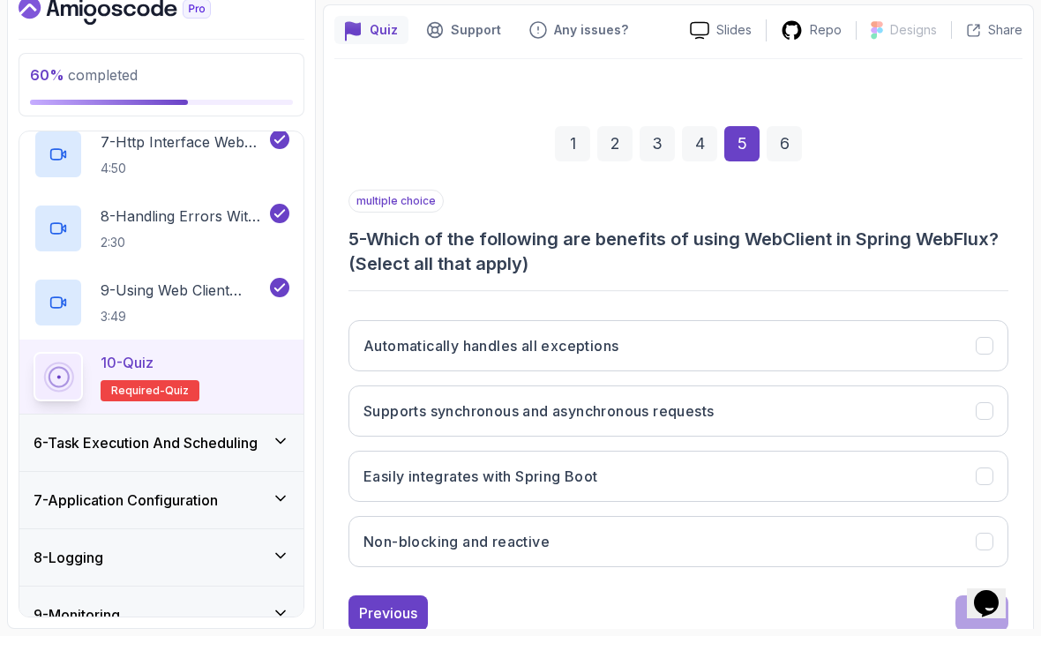
click at [884, 538] on button "Non-blocking and reactive" at bounding box center [679, 563] width 660 height 51
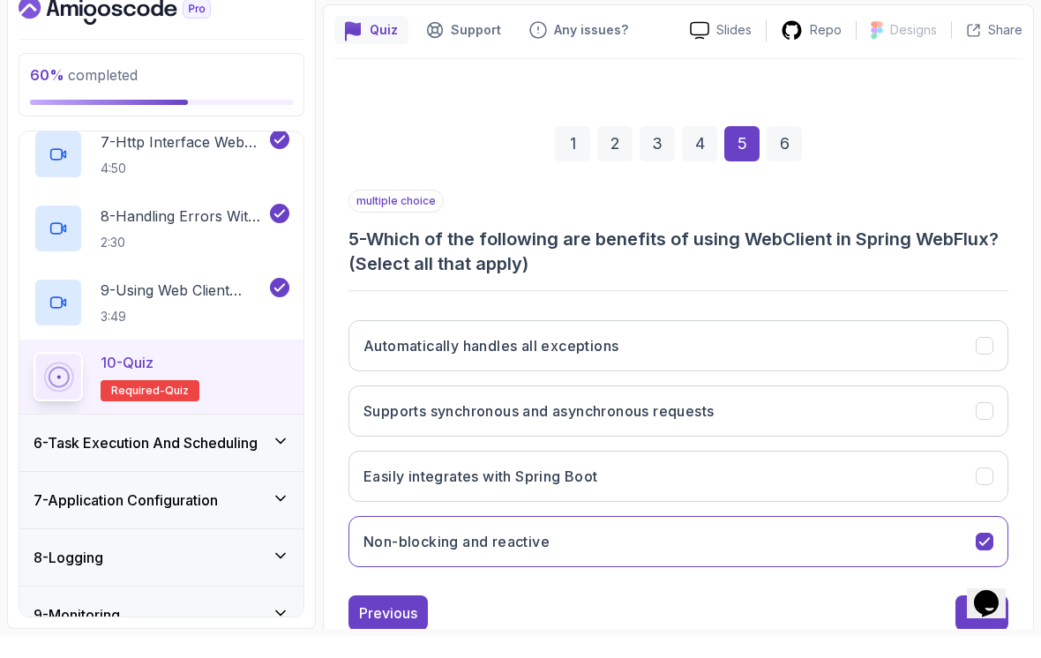
click at [957, 618] on button "Next" at bounding box center [982, 635] width 53 height 35
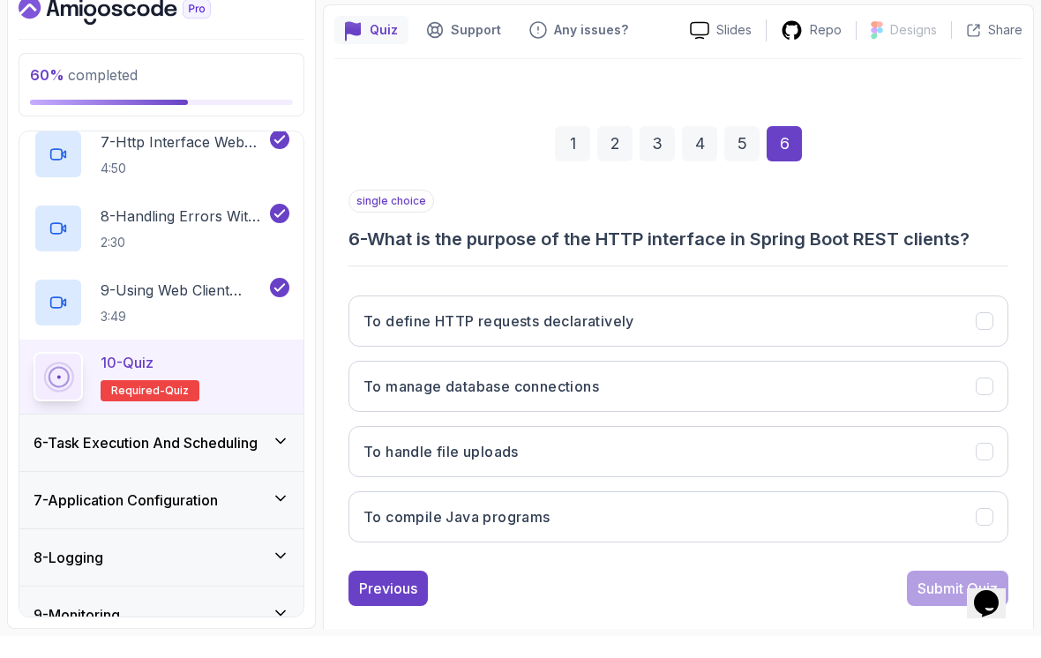
click at [939, 318] on button "To define HTTP requests declaratively" at bounding box center [679, 343] width 660 height 51
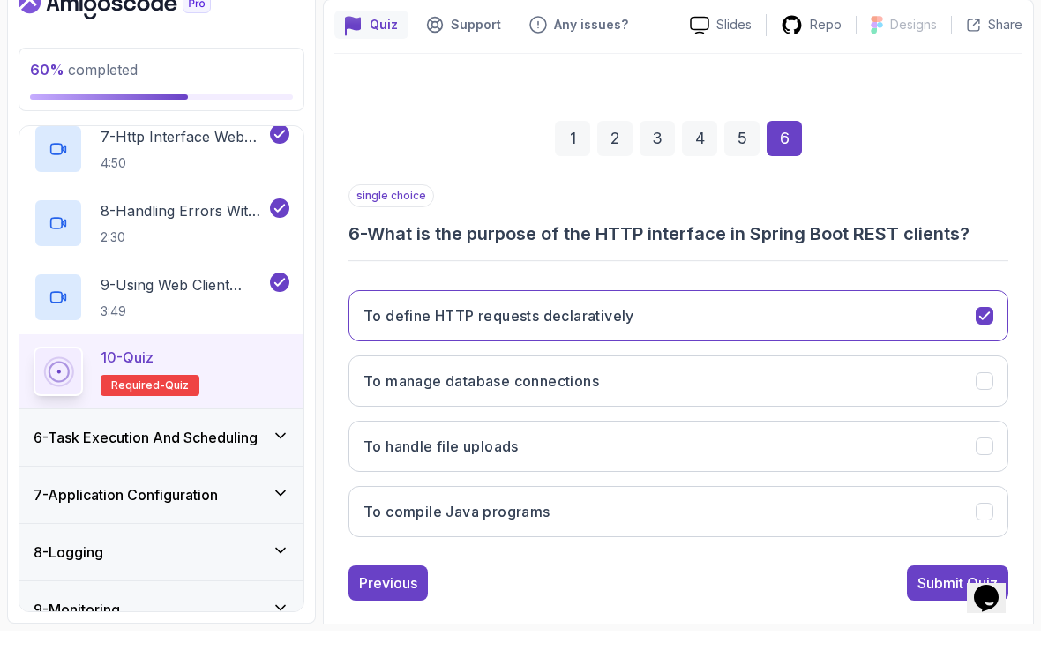
scroll to position [27, 0]
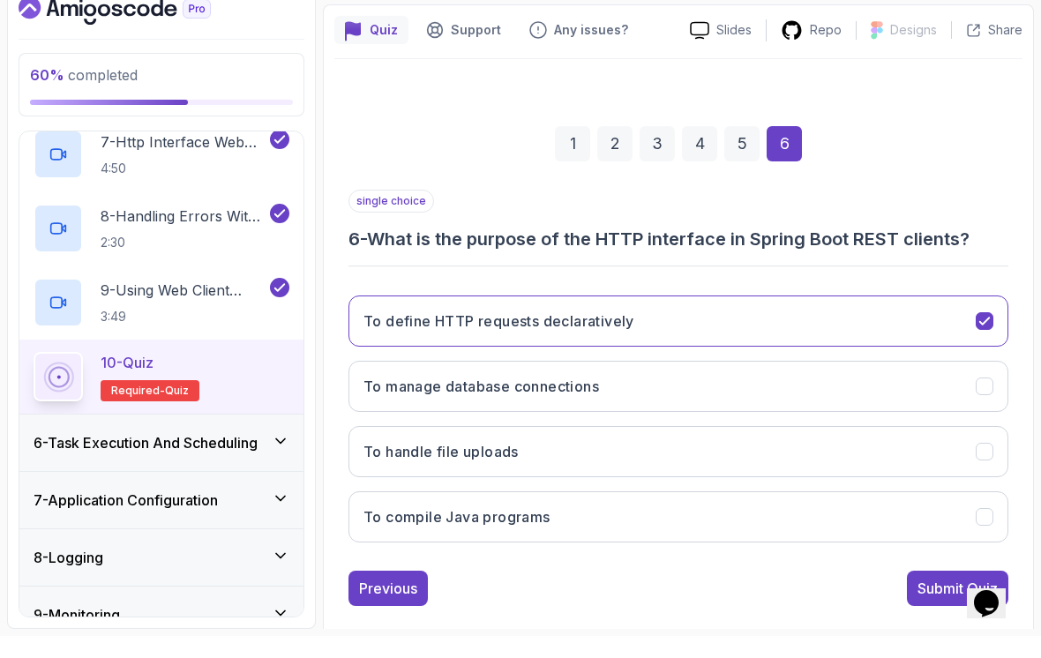
click at [925, 600] on div "Submit Quiz" at bounding box center [958, 610] width 80 height 21
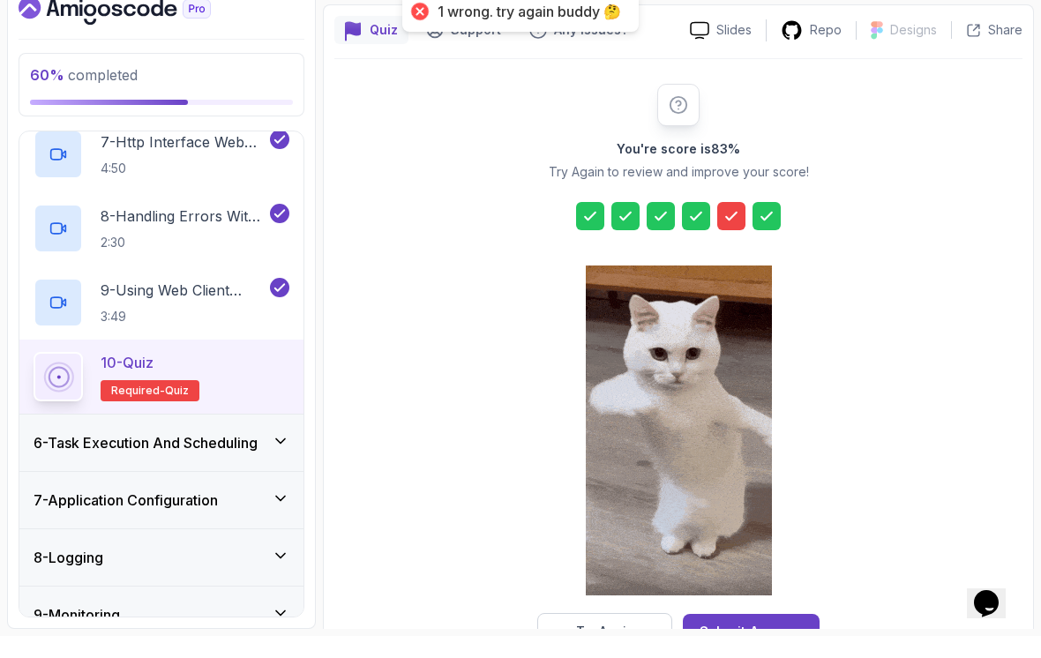
click at [621, 645] on div "Try Again" at bounding box center [605, 654] width 58 height 18
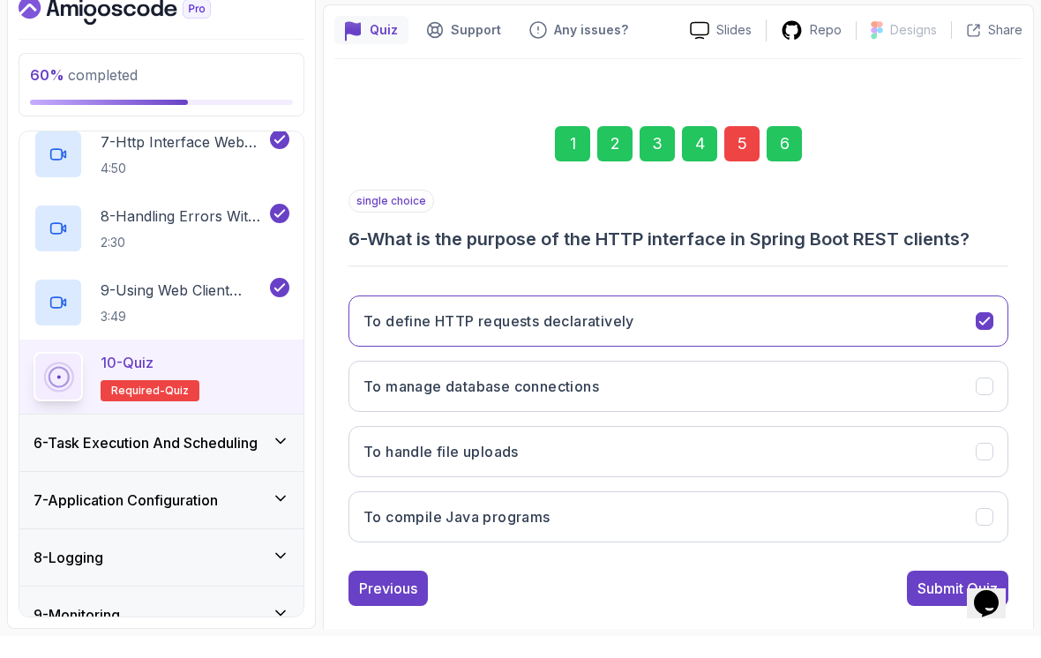
click at [400, 600] on div "Previous" at bounding box center [388, 610] width 58 height 21
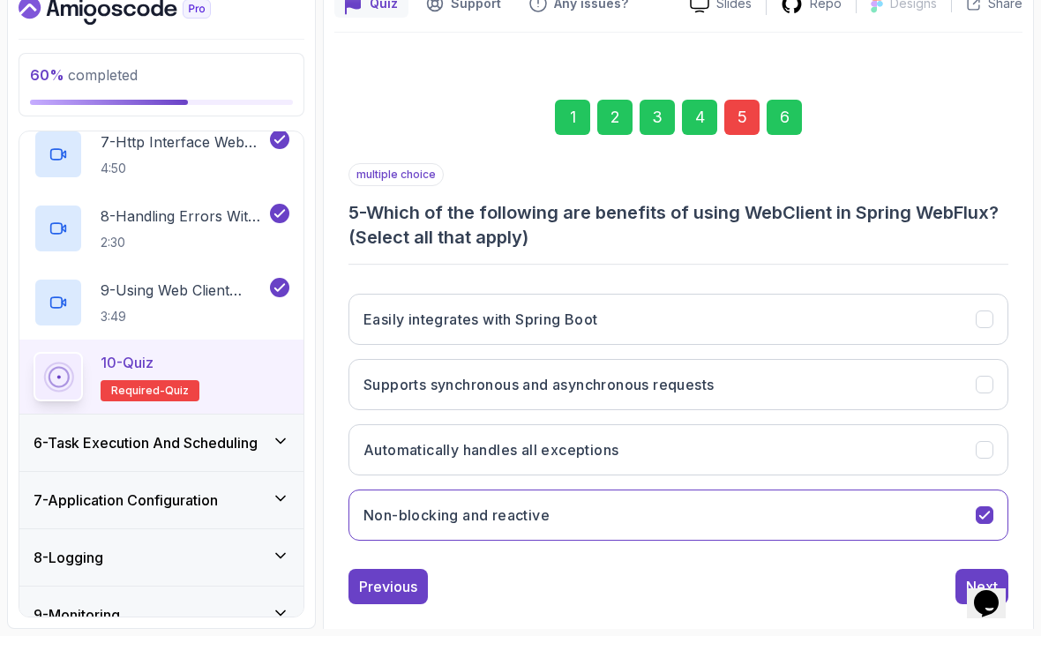
scroll to position [155, 0]
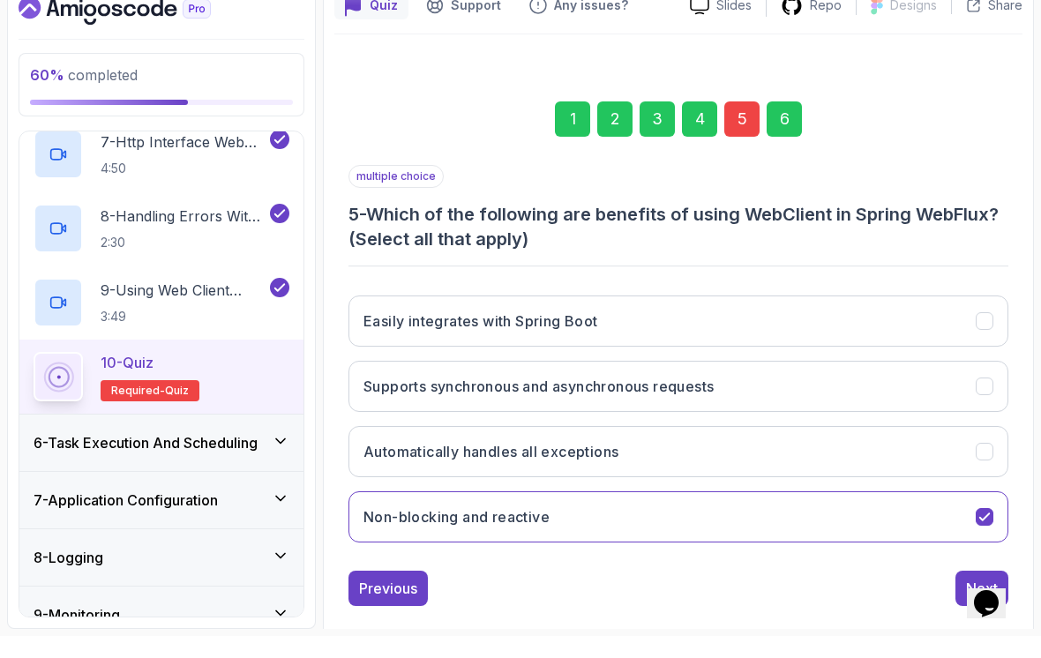
click at [981, 401] on icon "Supports synchronous and asynchronous requests" at bounding box center [985, 409] width 16 height 16
click at [970, 318] on button "Easily integrates with Spring Boot" at bounding box center [679, 343] width 660 height 51
click at [981, 401] on icon "Supports synchronous and asynchronous requests" at bounding box center [985, 409] width 16 height 16
click at [966, 600] on div "Next" at bounding box center [982, 610] width 32 height 21
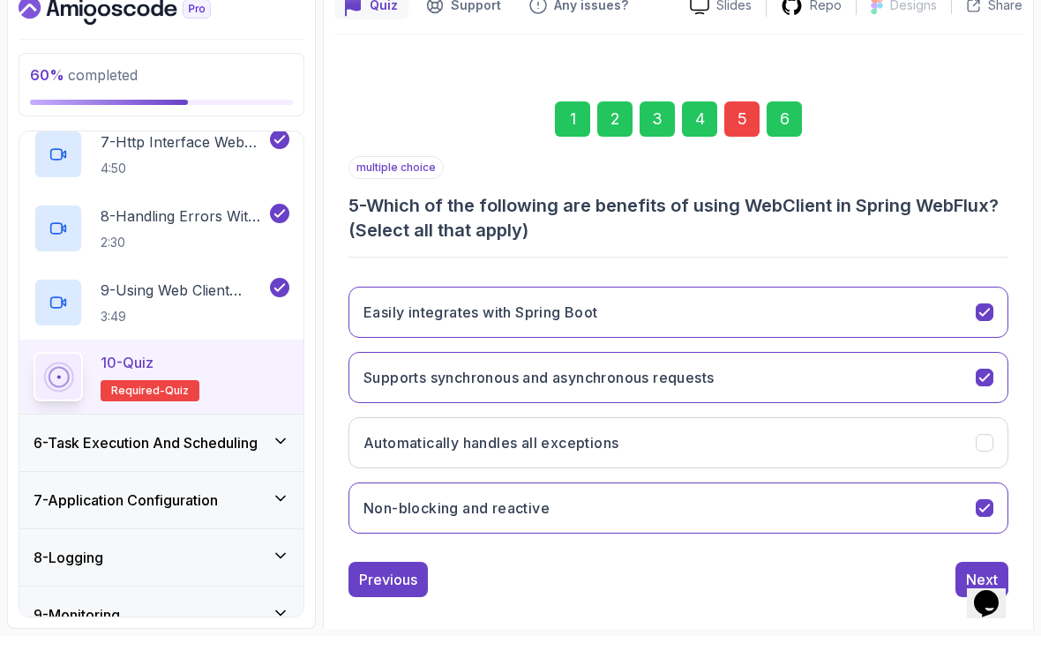
scroll to position [131, 0]
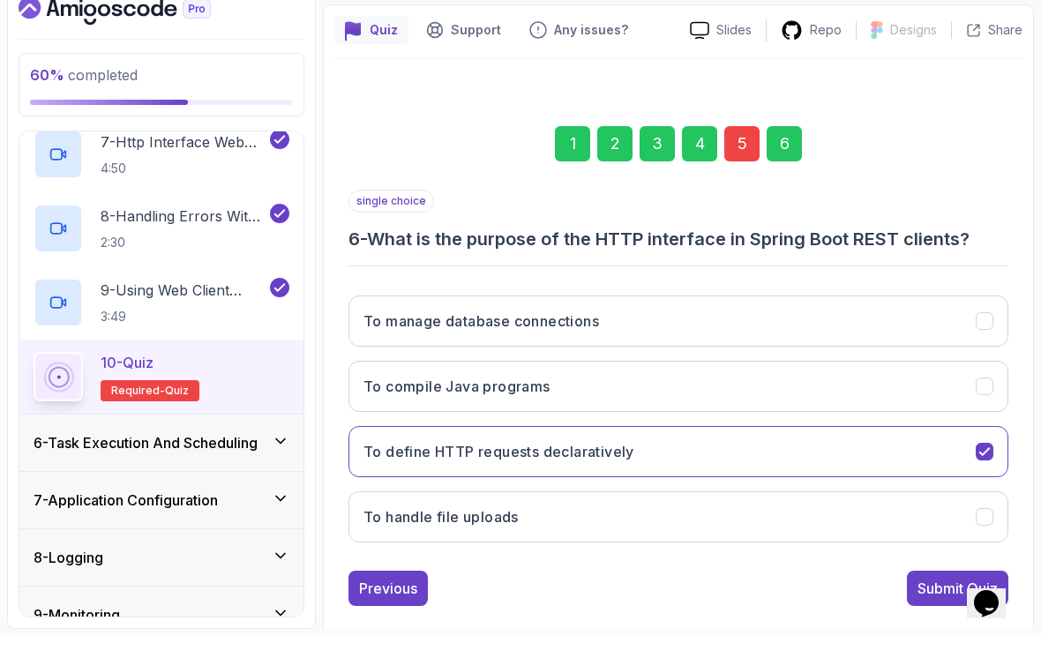
click at [939, 600] on div "Submit Quiz" at bounding box center [958, 610] width 80 height 21
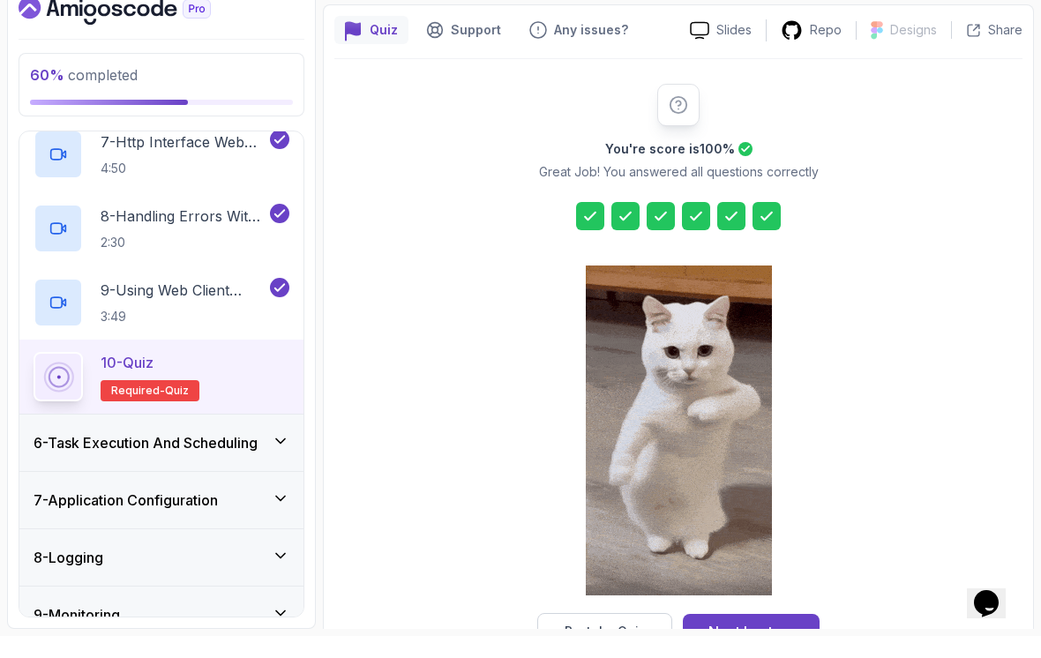
click at [743, 643] on div "Next Lecture" at bounding box center [752, 653] width 86 height 21
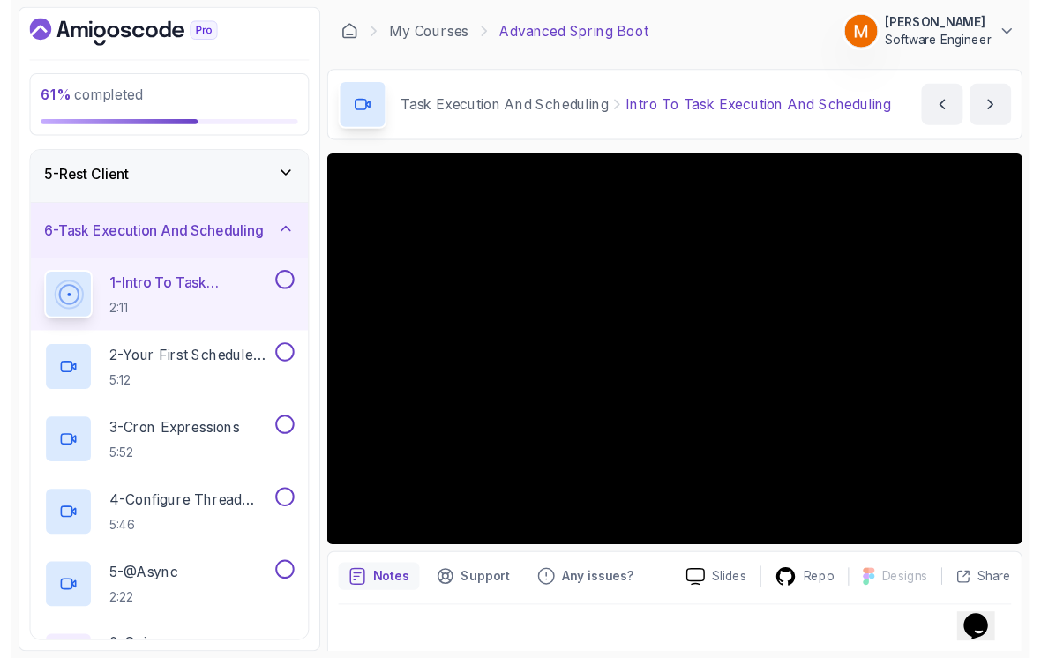
scroll to position [12, 0]
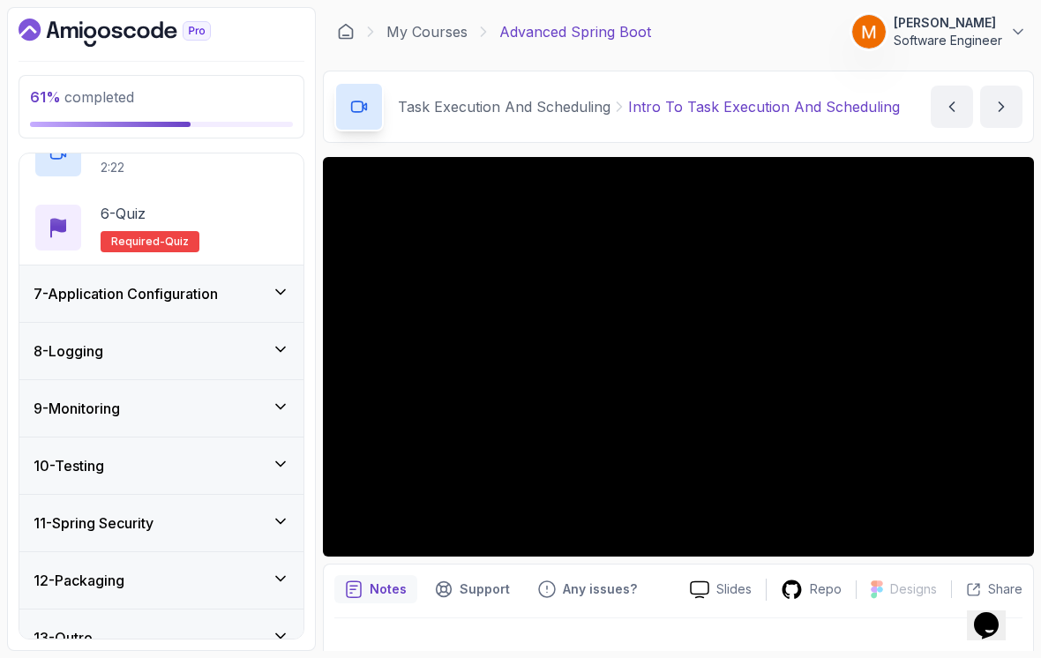
click at [65, 286] on h3 "7 - Application Configuration" at bounding box center [126, 293] width 184 height 21
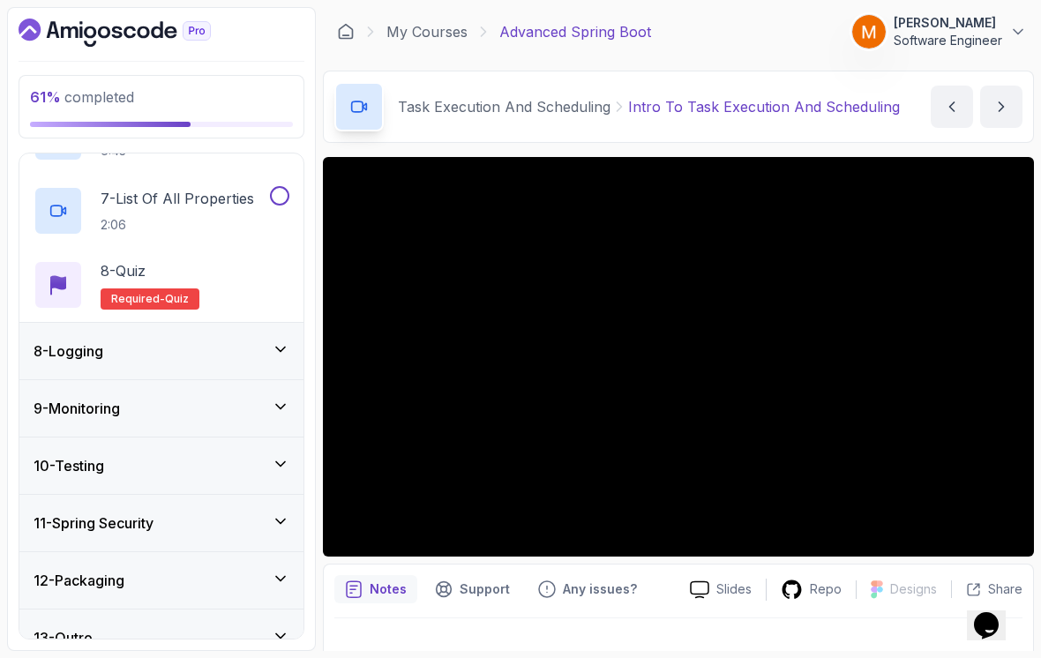
click at [61, 341] on h3 "8 - Logging" at bounding box center [69, 351] width 70 height 21
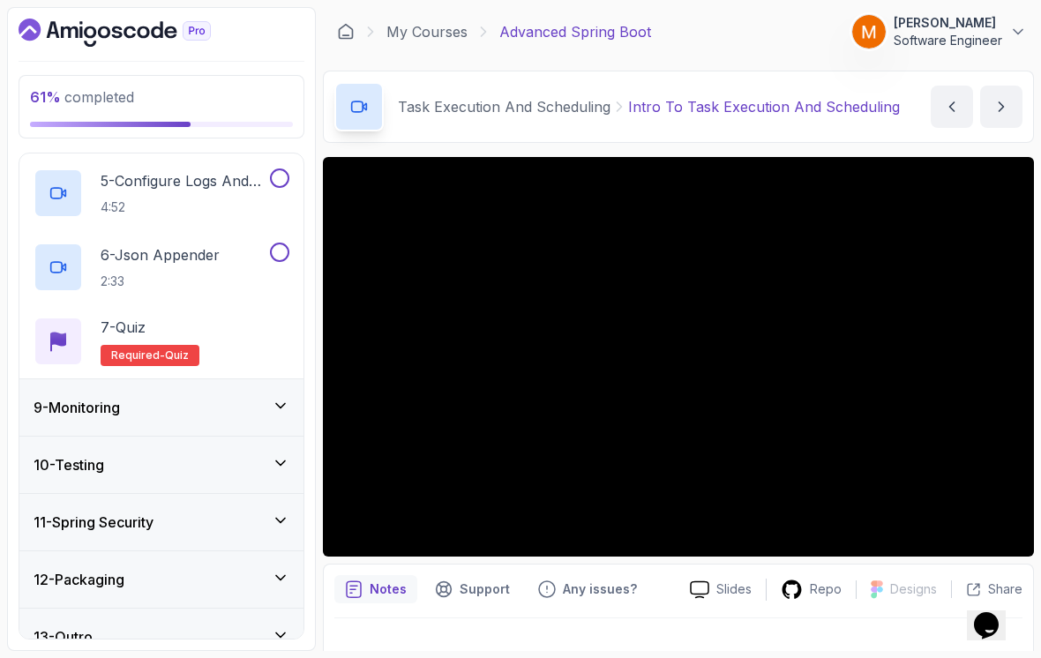
scroll to position [751, 0]
click at [59, 570] on h3 "12 - Packaging" at bounding box center [79, 580] width 91 height 21
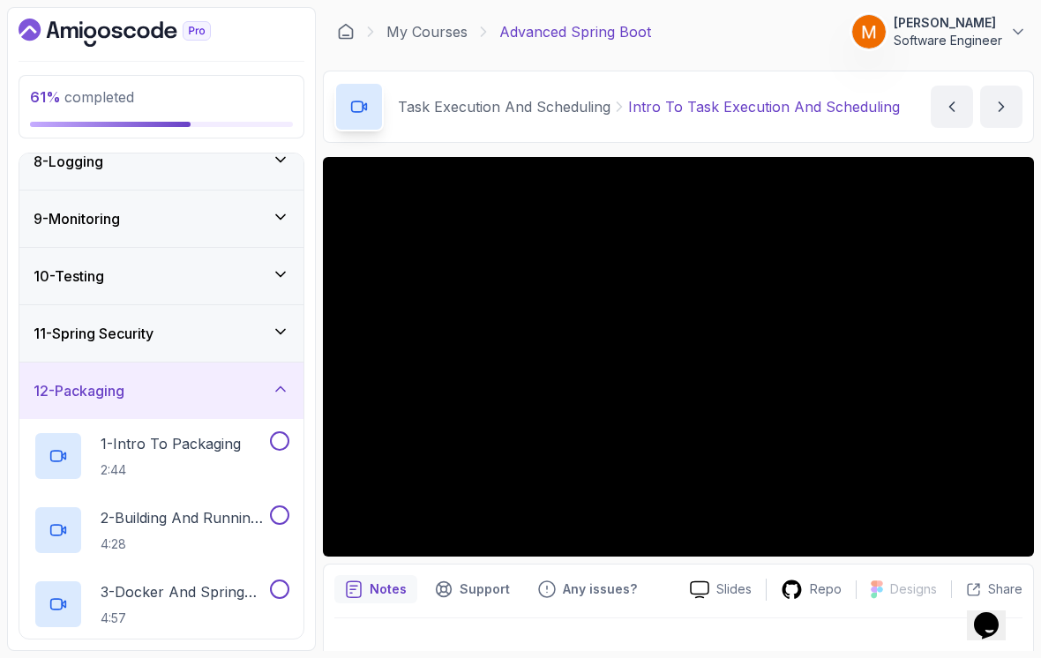
scroll to position [411, 0]
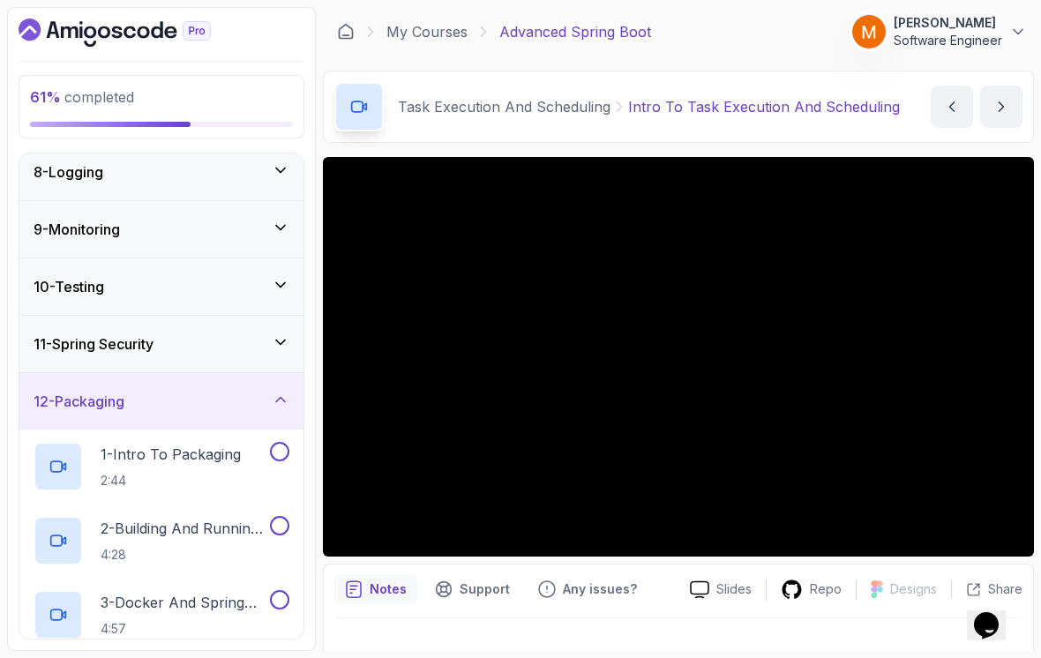
click at [60, 341] on h3 "11 - Spring Security" at bounding box center [94, 344] width 120 height 21
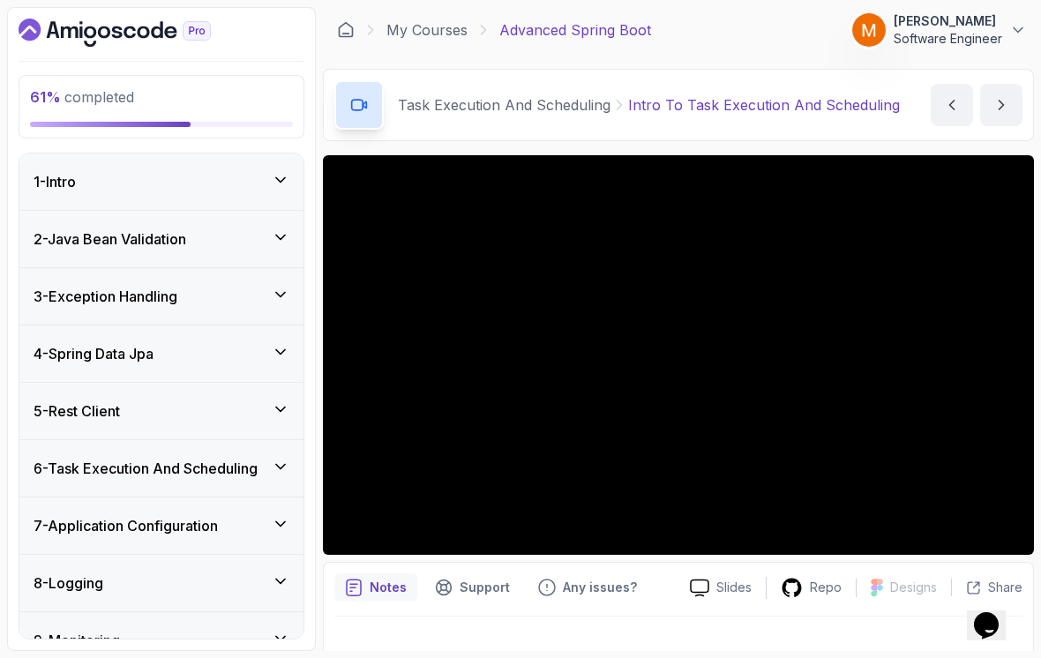
scroll to position [1, 0]
